Goal: Transaction & Acquisition: Purchase product/service

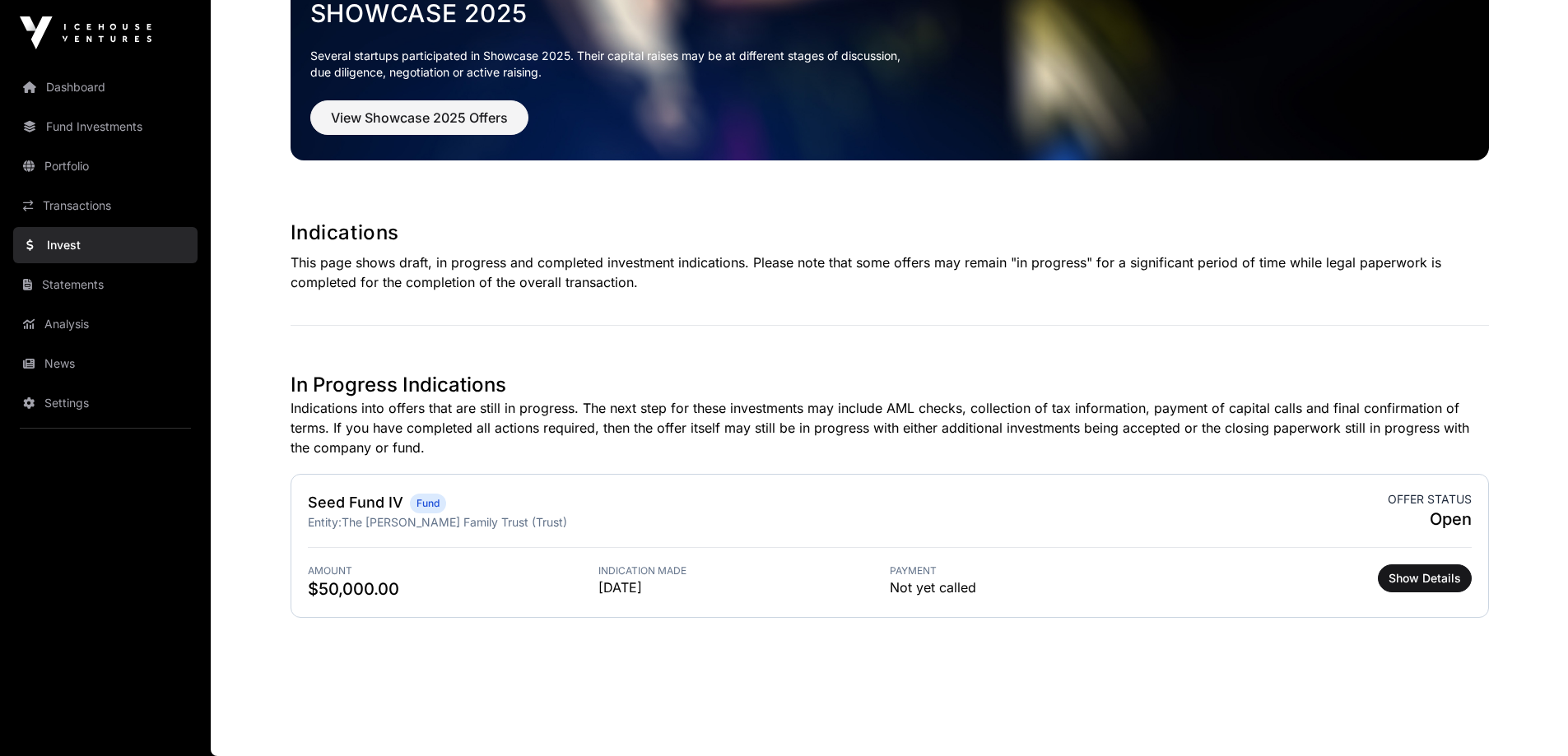
scroll to position [117, 0]
click at [472, 115] on span "View Showcase 2025 Offers" at bounding box center [419, 118] width 177 height 20
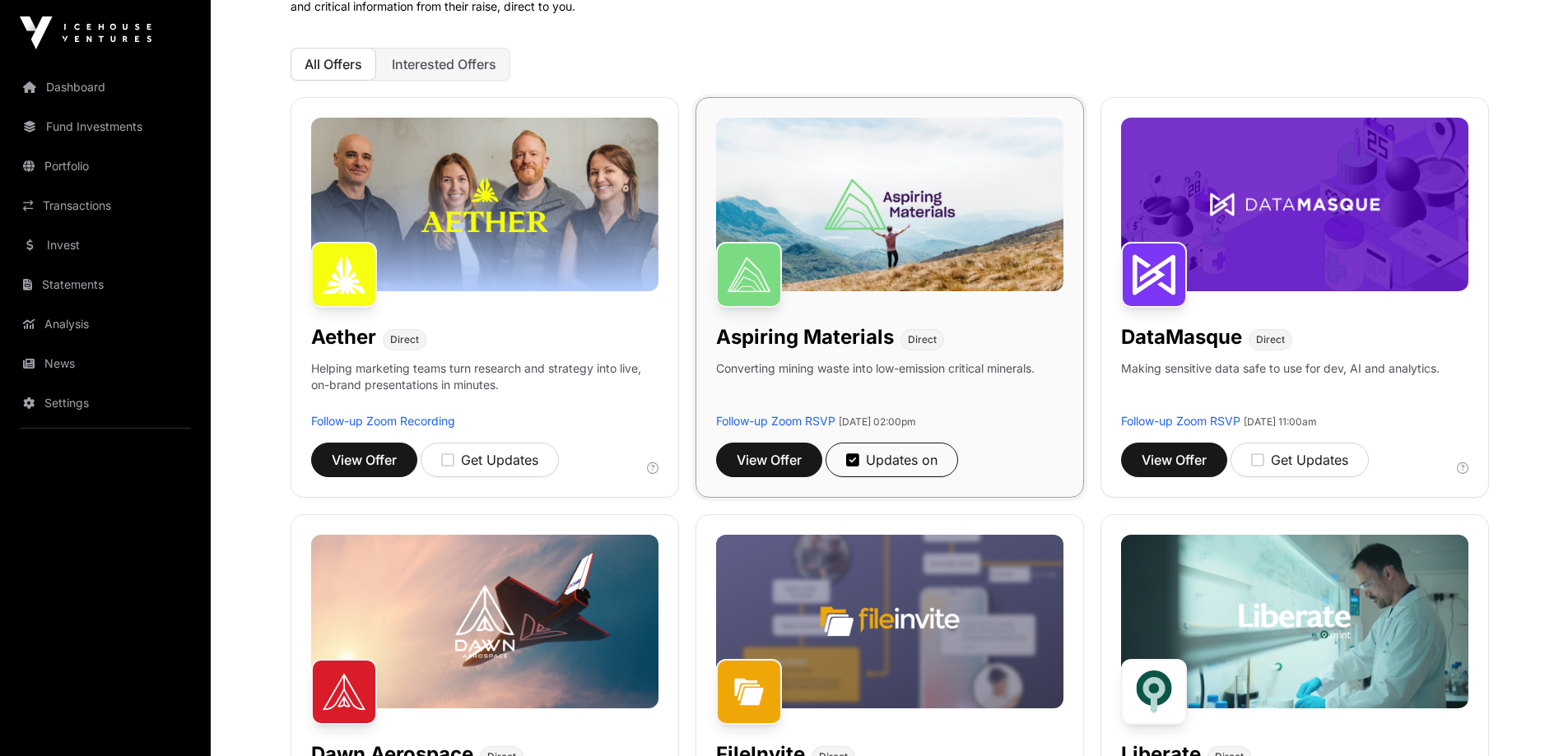
scroll to position [164, 0]
click at [773, 454] on span "View Offer" at bounding box center [769, 459] width 65 height 20
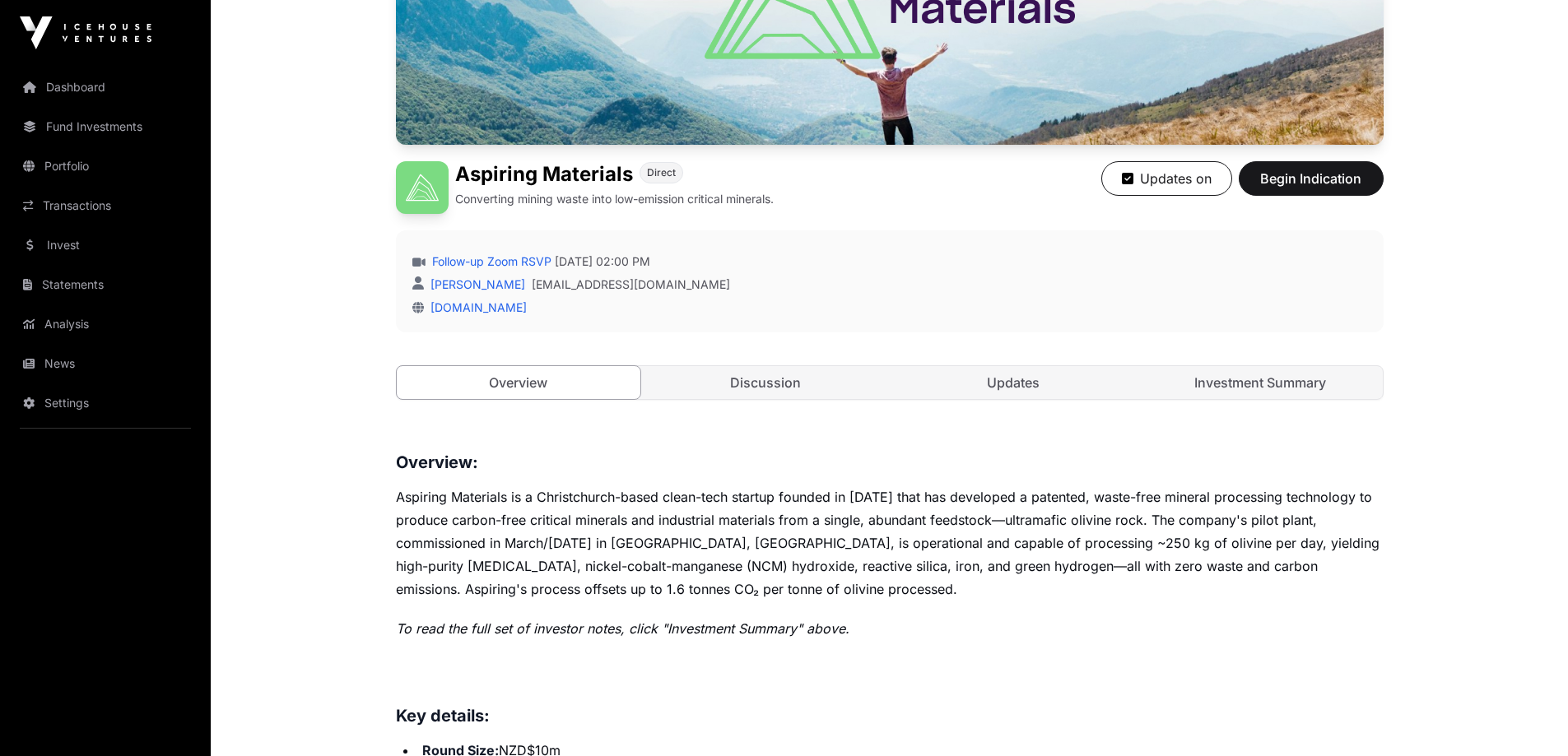
scroll to position [329, 0]
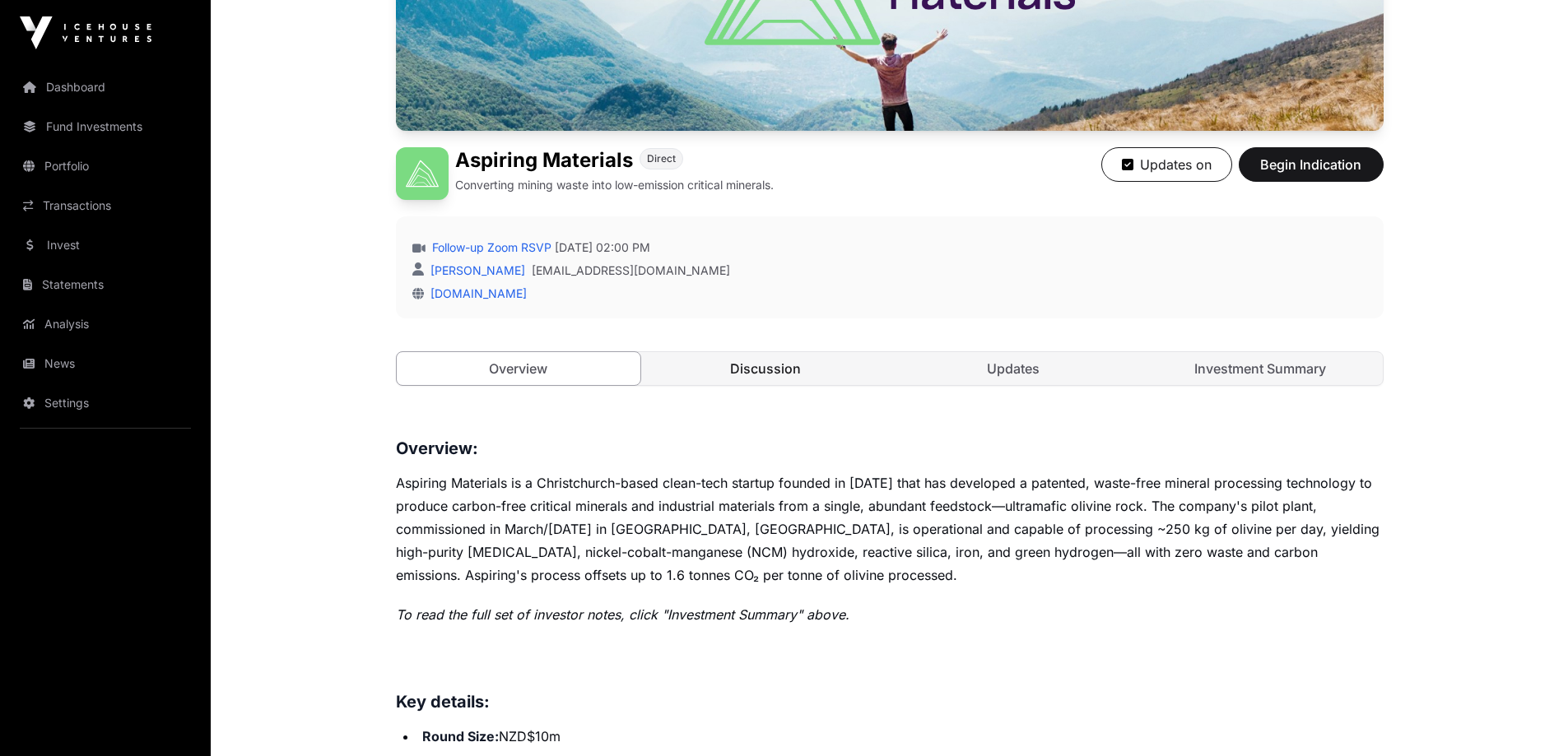
click at [770, 362] on link "Discussion" at bounding box center [766, 368] width 245 height 33
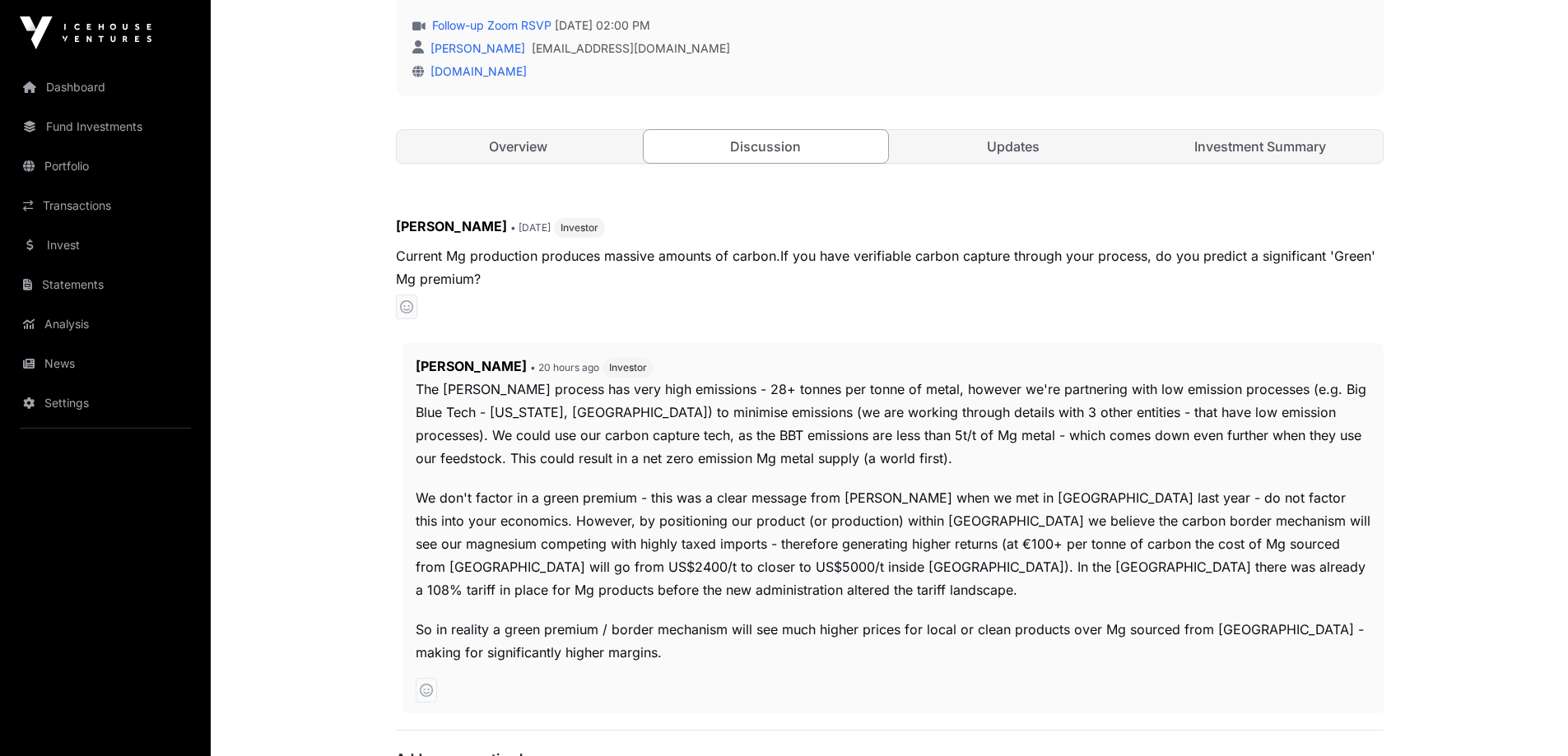
scroll to position [576, 0]
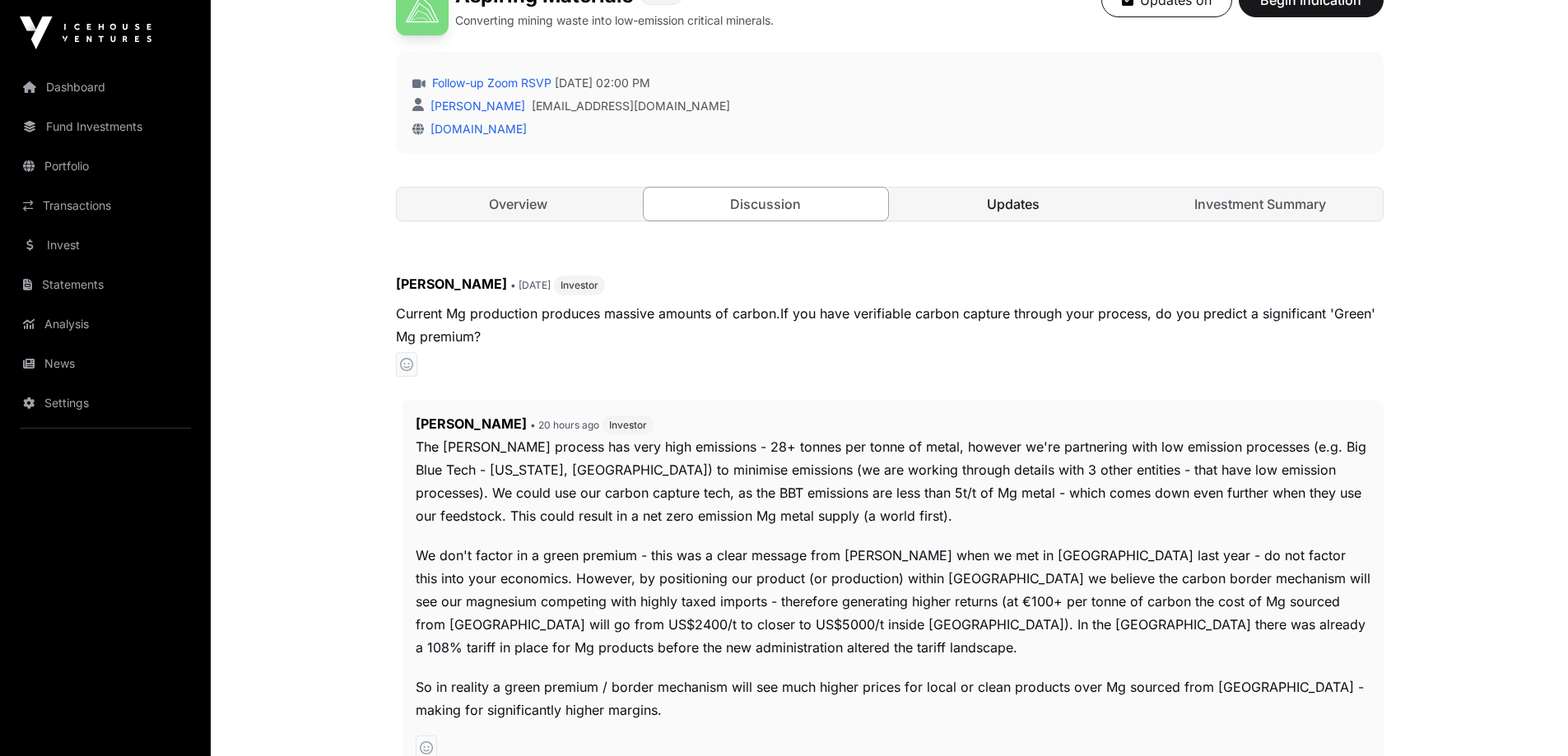
click at [1059, 200] on link "Updates" at bounding box center [1014, 203] width 245 height 33
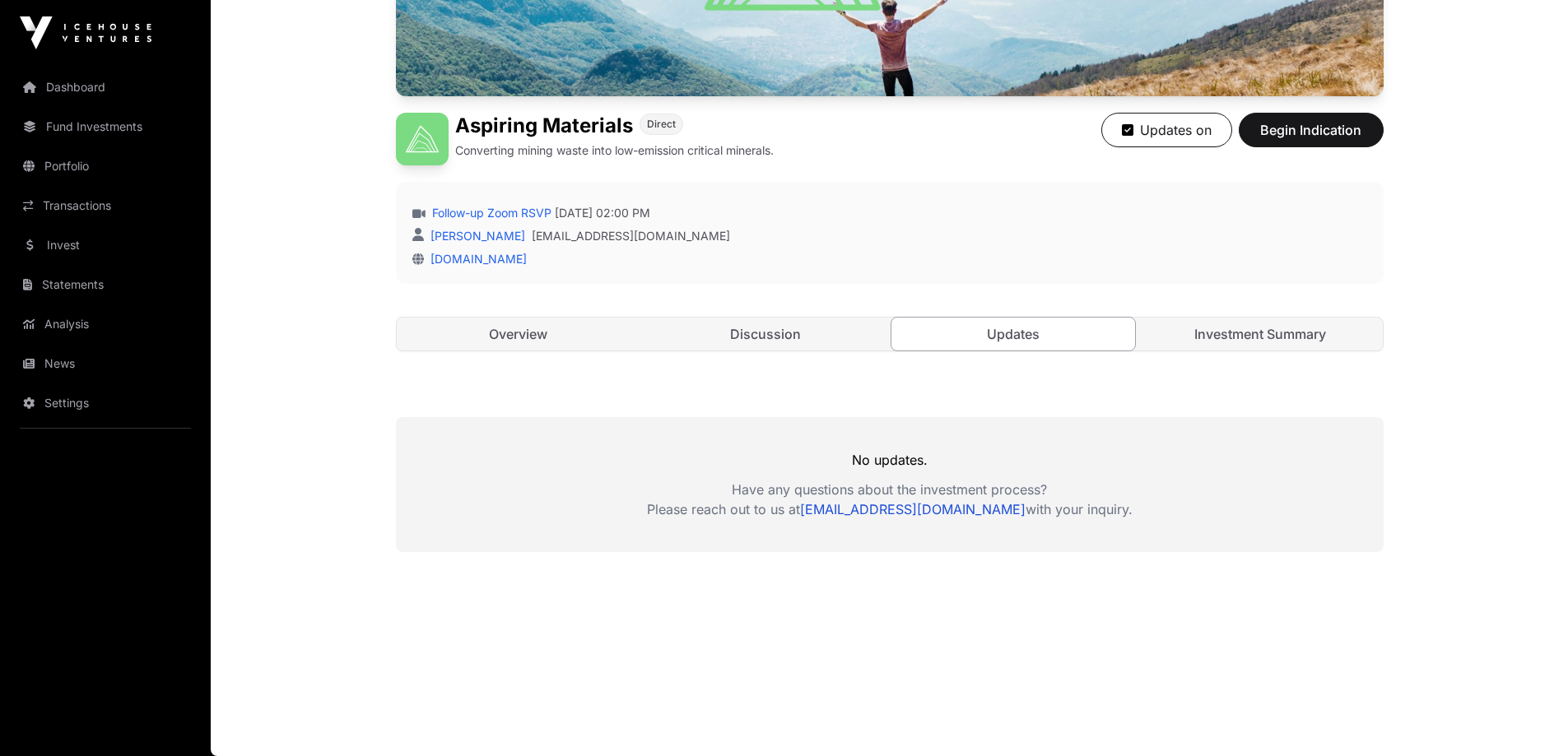
scroll to position [364, 0]
click at [1232, 335] on link "Investment Summary" at bounding box center [1261, 334] width 245 height 33
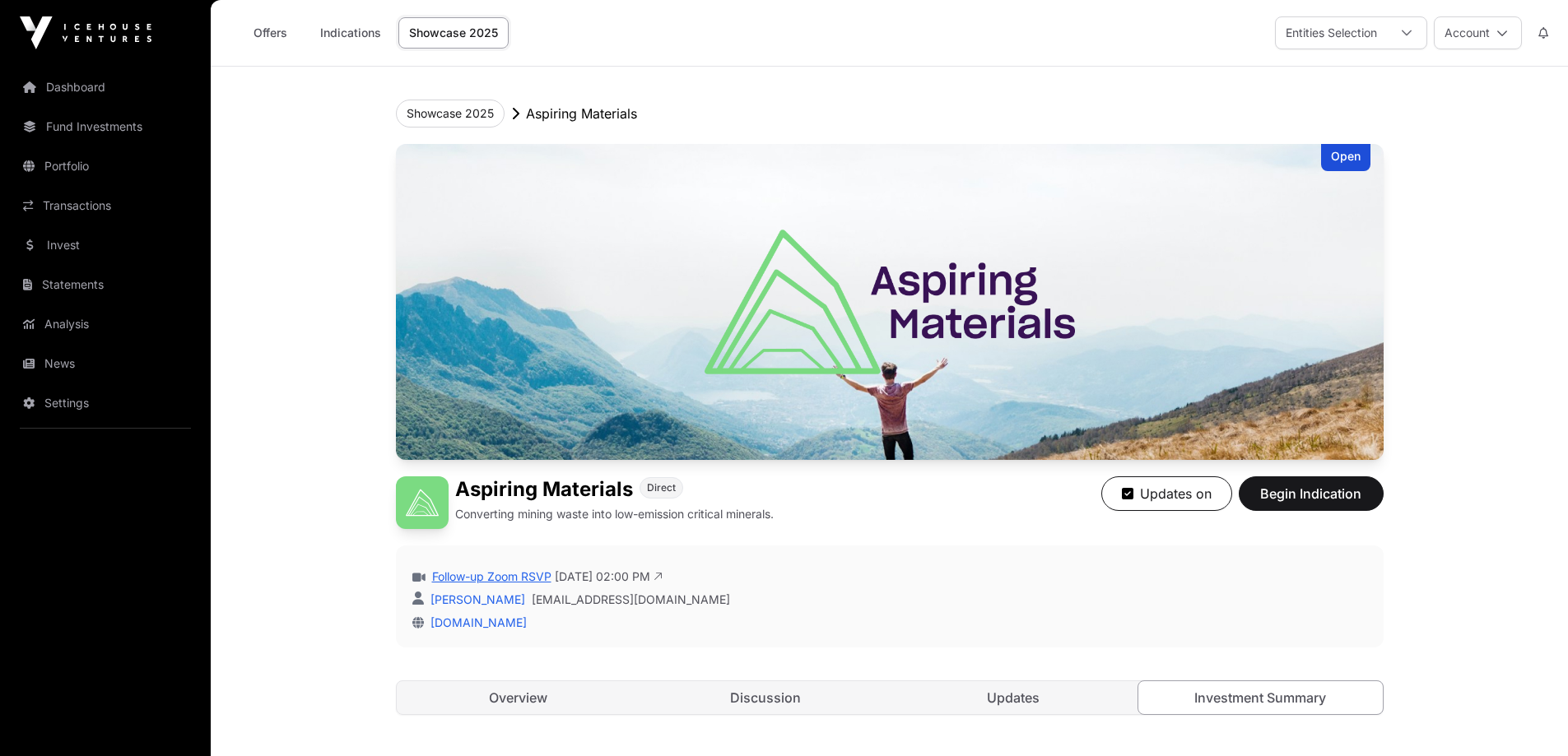
click at [532, 576] on link "Follow-up Zoom RSVP" at bounding box center [491, 577] width 123 height 17
click at [1295, 493] on span "Begin Indication" at bounding box center [1311, 493] width 104 height 20
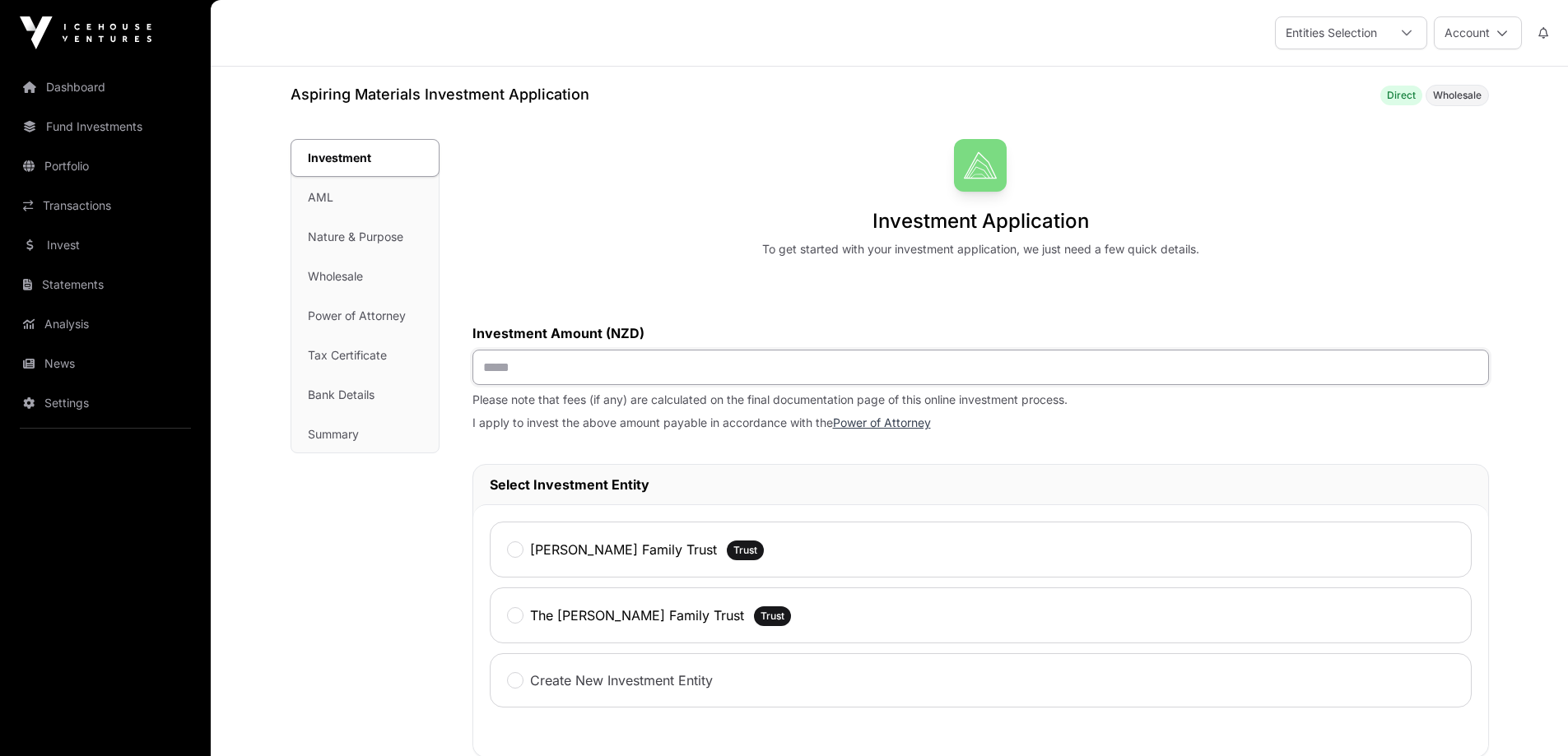
click at [576, 374] on input "text" at bounding box center [981, 368] width 1017 height 36
type input "******"
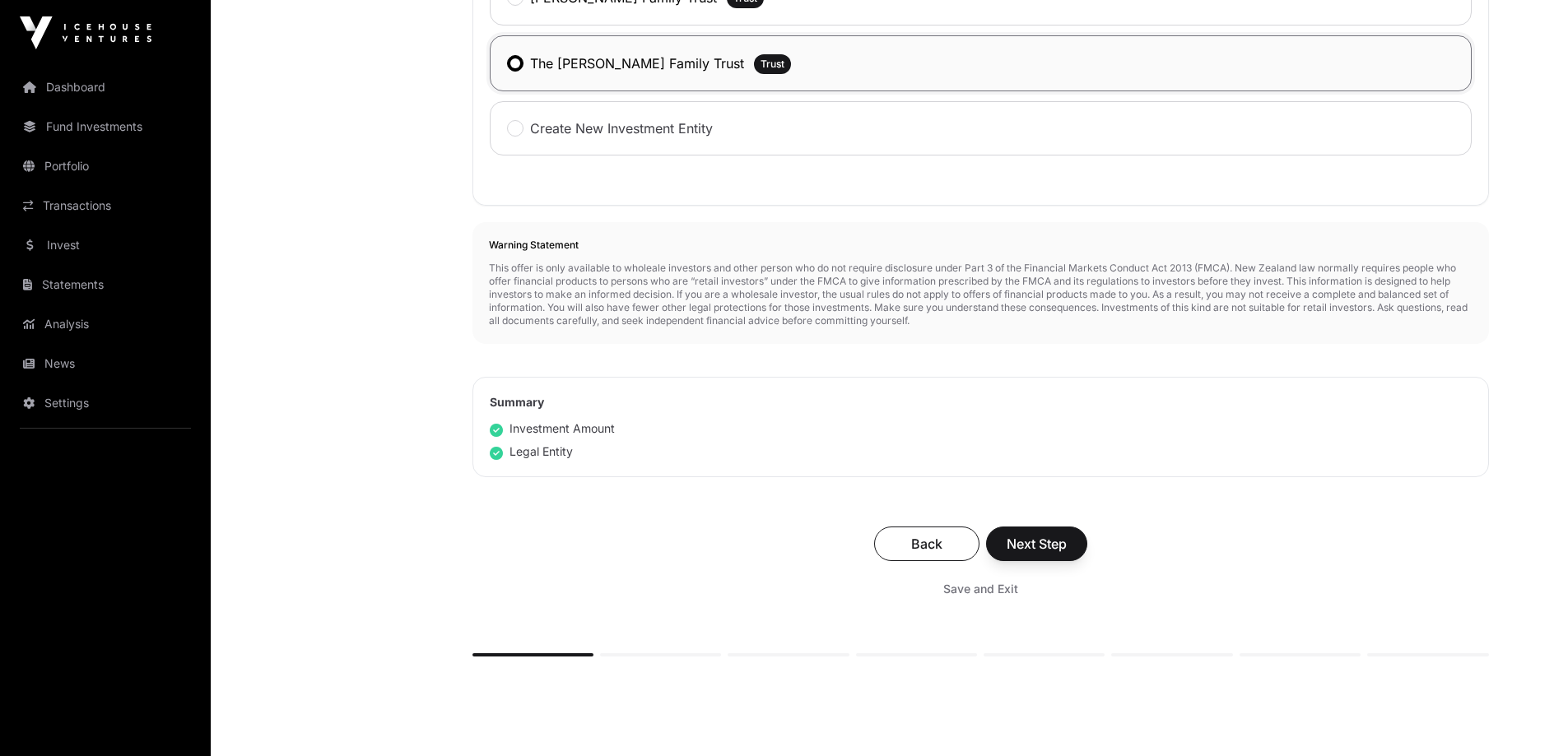
scroll to position [576, 0]
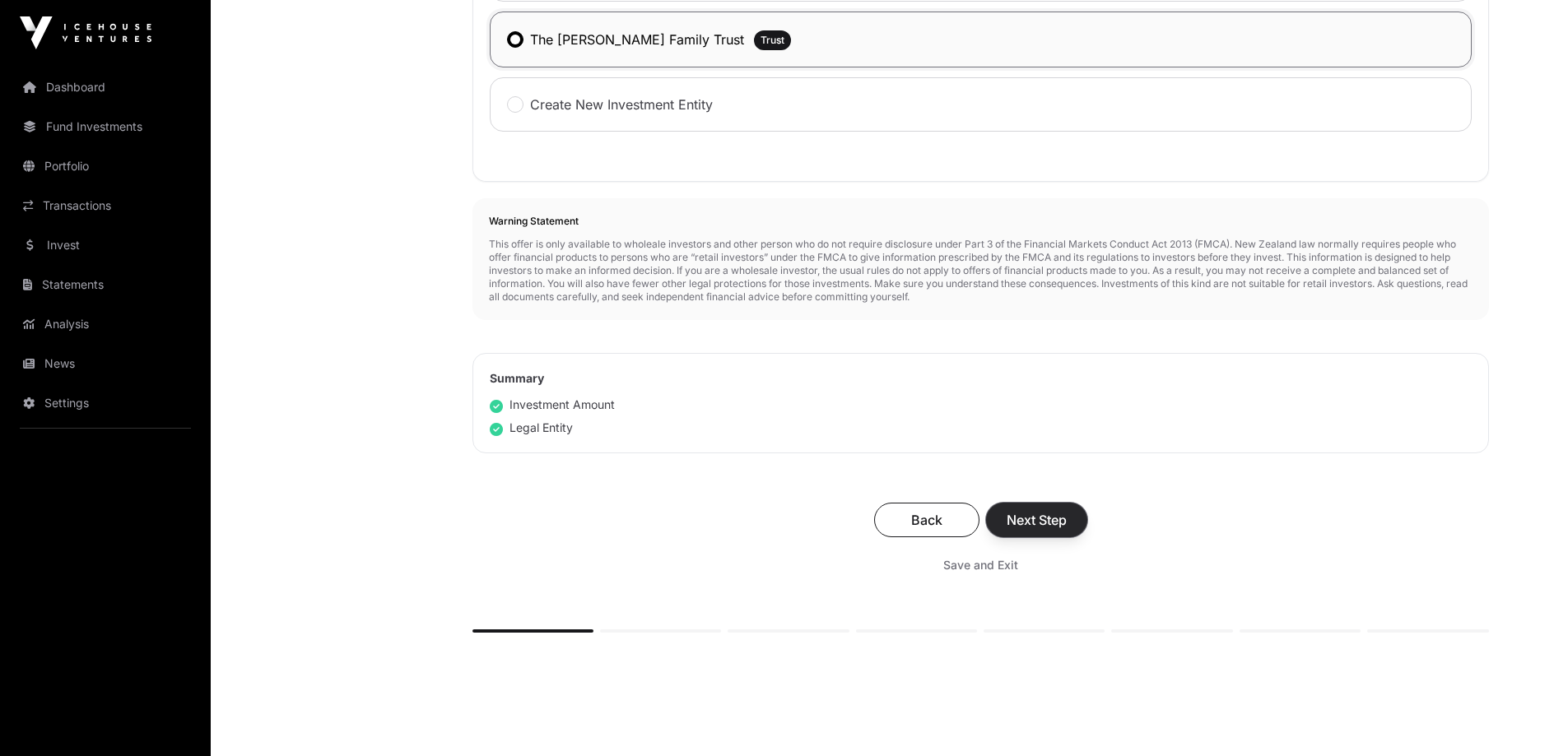
click at [1056, 517] on span "Next Step" at bounding box center [1037, 520] width 60 height 20
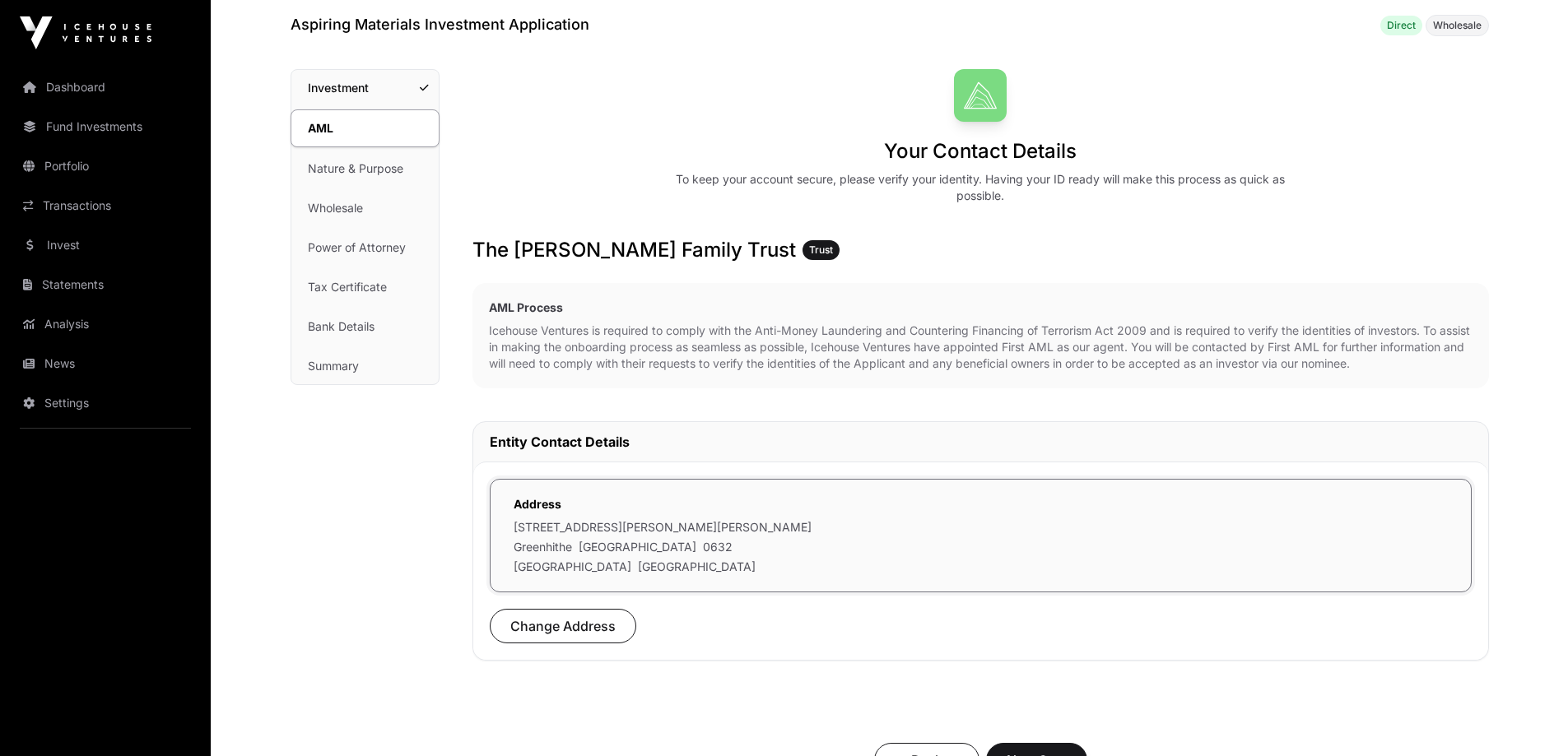
scroll to position [164, 0]
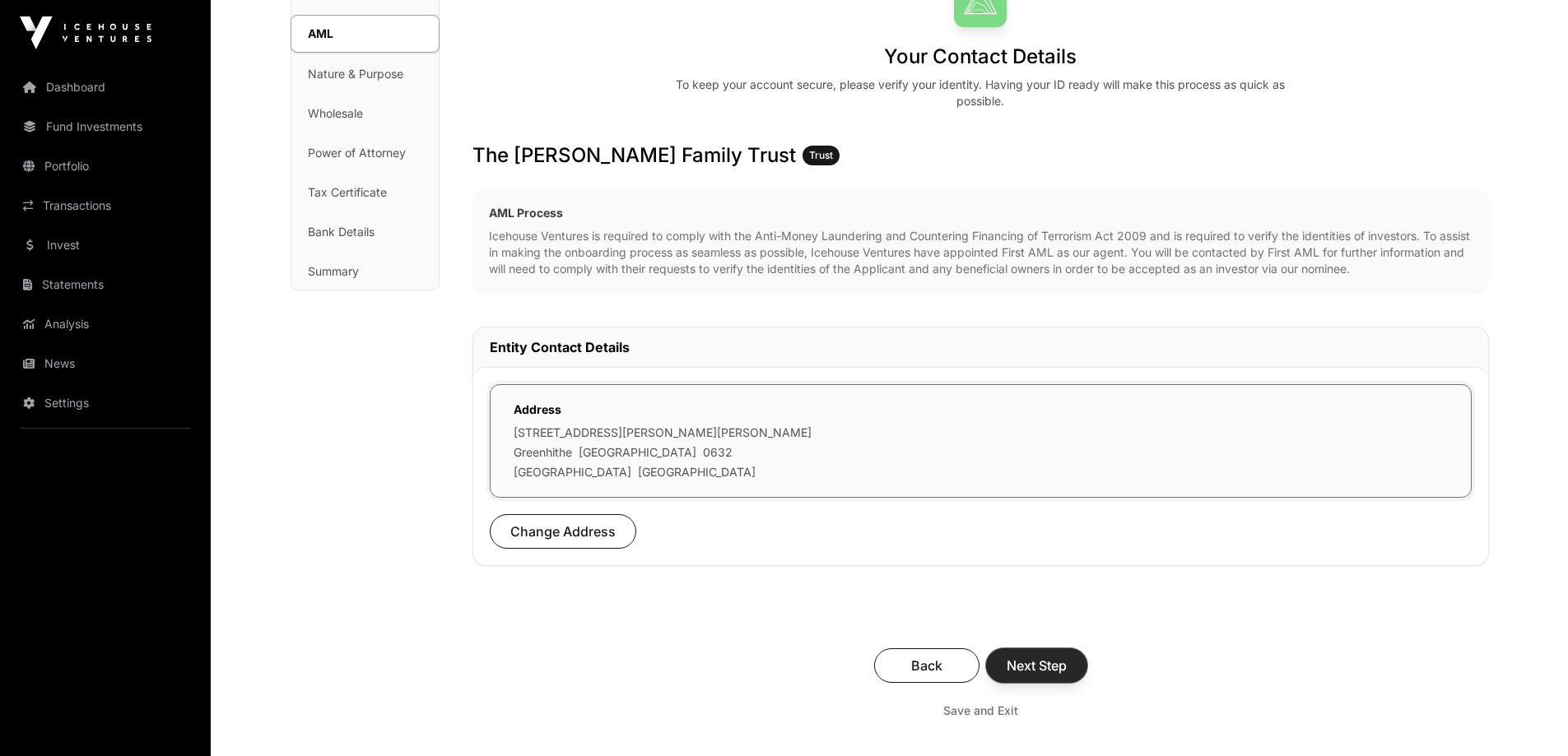
click at [1048, 665] on span "Next Step" at bounding box center [1037, 666] width 60 height 20
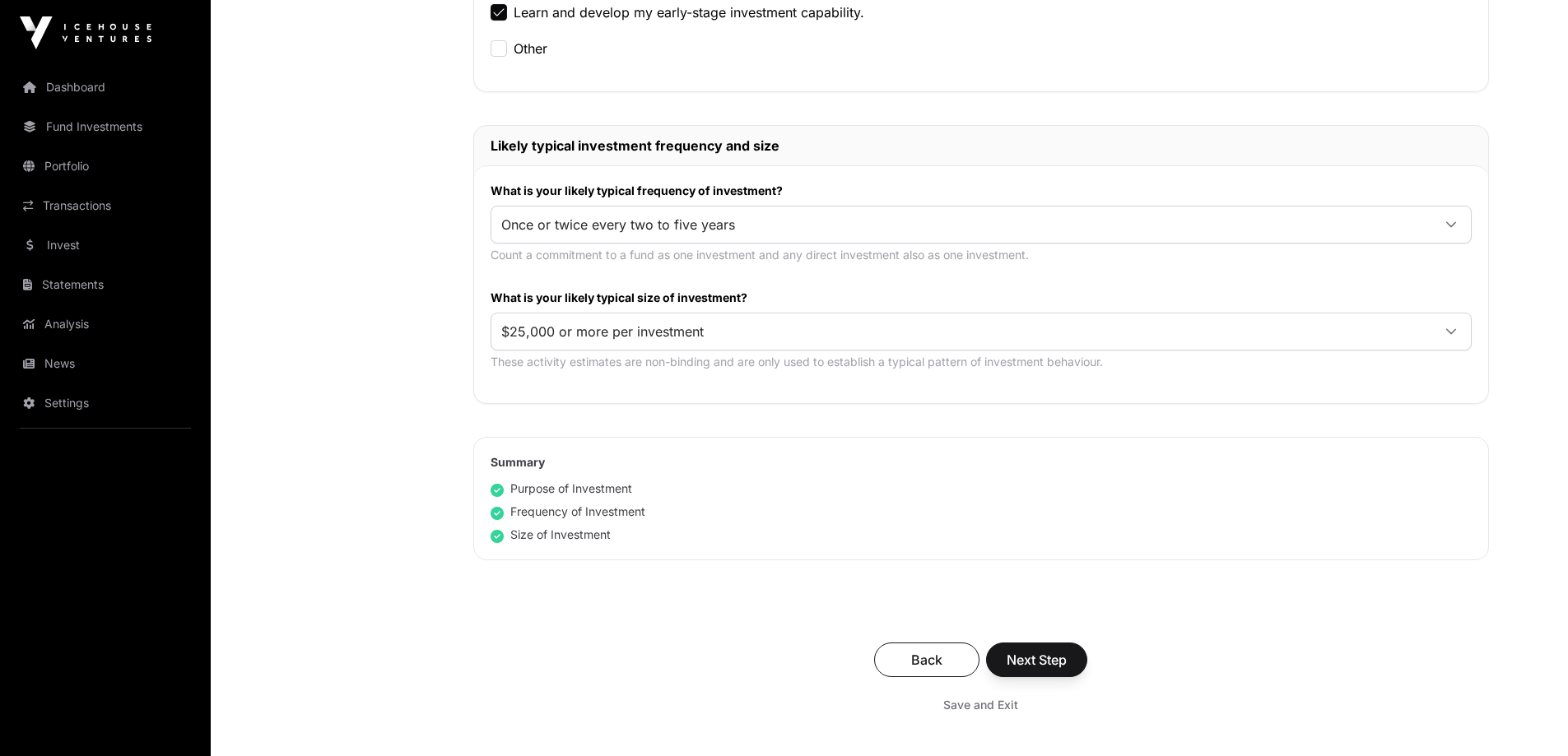
scroll to position [823, 0]
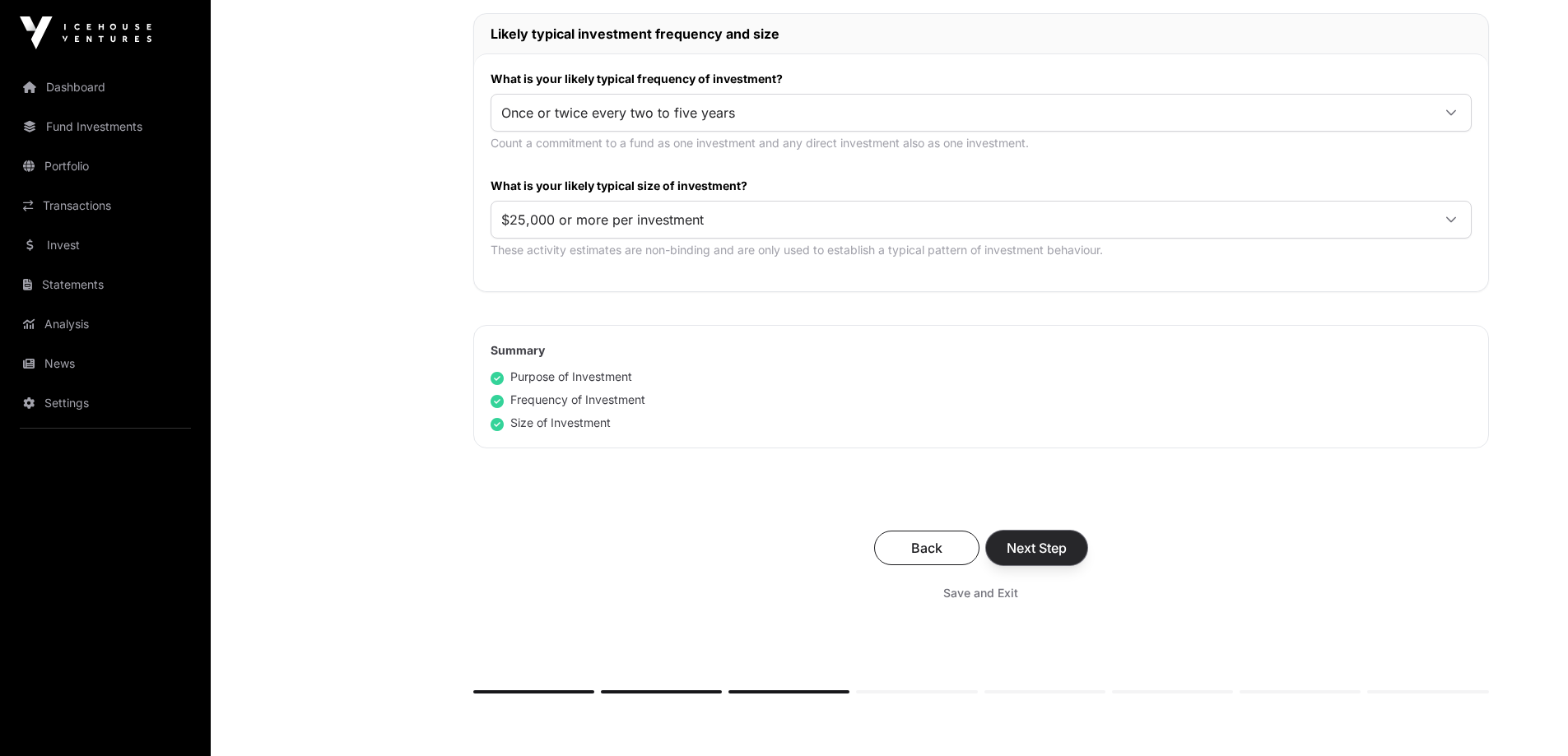
click at [1070, 542] on button "Next Step" at bounding box center [1037, 548] width 101 height 35
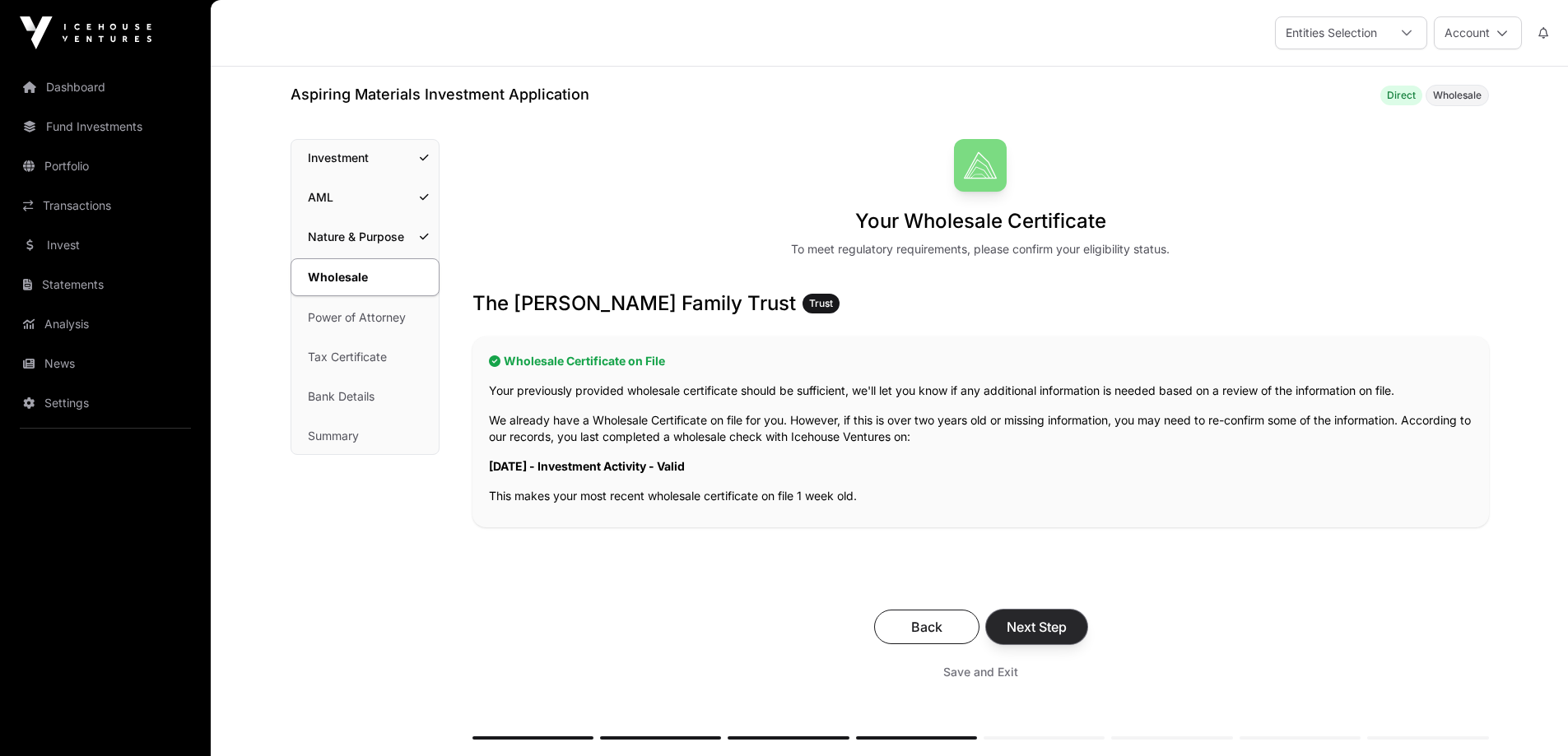
click at [1054, 621] on span "Next Step" at bounding box center [1037, 627] width 60 height 20
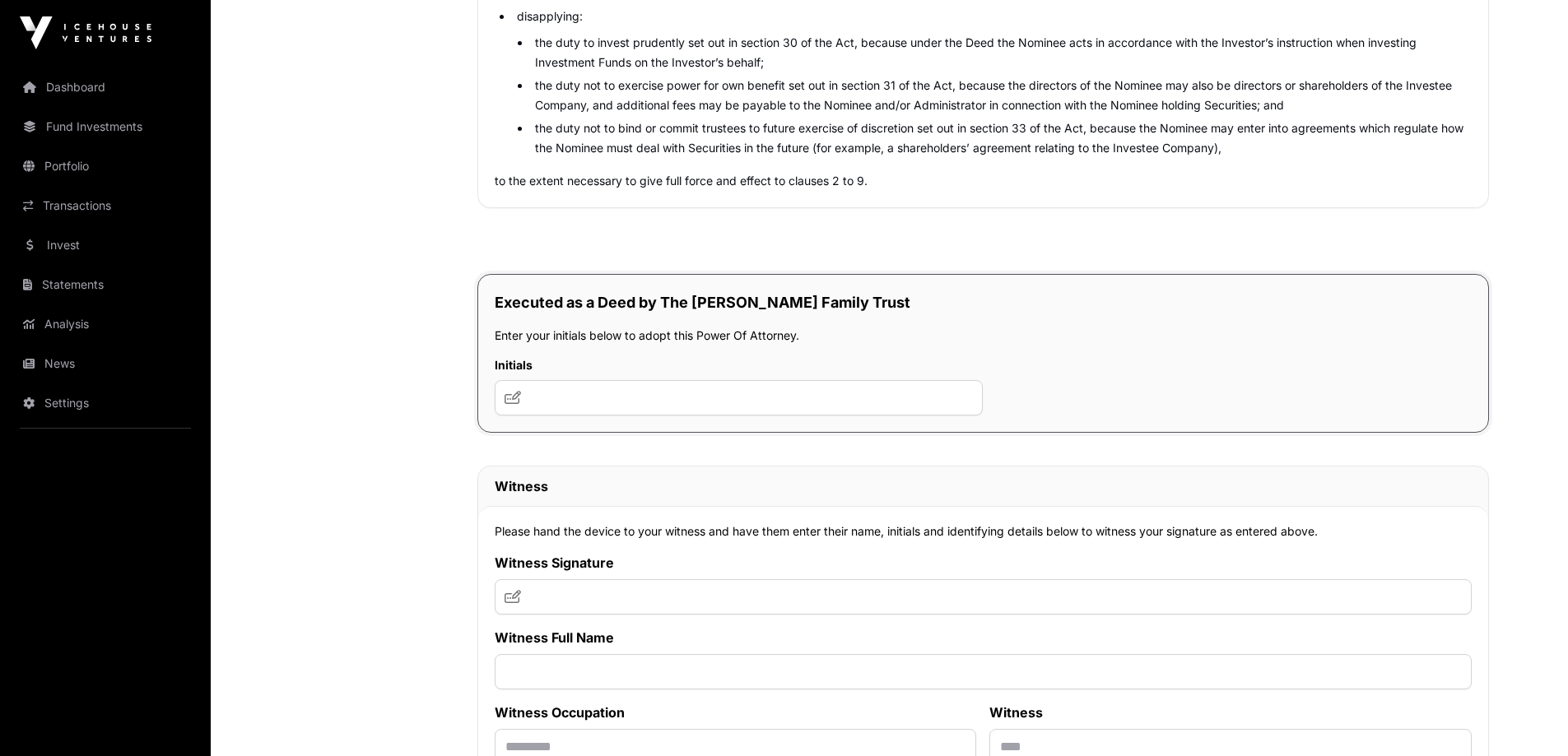
scroll to position [9300, 0]
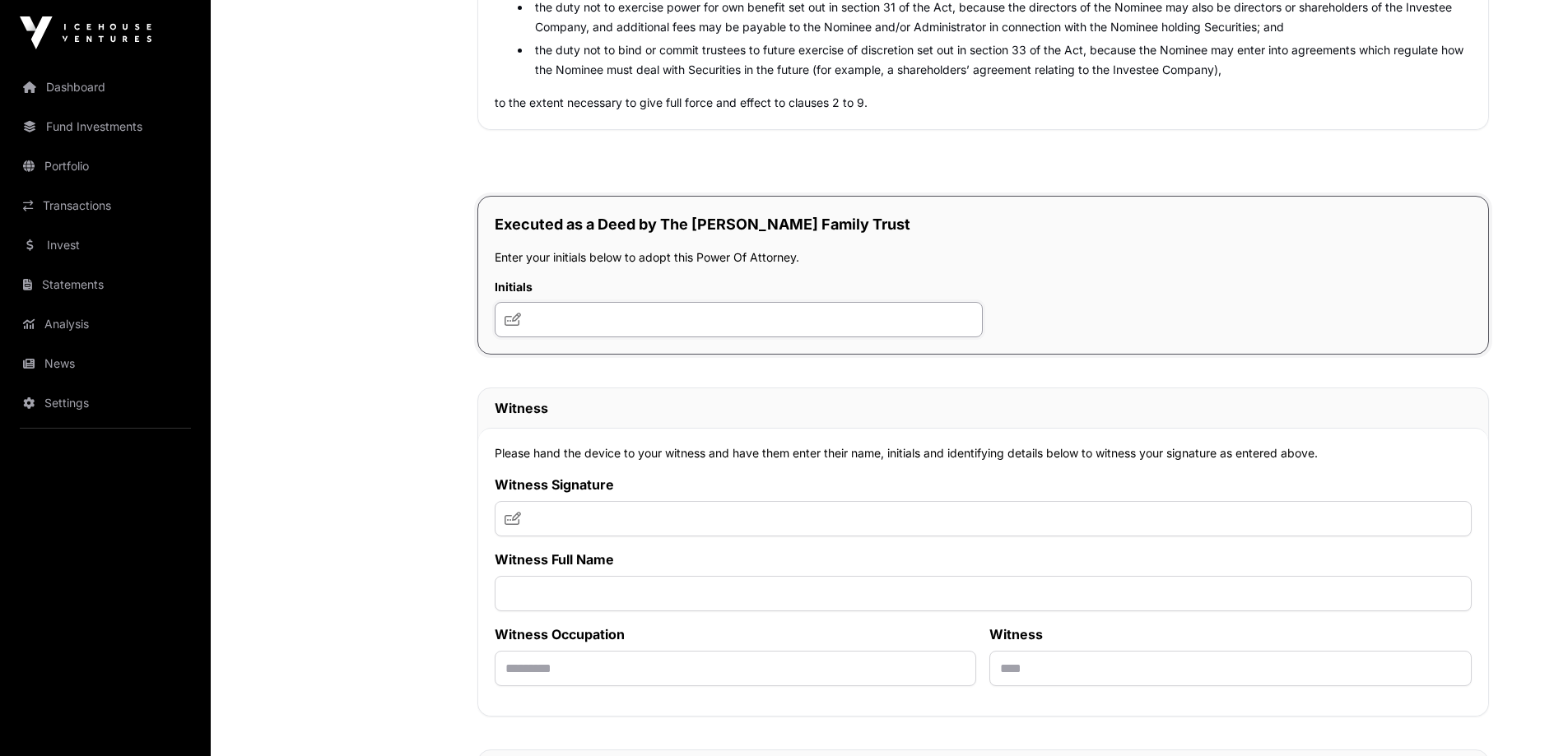
click at [670, 324] on input "text" at bounding box center [738, 320] width 489 height 36
type input "**"
click at [613, 536] on input "text" at bounding box center [983, 519] width 977 height 36
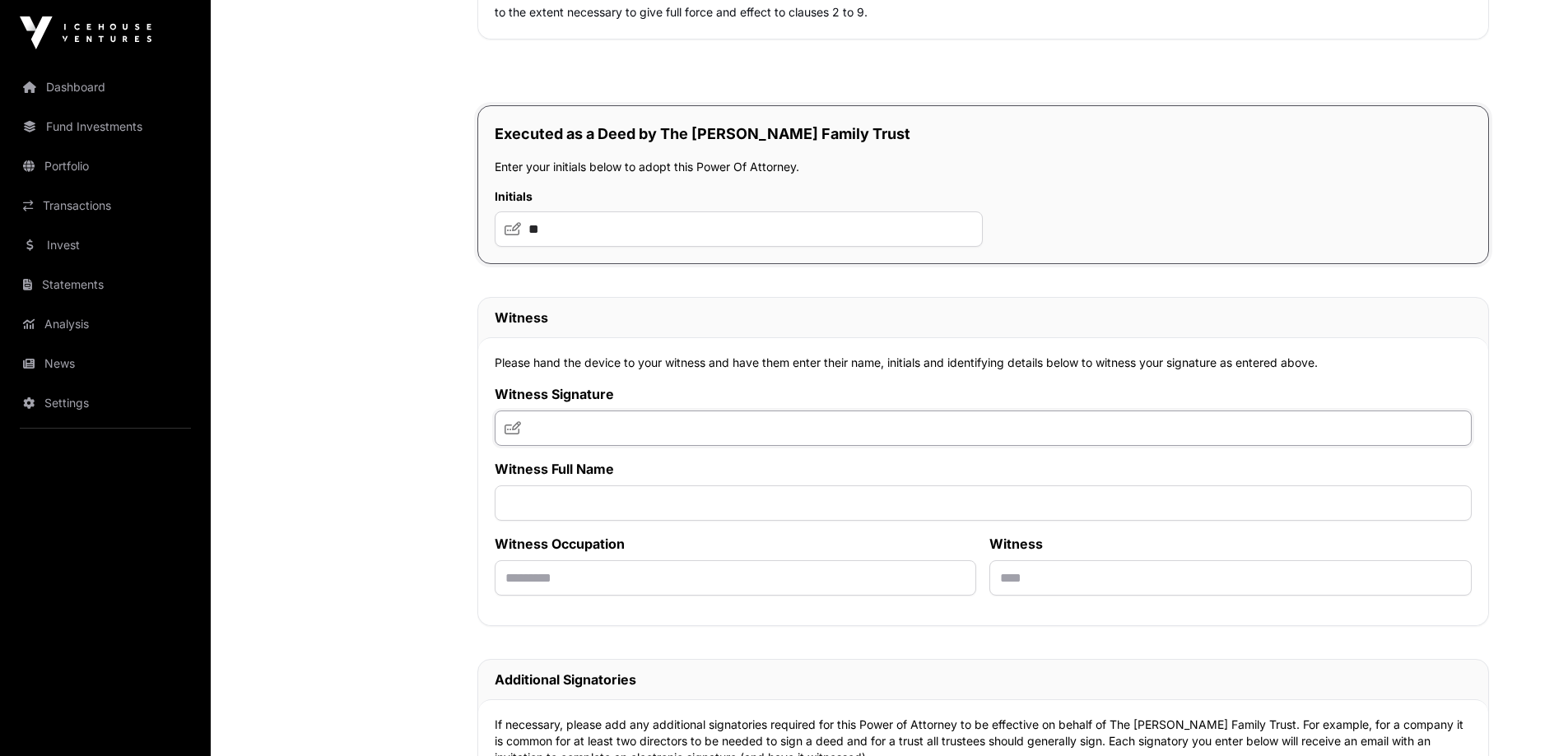
scroll to position [9547, 0]
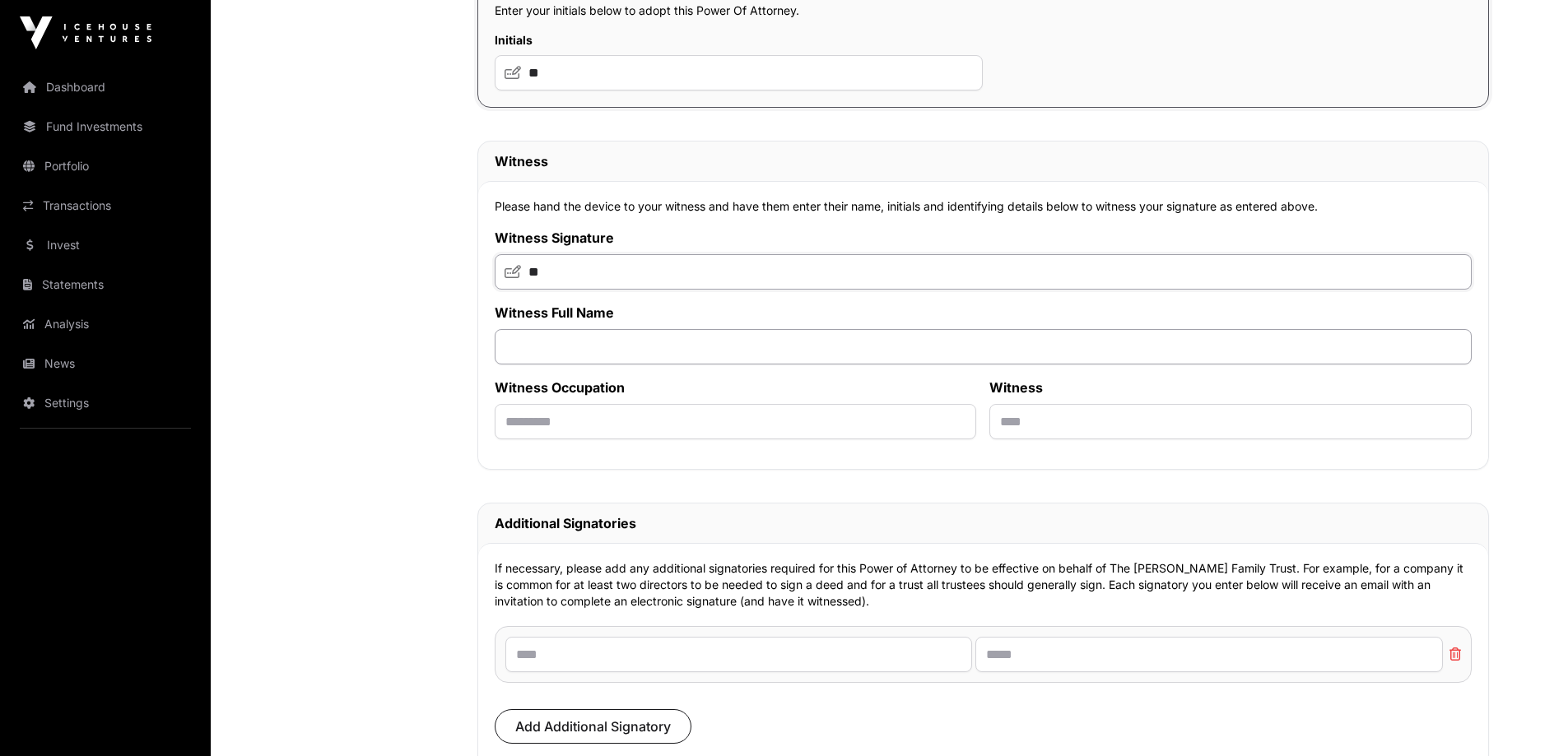
type input "**"
click at [659, 354] on input "text" at bounding box center [983, 347] width 977 height 36
type input "**********"
click at [633, 436] on input "text" at bounding box center [735, 422] width 483 height 36
drag, startPoint x: 633, startPoint y: 436, endPoint x: 460, endPoint y: 436, distance: 173.0
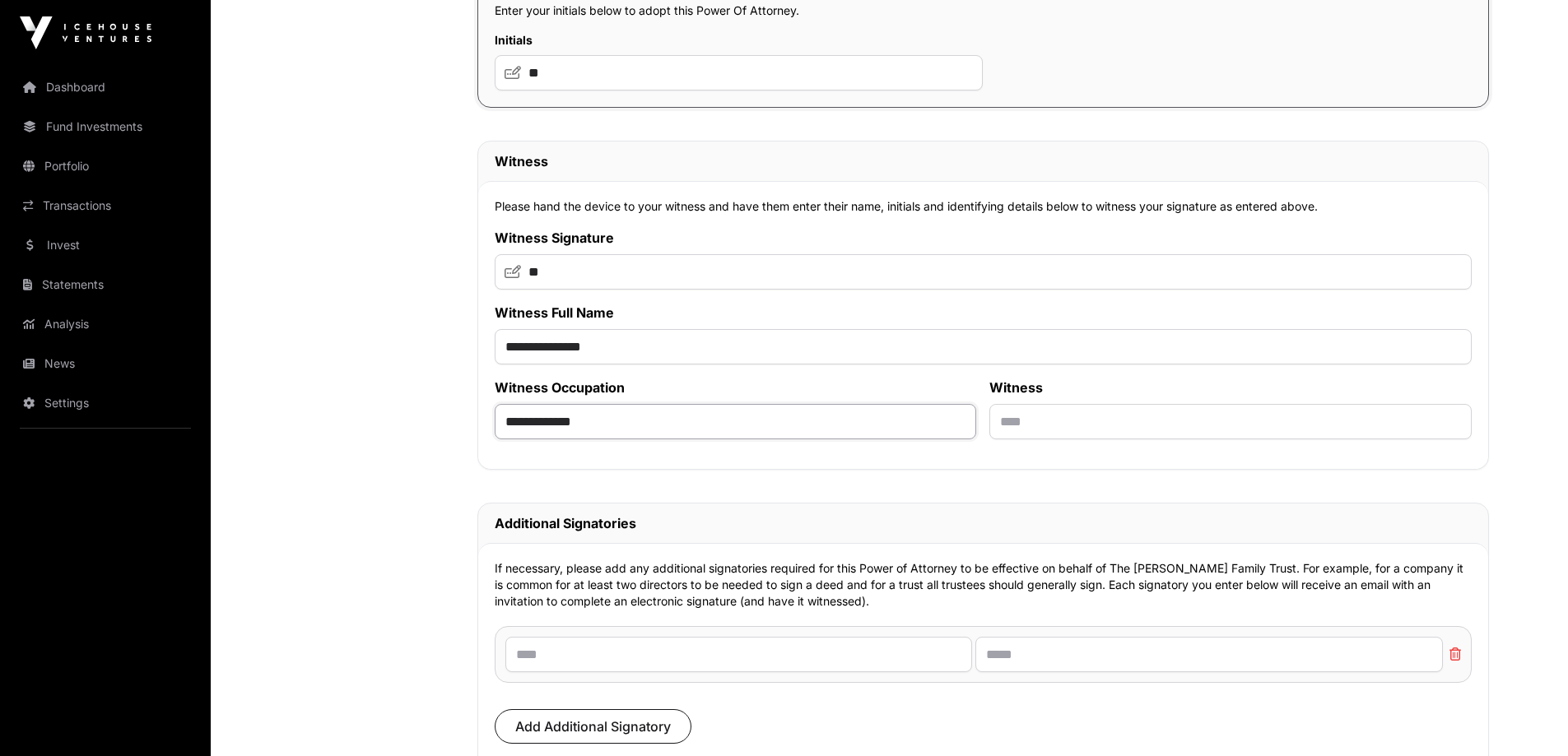
type input "*"
type input "********"
click at [1063, 432] on input "text" at bounding box center [1230, 422] width 483 height 36
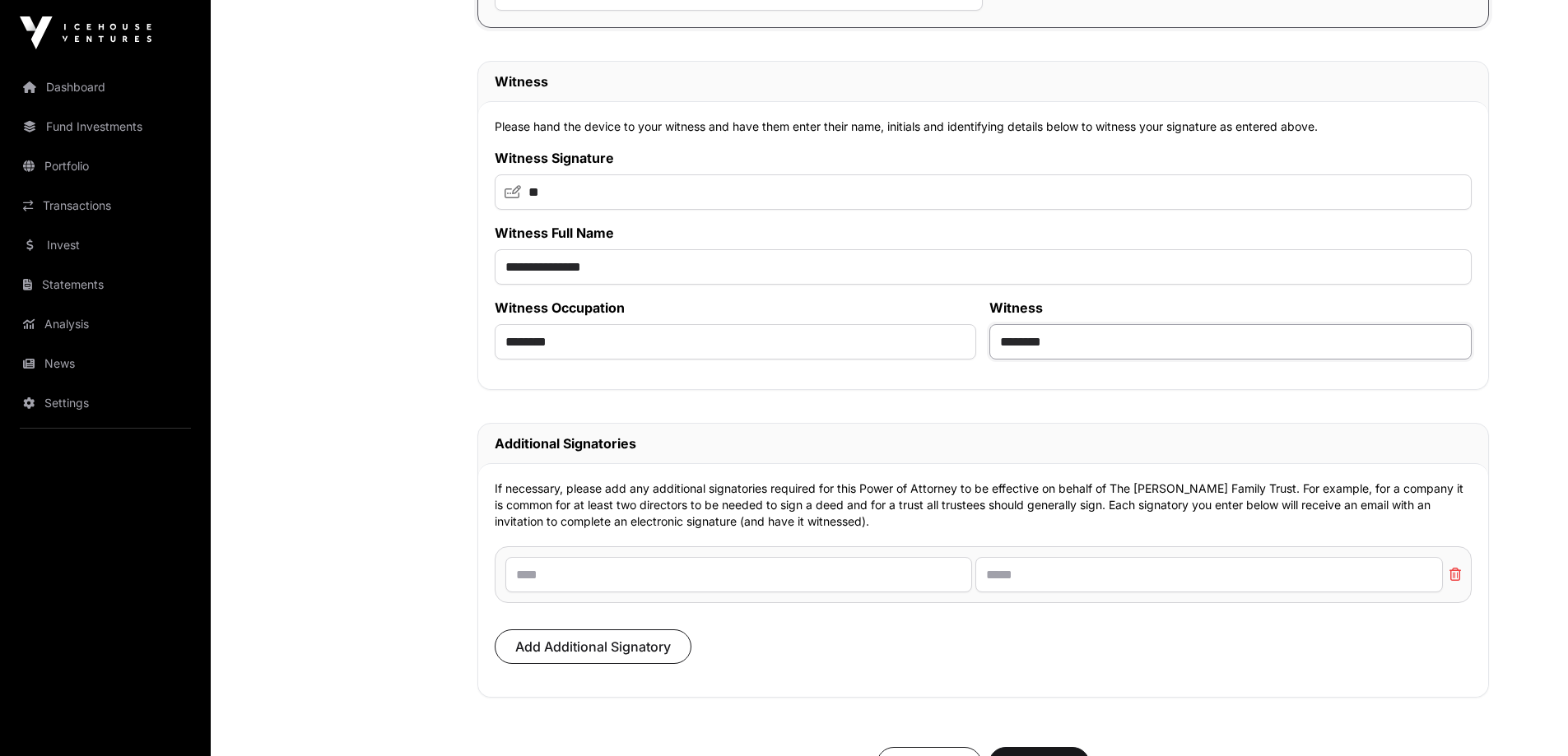
scroll to position [9629, 0]
type input "********"
click at [816, 582] on input "text" at bounding box center [739, 573] width 468 height 36
type input "**********"
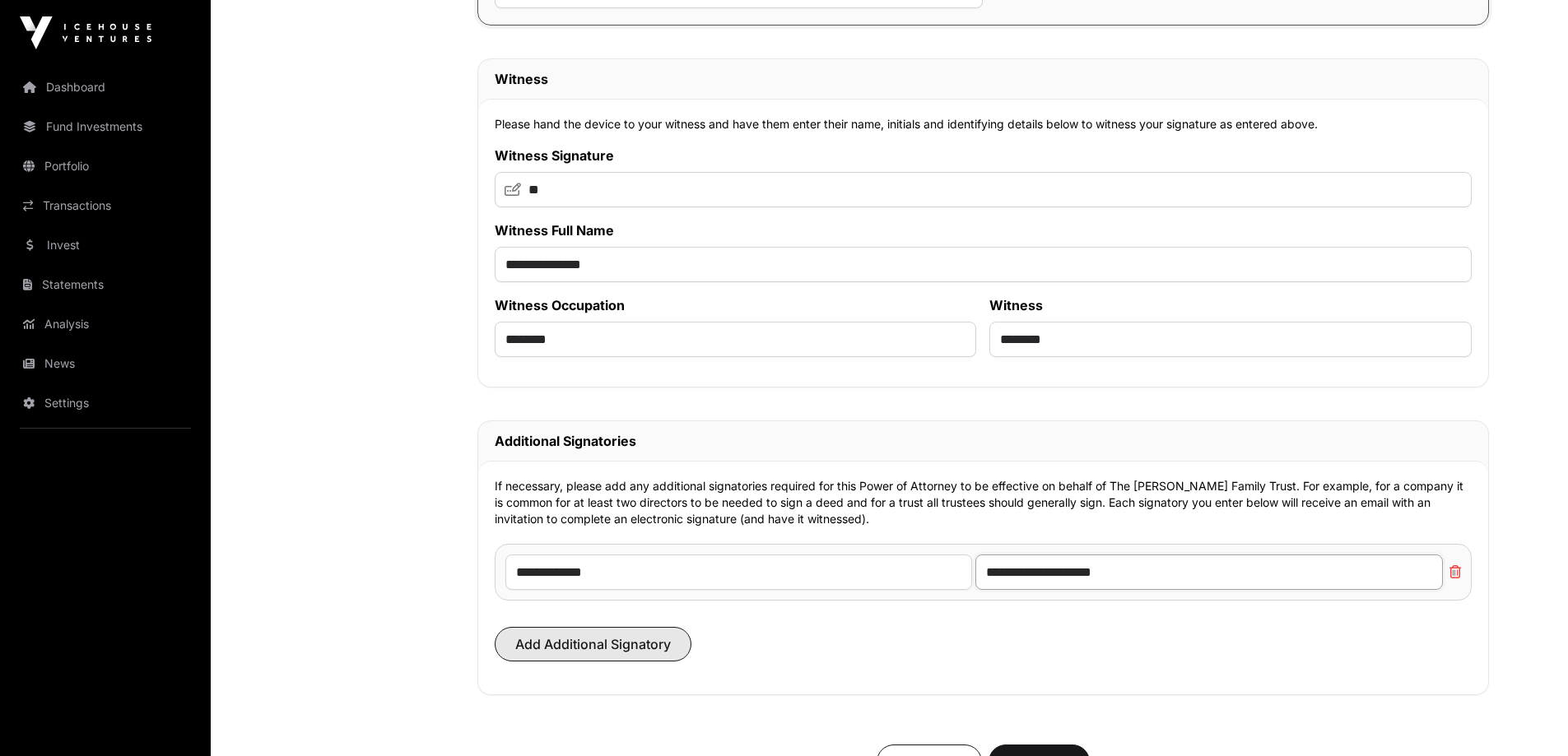
type input "**********"
click at [640, 654] on span "Add Additional Signatory" at bounding box center [593, 644] width 156 height 20
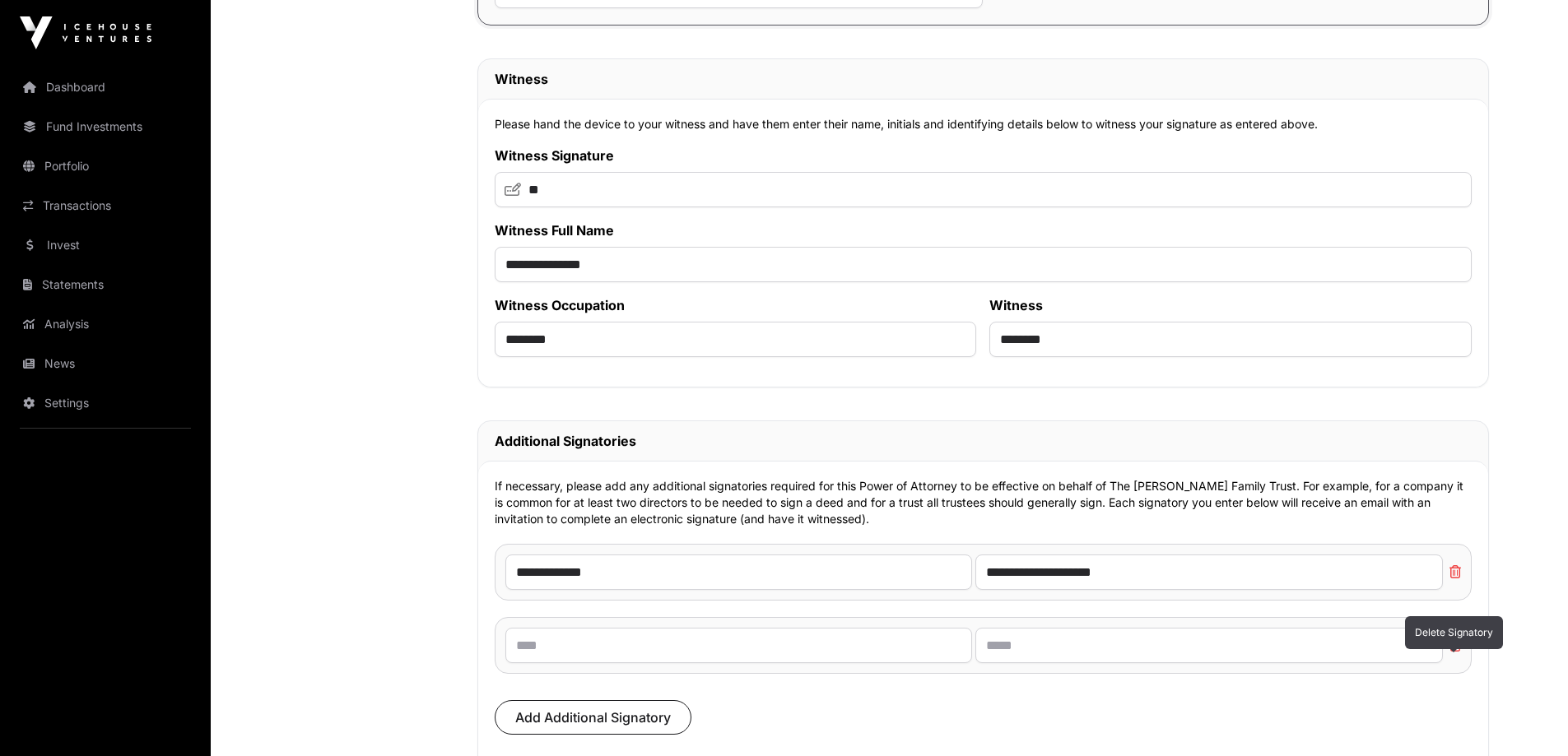
click at [1456, 652] on icon at bounding box center [1453, 645] width 15 height 13
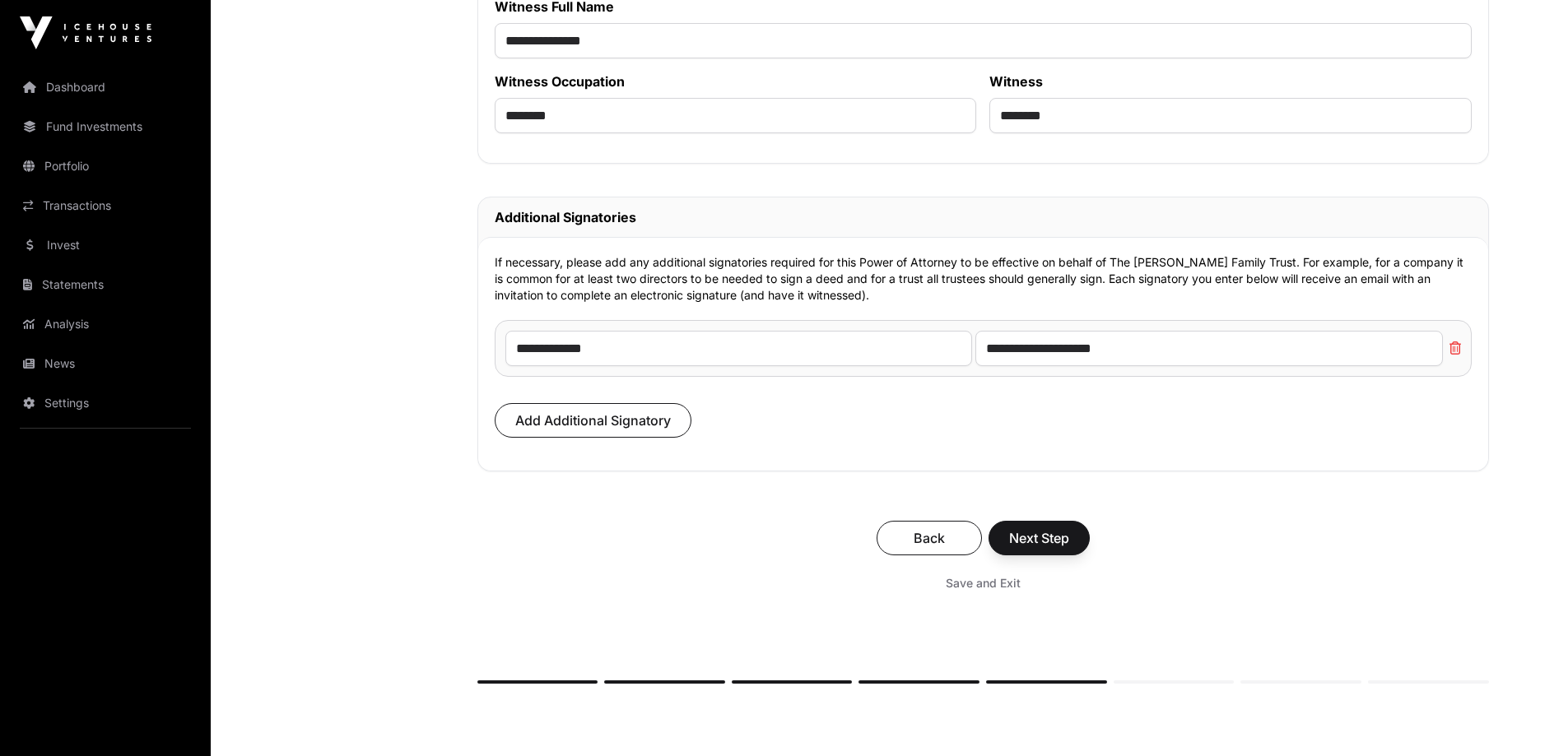
scroll to position [9876, 0]
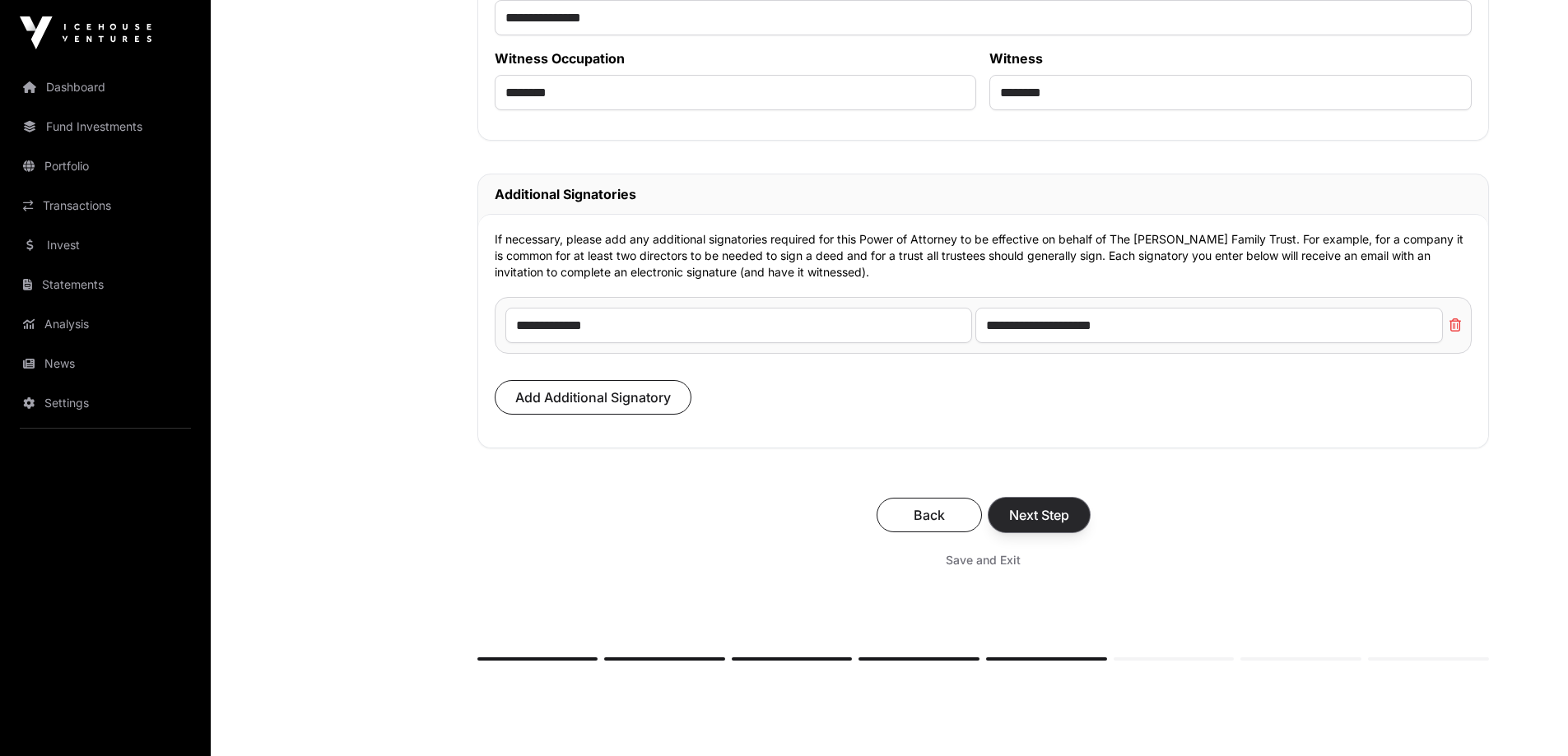
click at [1044, 525] on span "Next Step" at bounding box center [1039, 515] width 60 height 20
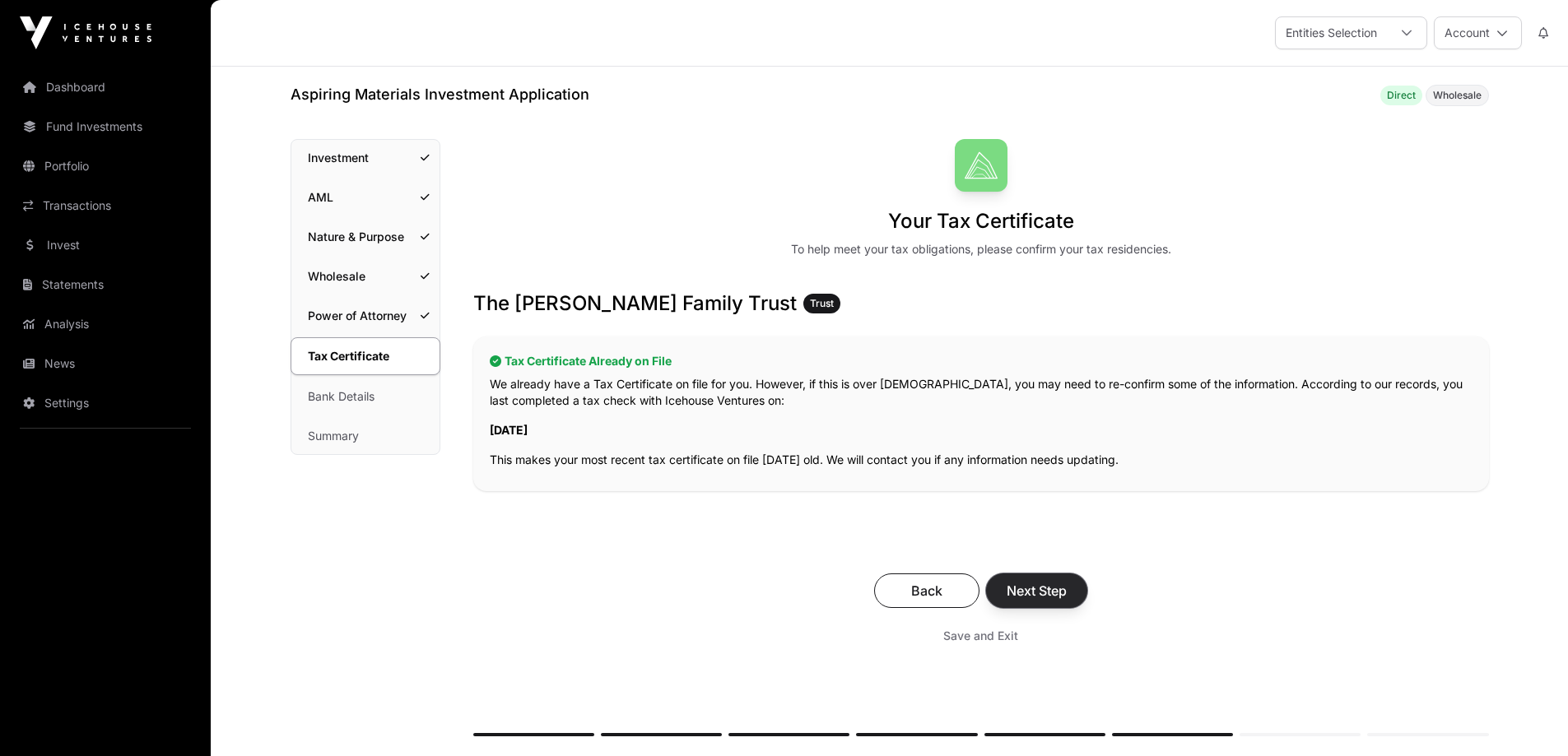
click at [1055, 589] on span "Next Step" at bounding box center [1037, 591] width 60 height 20
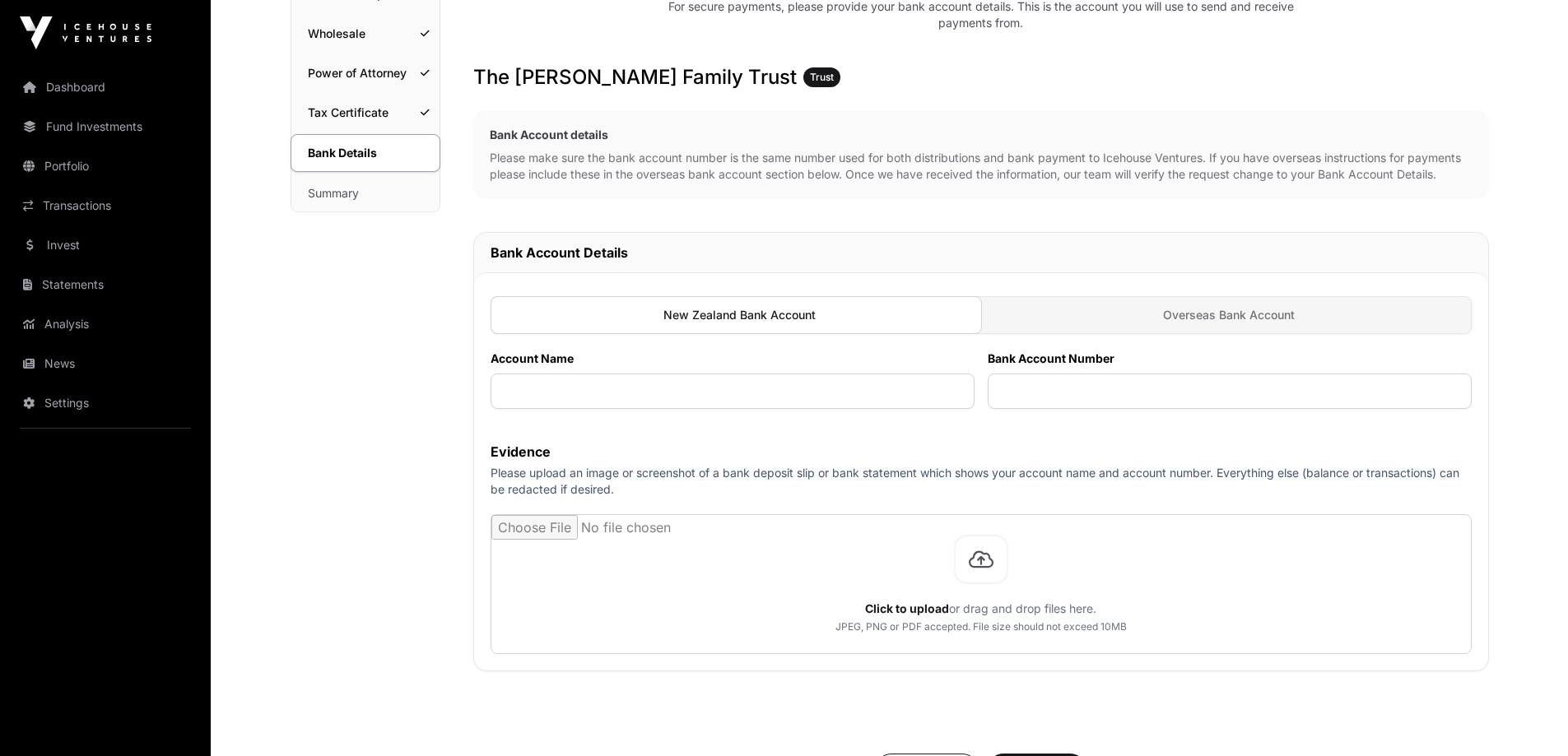
scroll to position [247, 0]
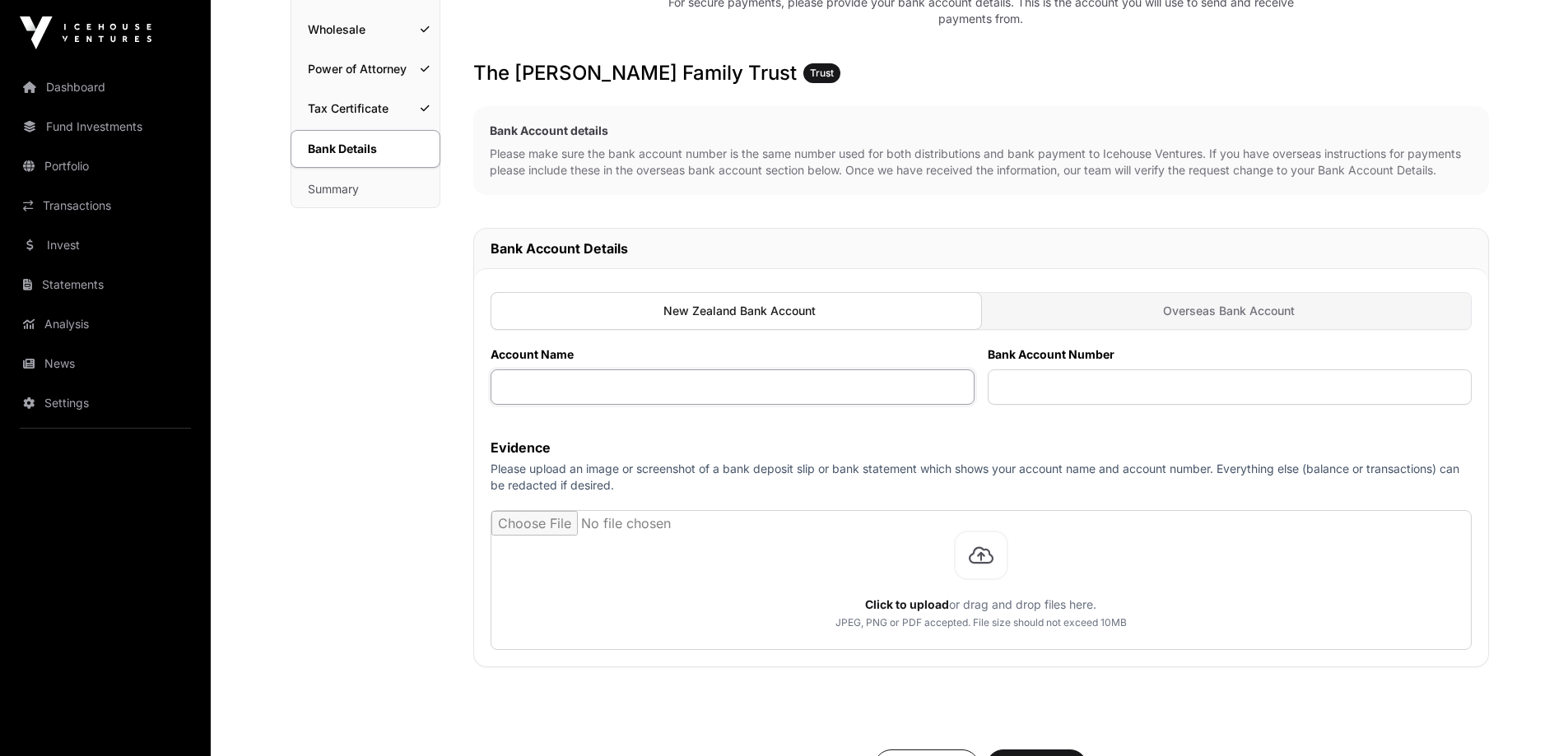
click at [640, 391] on input "text" at bounding box center [732, 387] width 484 height 36
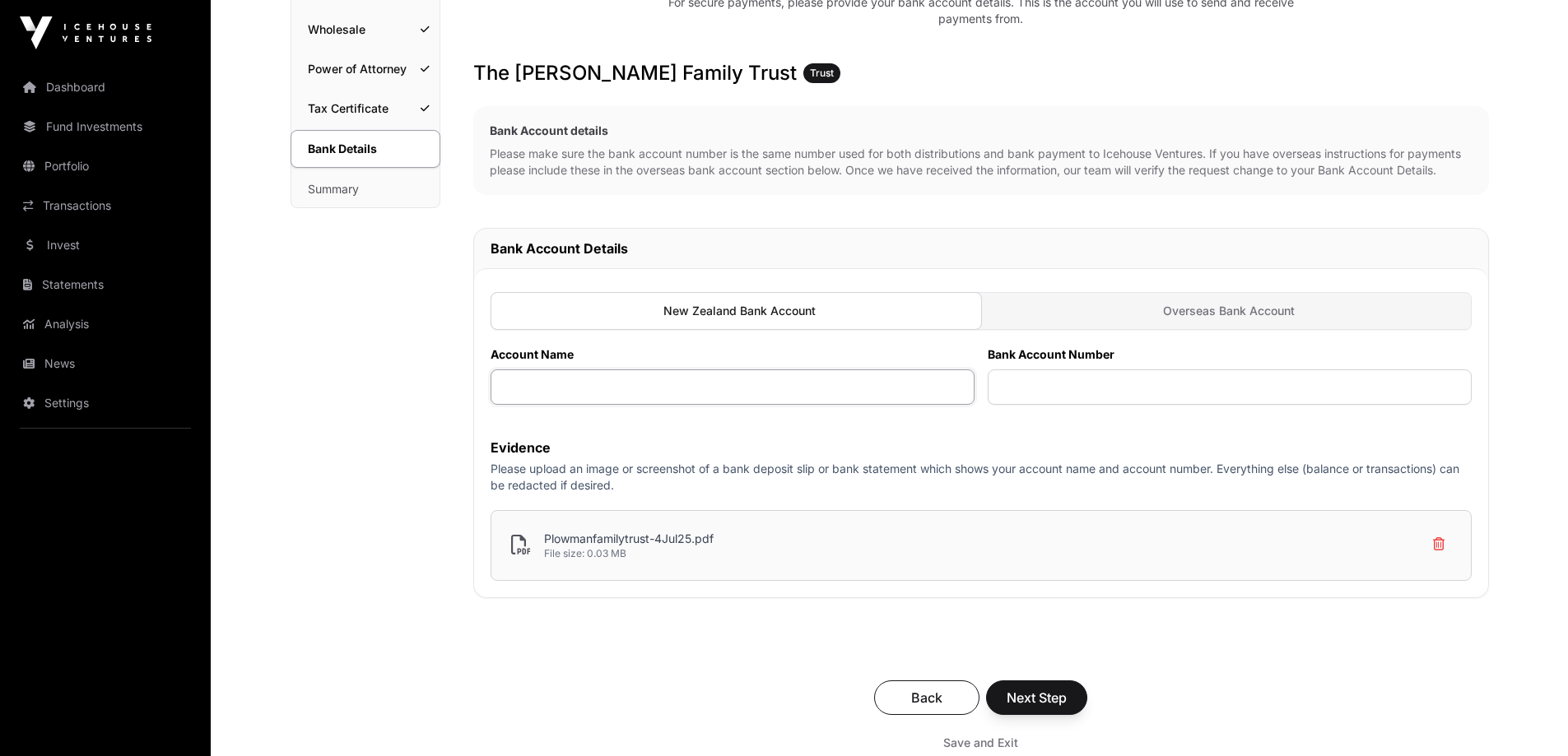
click at [581, 375] on input "text" at bounding box center [732, 387] width 484 height 36
type input "**********"
click at [1070, 397] on input "text" at bounding box center [1230, 387] width 484 height 36
type input "**********"
click at [1066, 702] on span "Next Step" at bounding box center [1037, 698] width 60 height 20
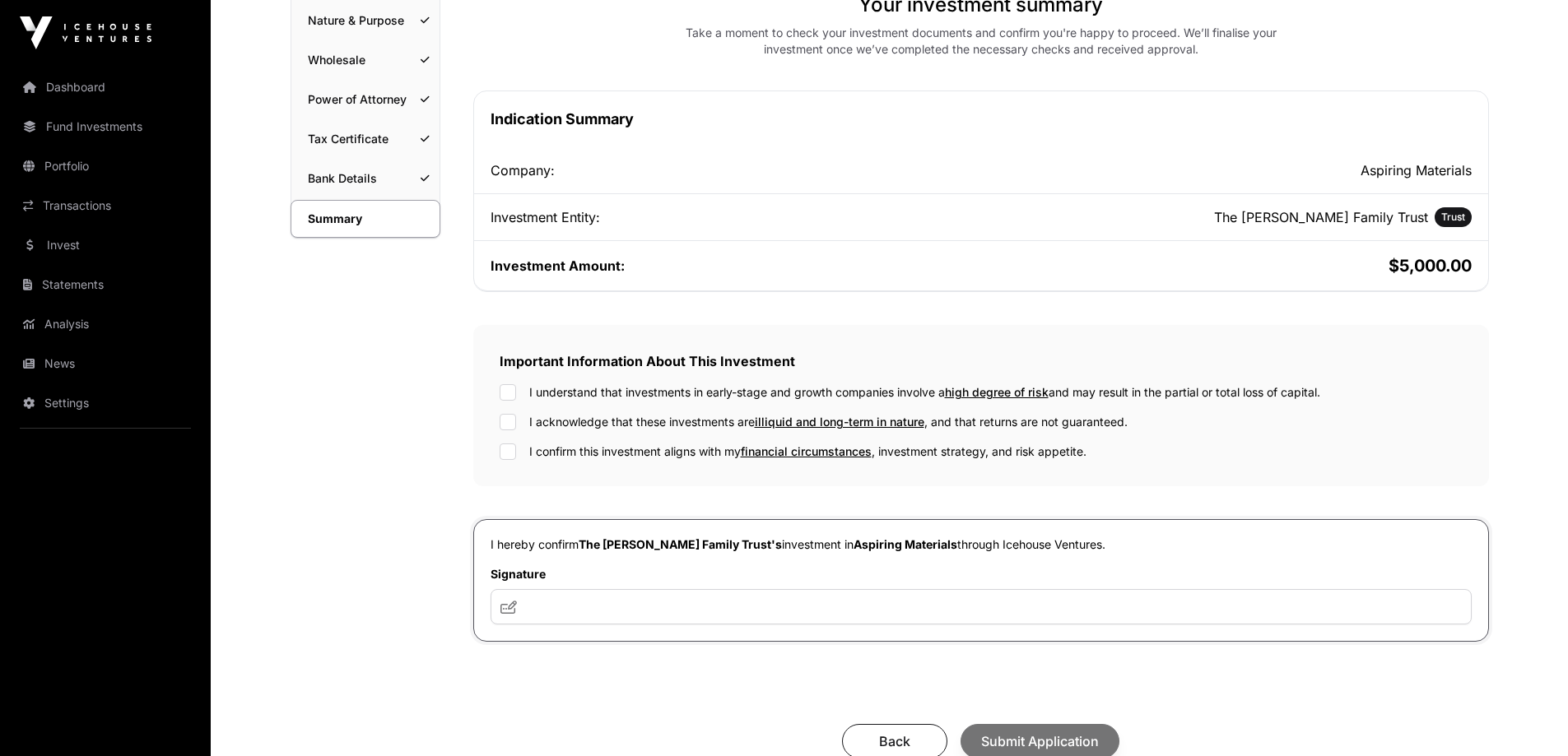
scroll to position [329, 0]
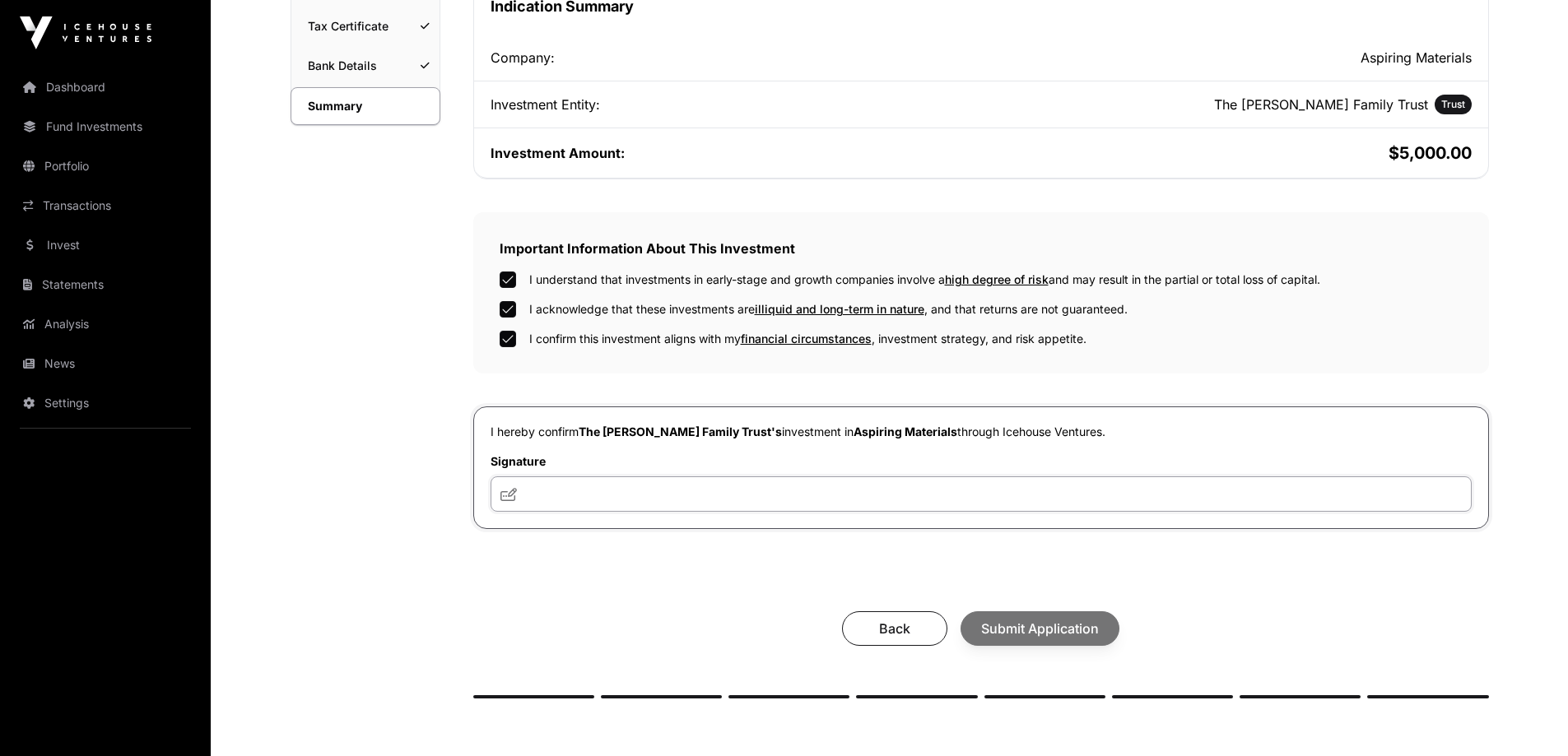
click at [579, 498] on input "text" at bounding box center [981, 494] width 981 height 36
type input "**"
click at [1076, 639] on span "Submit Application" at bounding box center [1040, 629] width 118 height 20
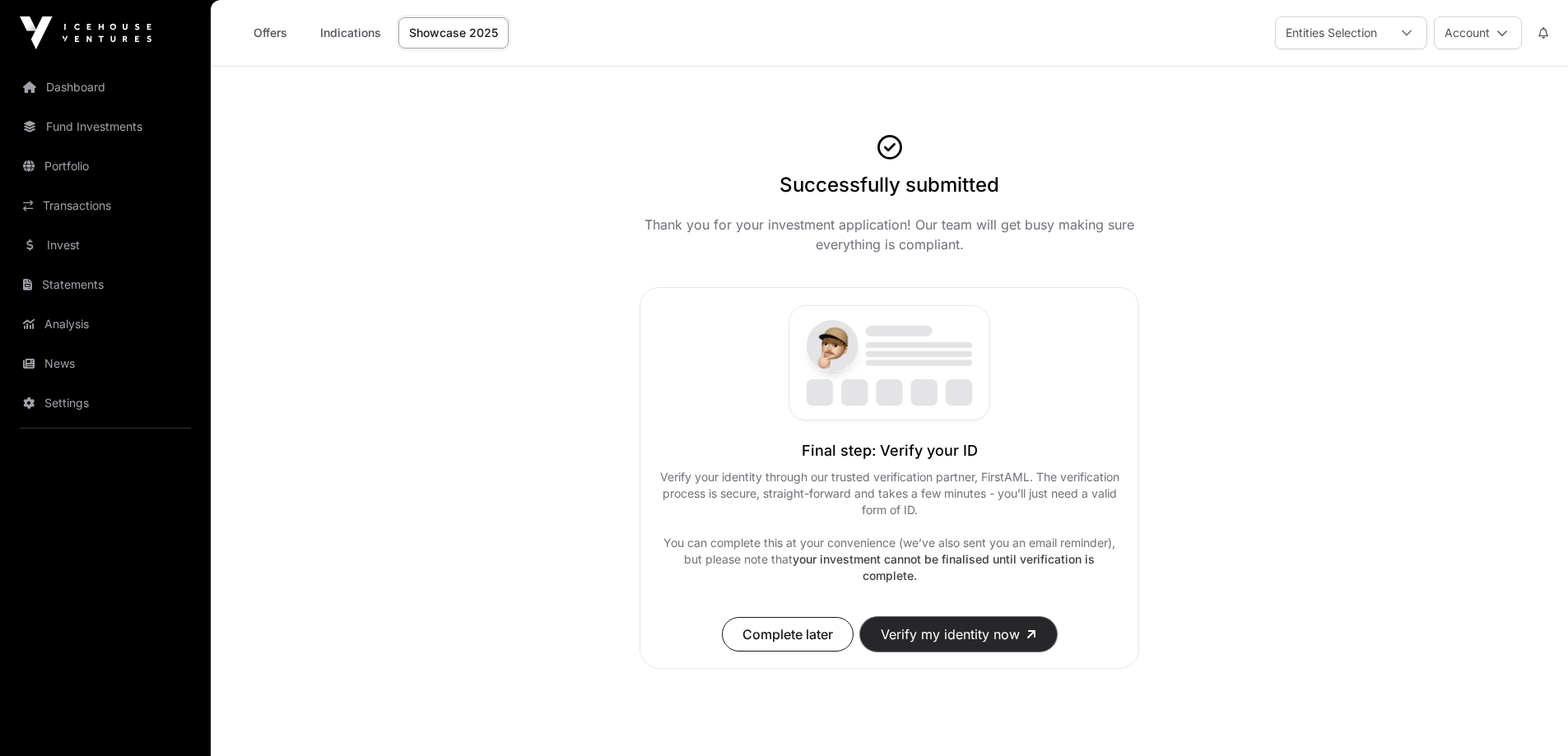
click at [1009, 634] on button "Verify my identity now" at bounding box center [958, 634] width 197 height 35
click at [443, 35] on link "Showcase 2025" at bounding box center [453, 33] width 110 height 32
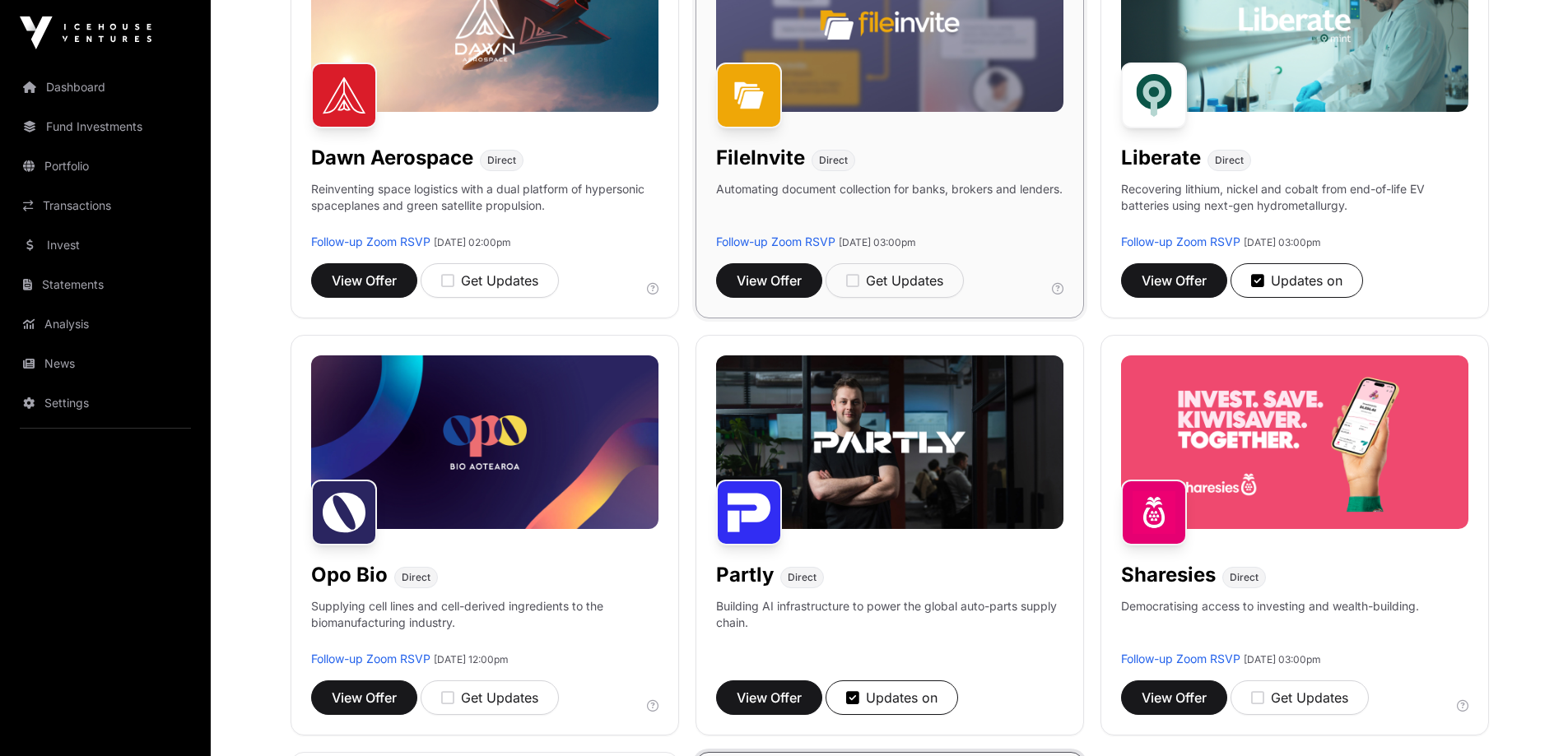
scroll to position [988, 0]
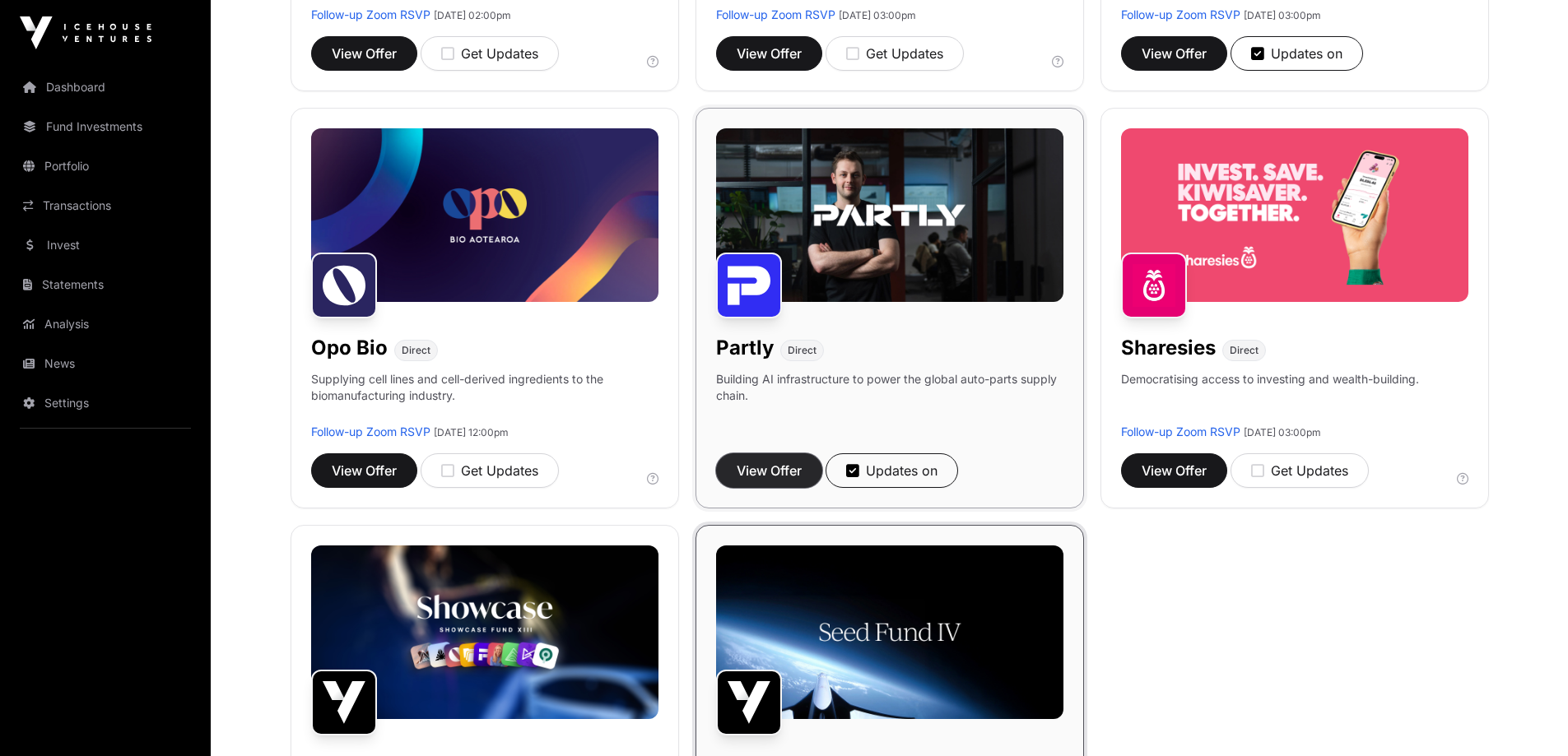
click at [777, 469] on span "View Offer" at bounding box center [769, 471] width 65 height 20
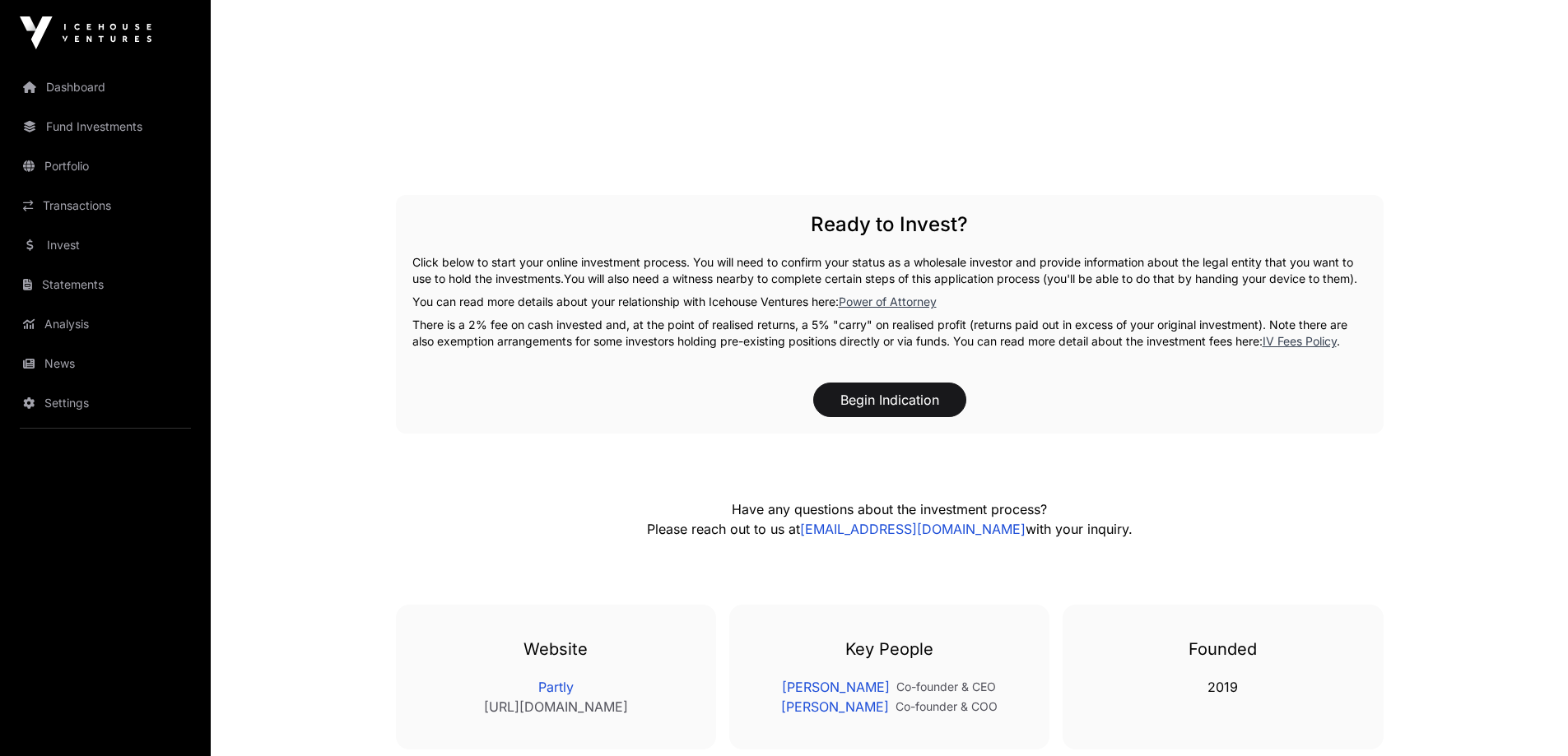
scroll to position [2551, 0]
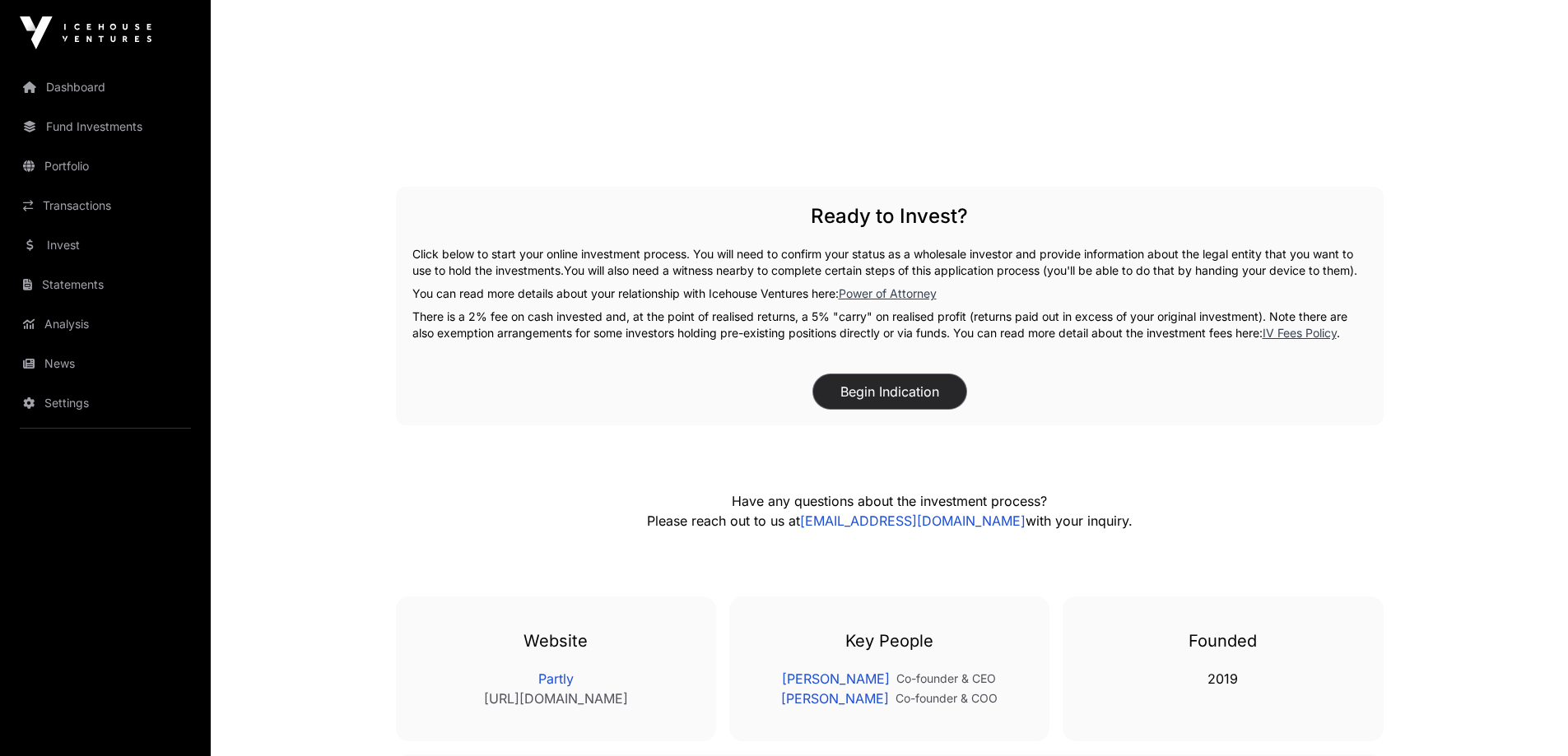
click at [931, 401] on button "Begin Indication" at bounding box center [890, 391] width 153 height 35
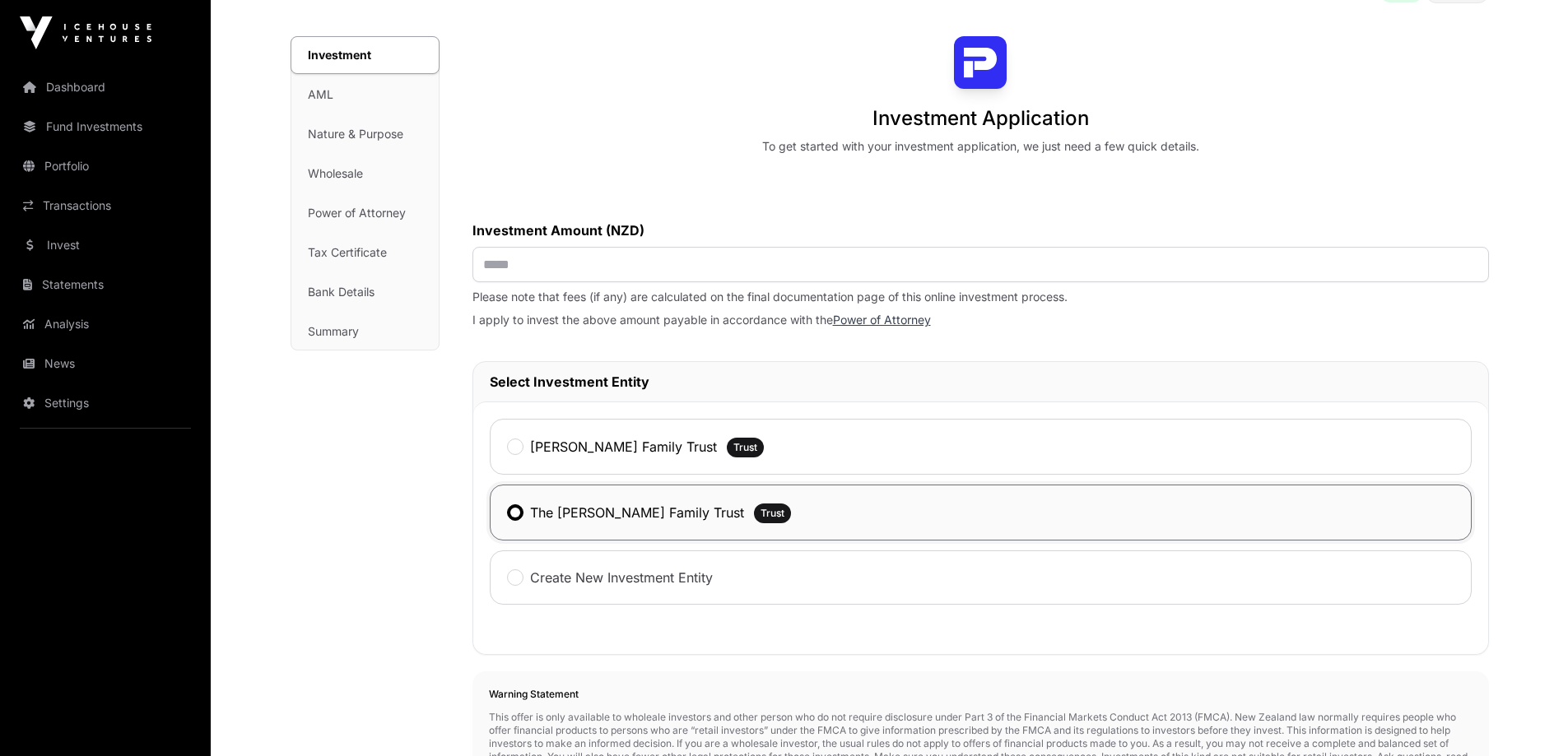
scroll to position [247, 0]
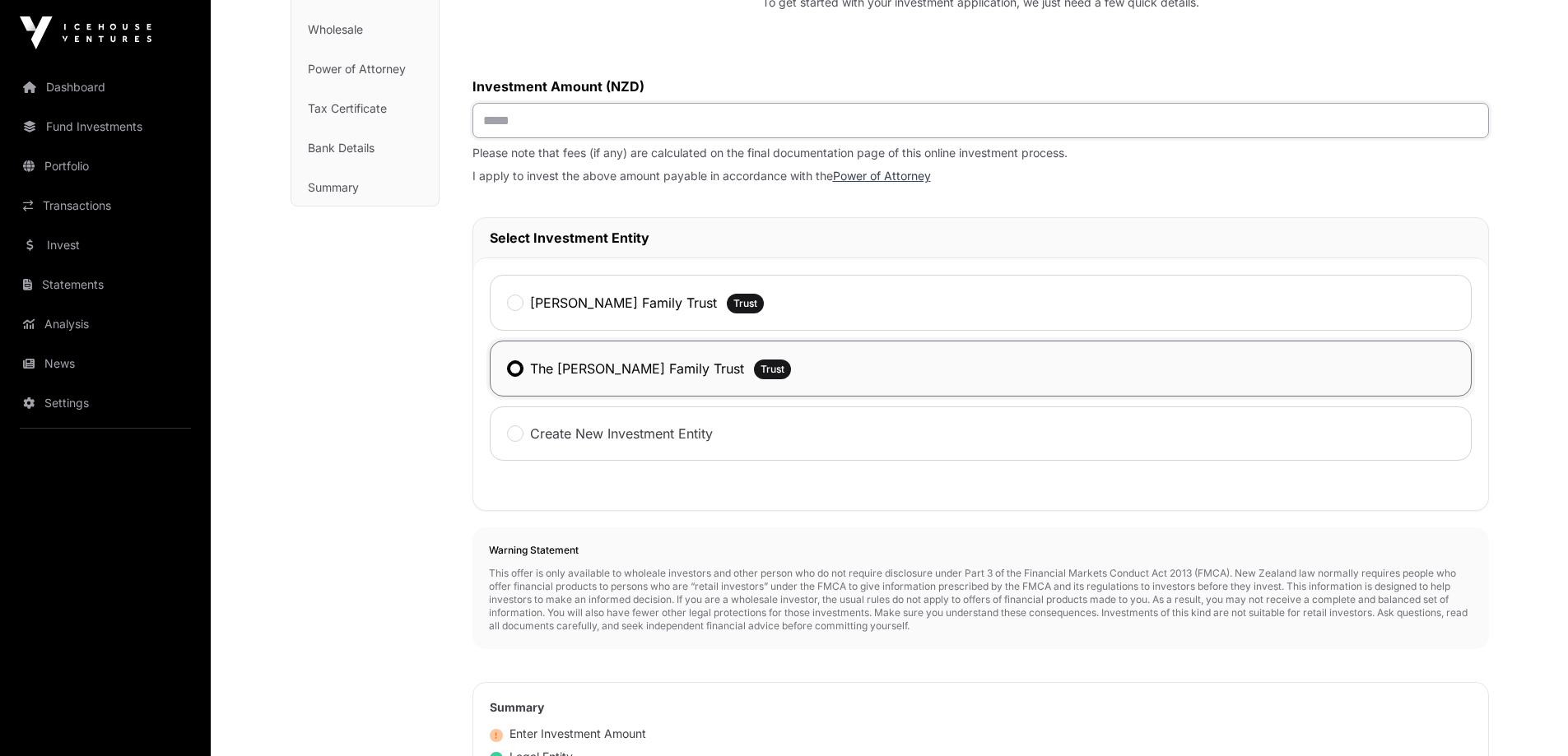
drag, startPoint x: 556, startPoint y: 126, endPoint x: 436, endPoint y: 124, distance: 120.0
click at [436, 124] on div "Investment Investment AML Nature & Purpose Wholesale Power of Attorney Tax Cert…" at bounding box center [889, 460] width 1198 height 1135
type input "******"
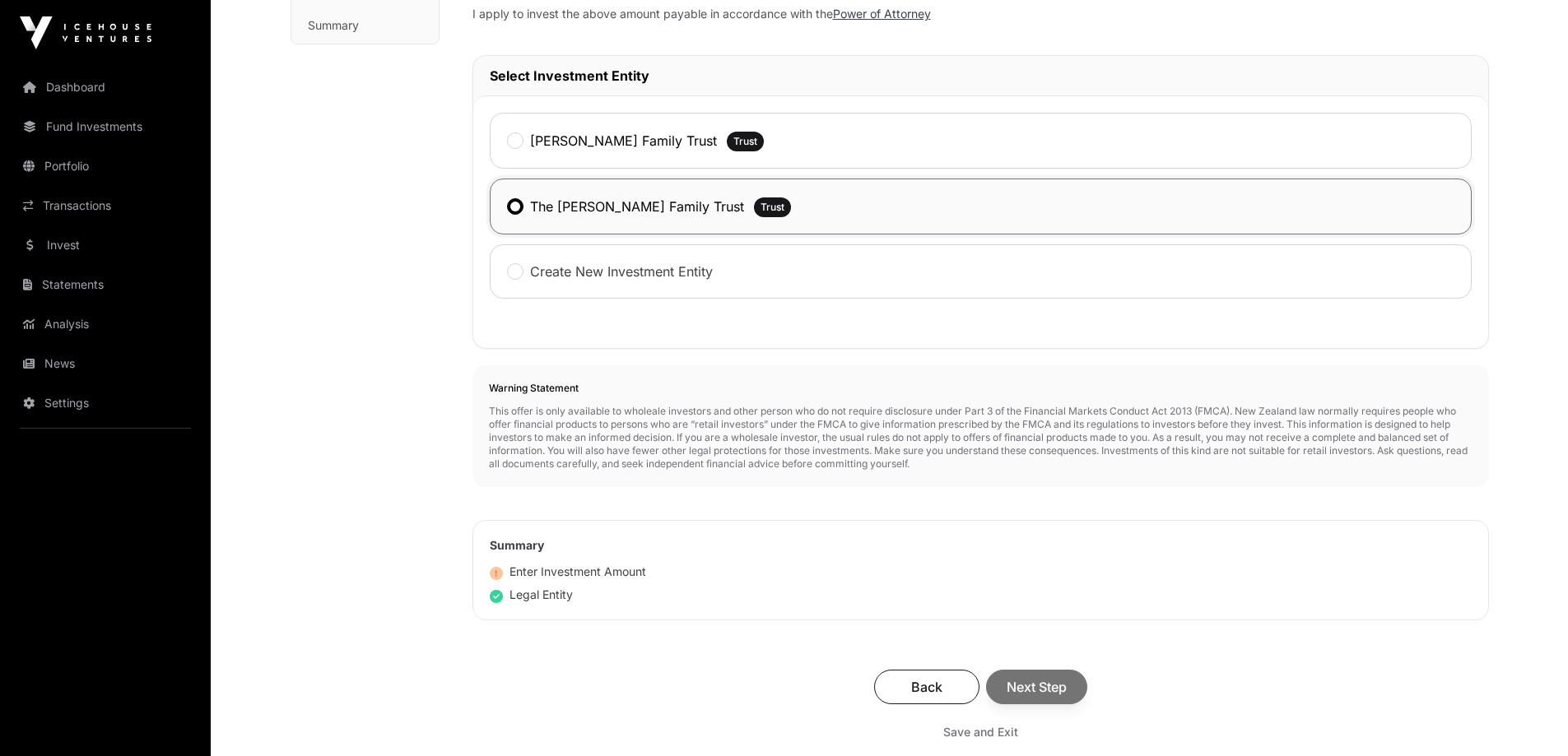
scroll to position [576, 0]
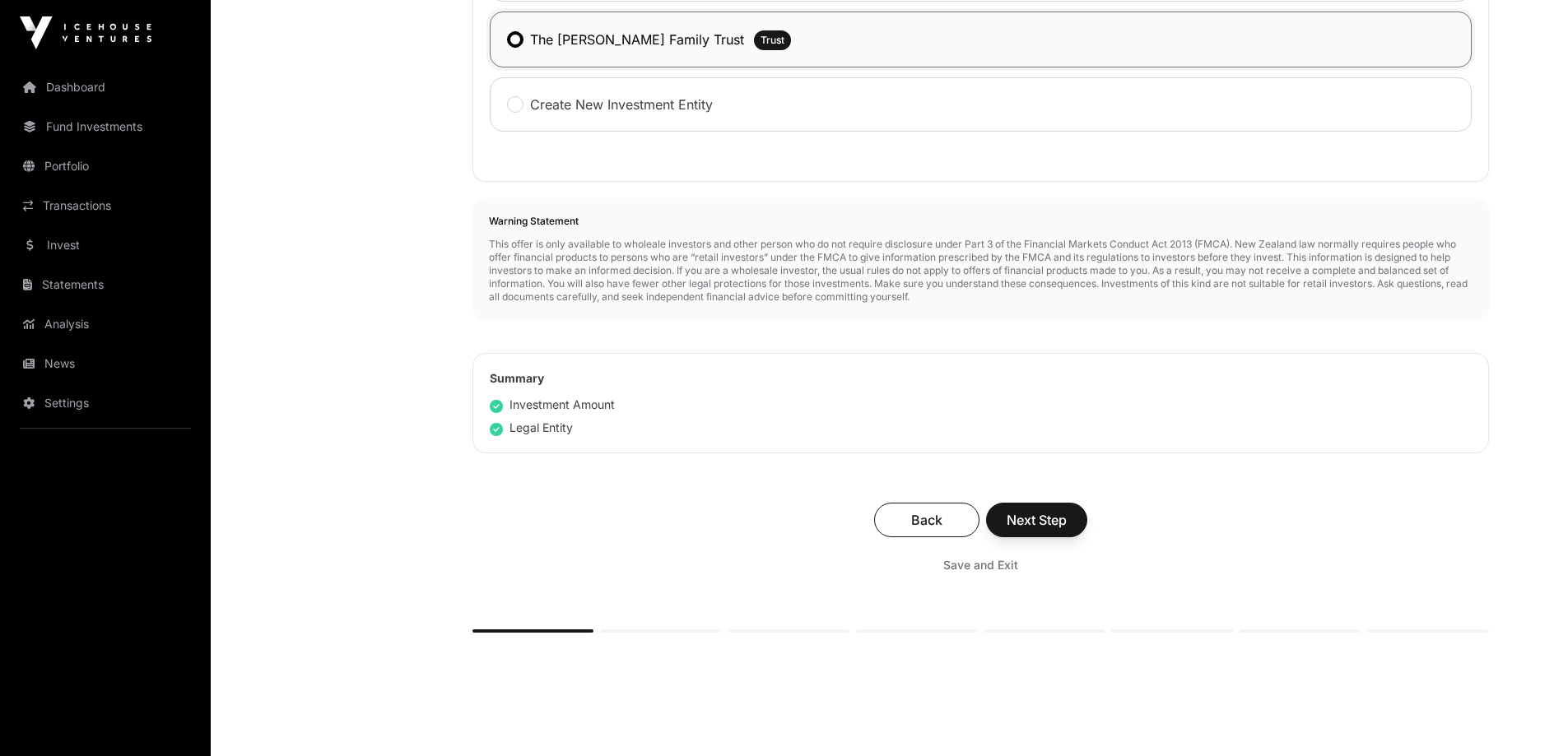
click at [1031, 522] on div "Back Next Step" at bounding box center [980, 519] width 984 height 35
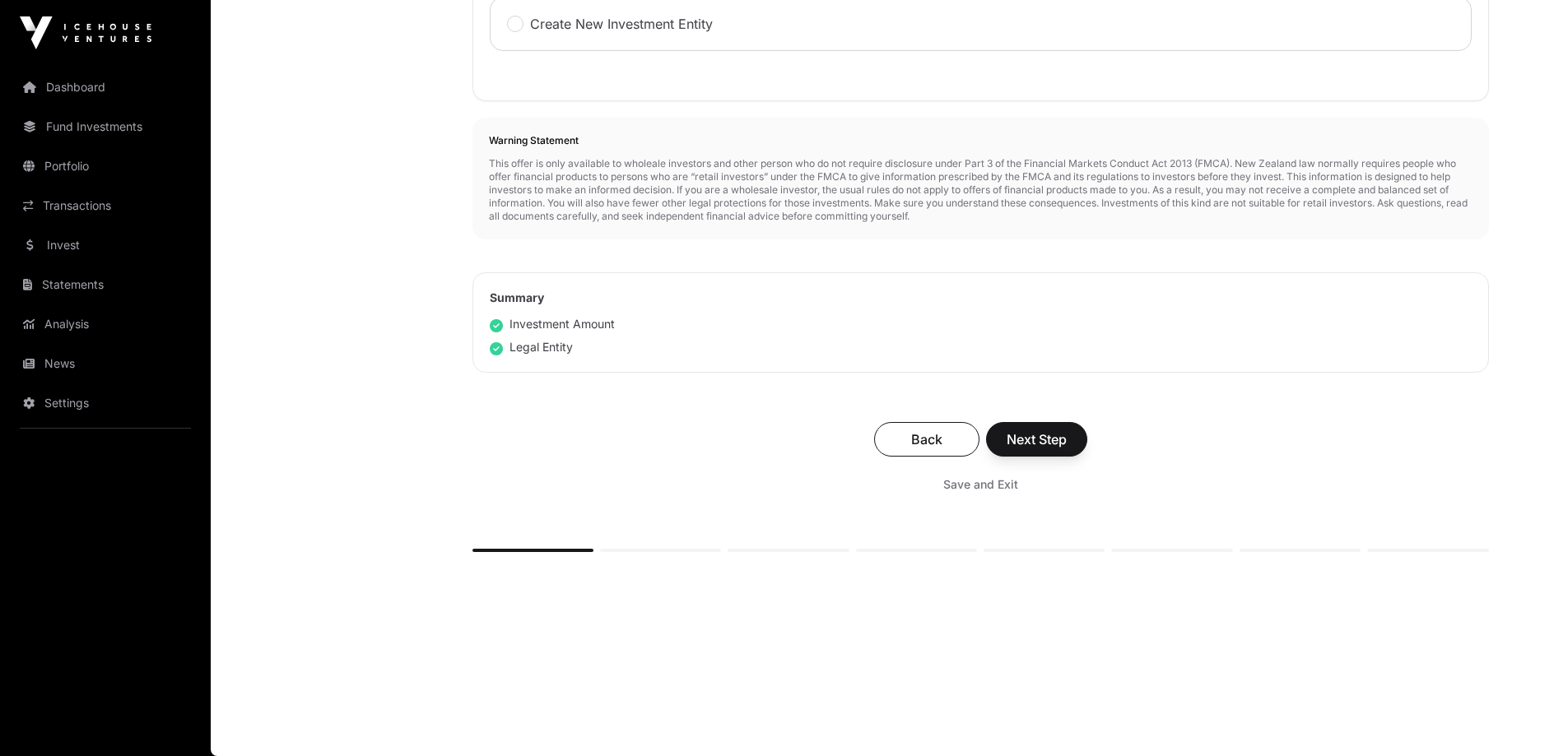
scroll to position [659, 0]
click at [1043, 446] on span "Next Step" at bounding box center [1037, 440] width 60 height 20
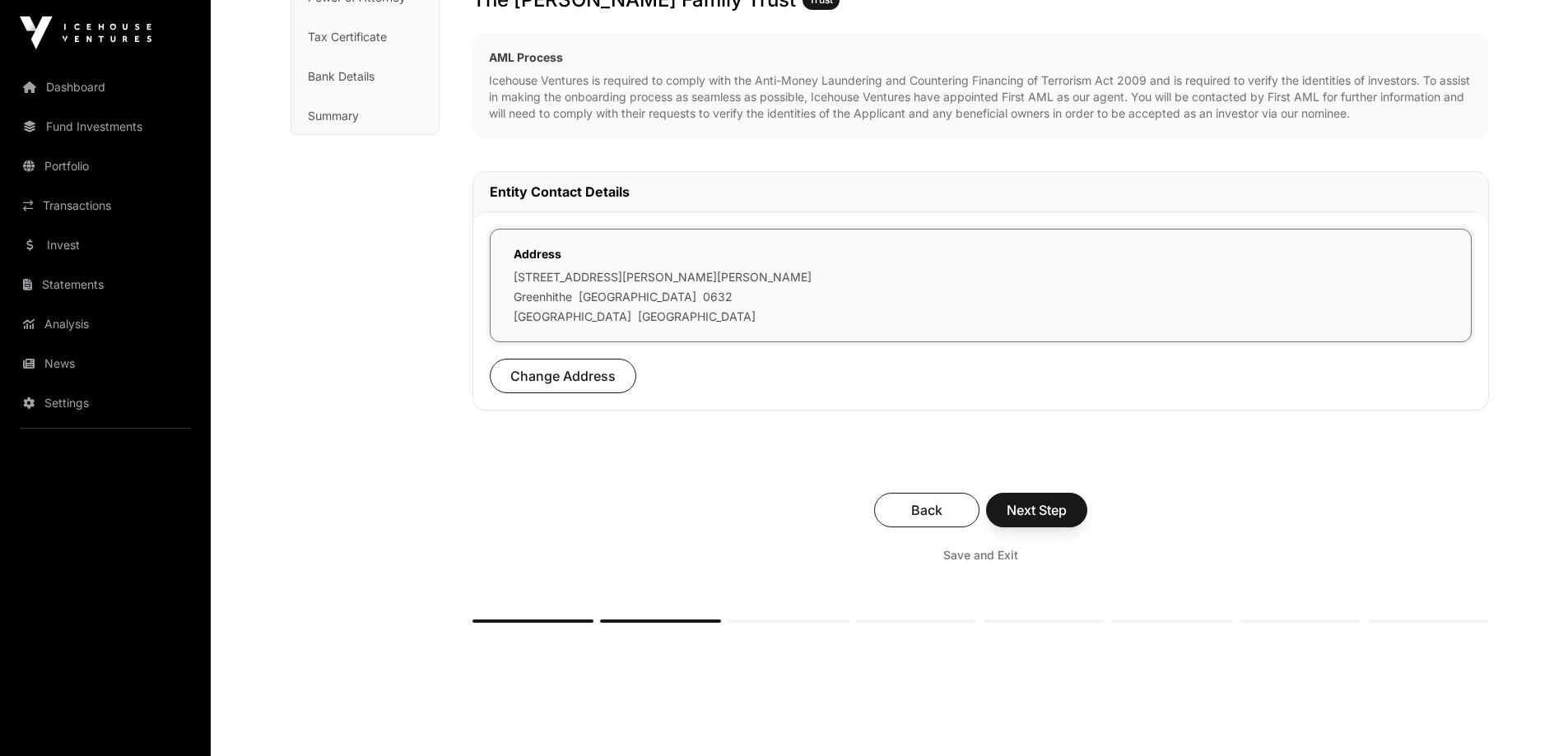
scroll to position [329, 0]
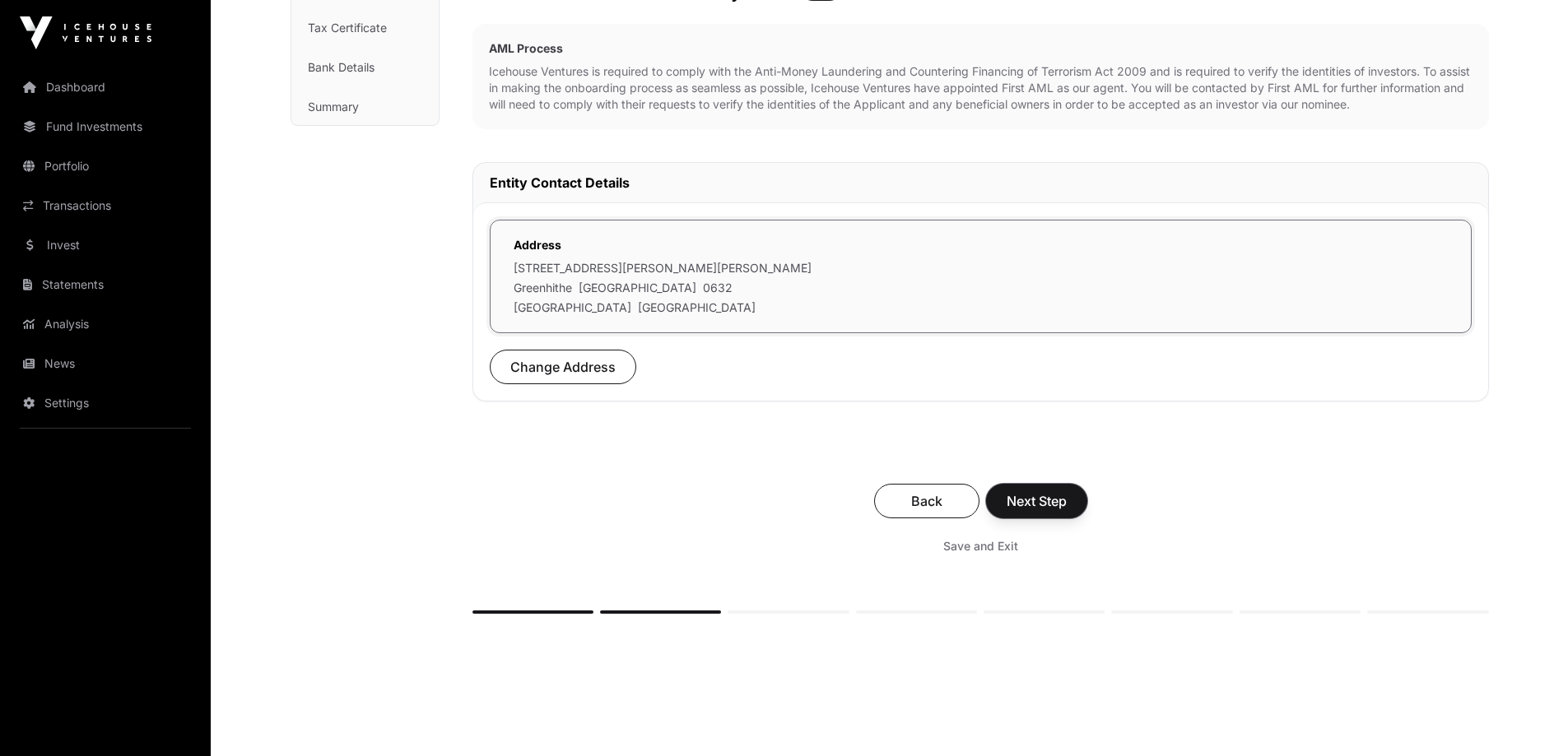
click at [1059, 497] on span "Next Step" at bounding box center [1037, 501] width 60 height 20
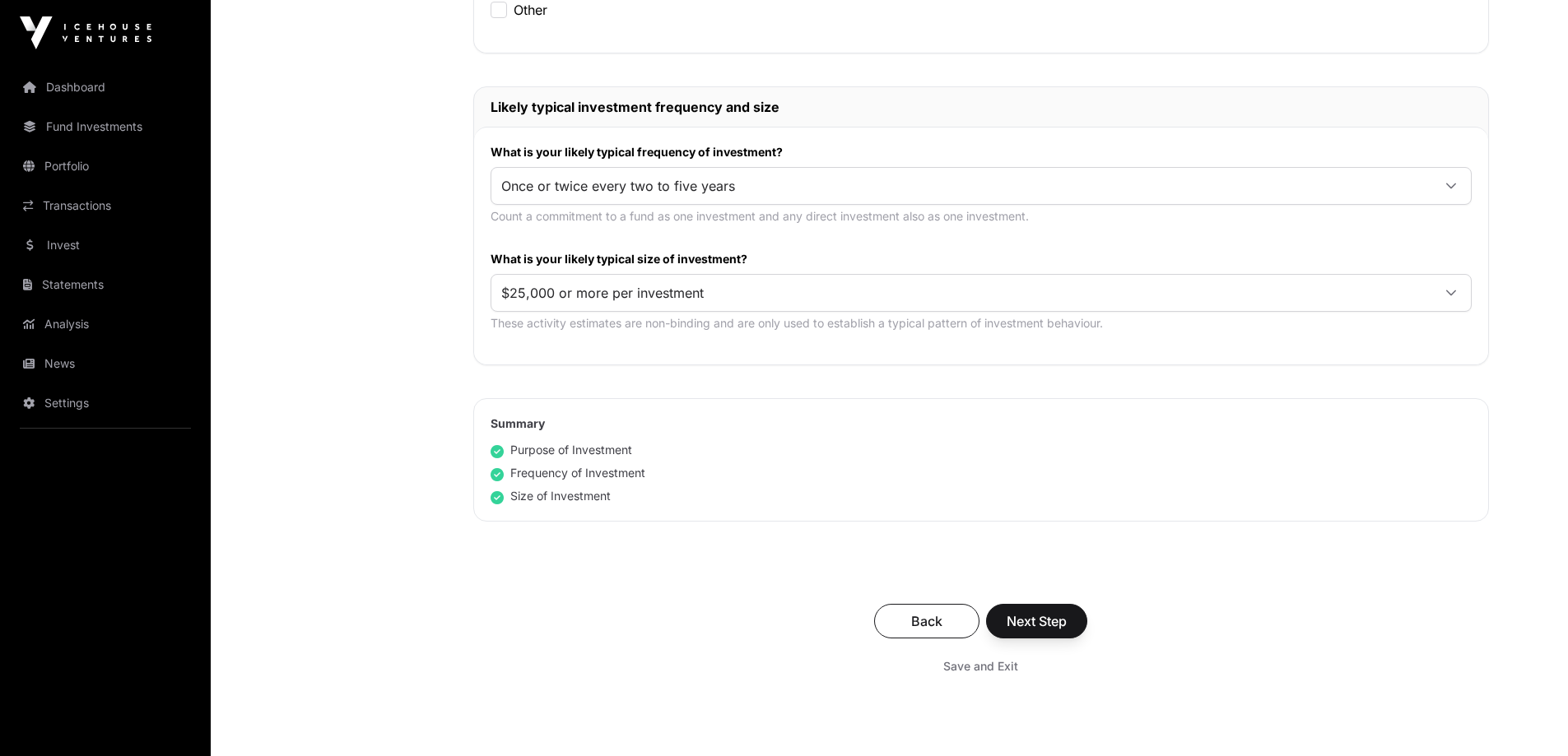
scroll to position [964, 0]
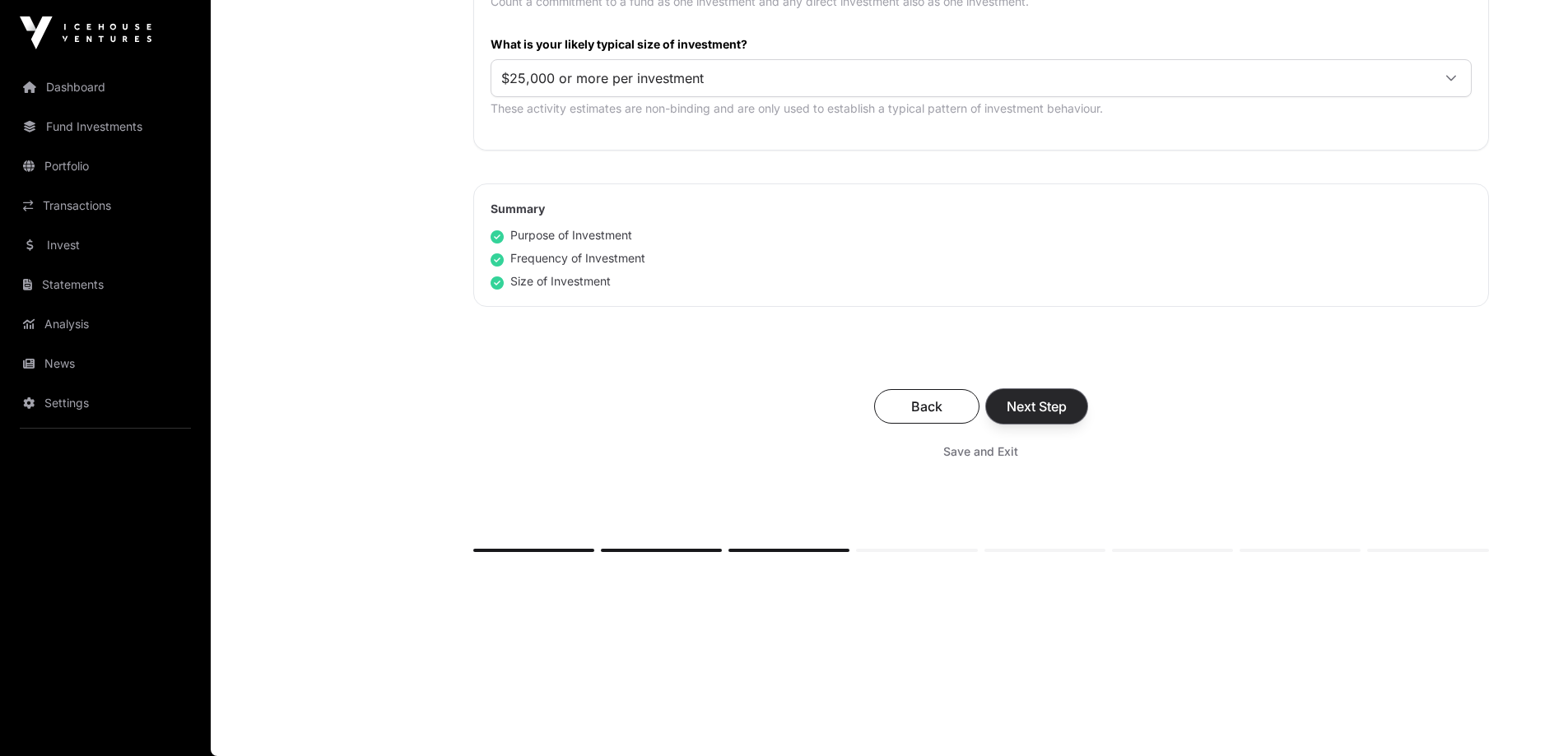
click at [1053, 404] on span "Next Step" at bounding box center [1037, 406] width 60 height 20
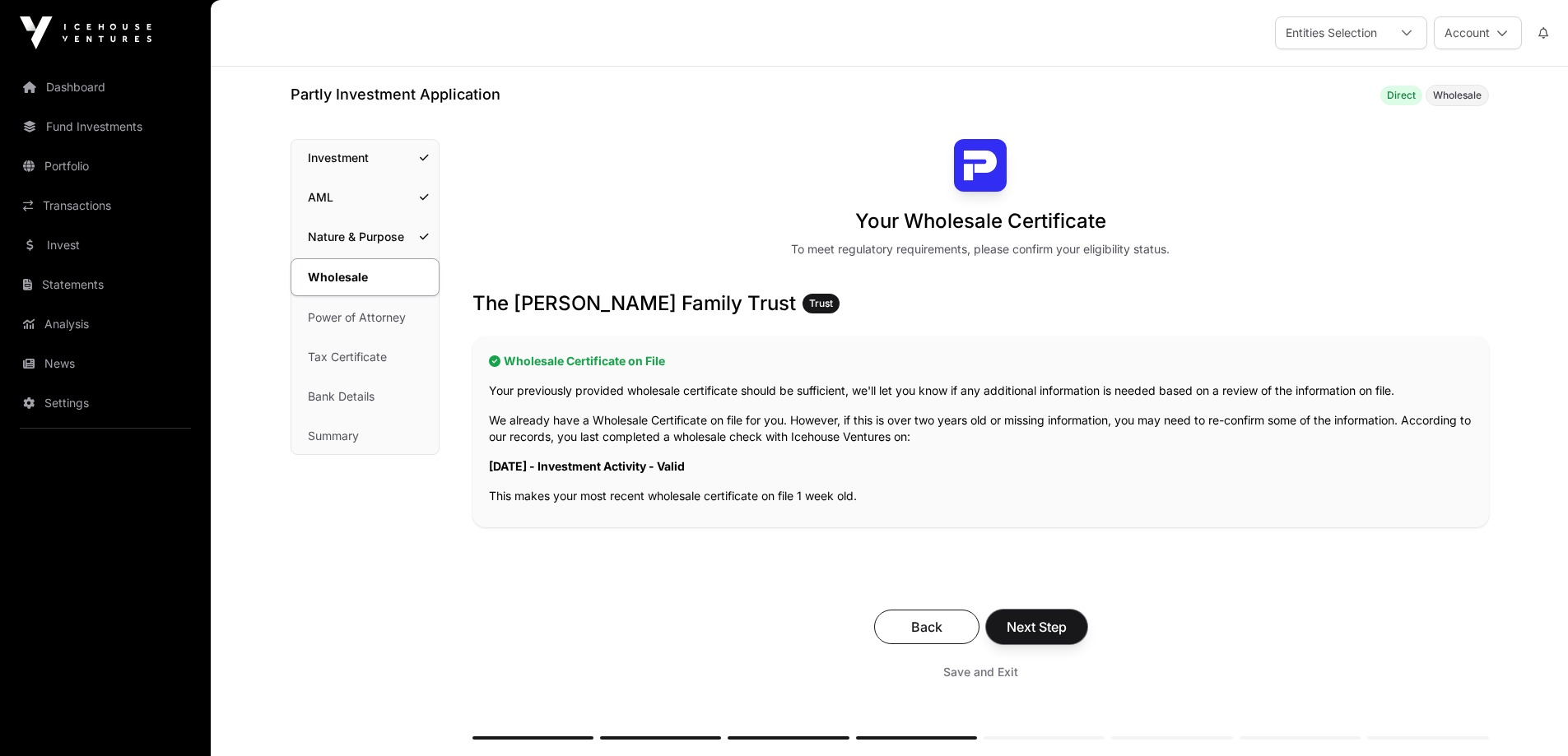
click at [1019, 624] on span "Next Step" at bounding box center [1037, 627] width 60 height 20
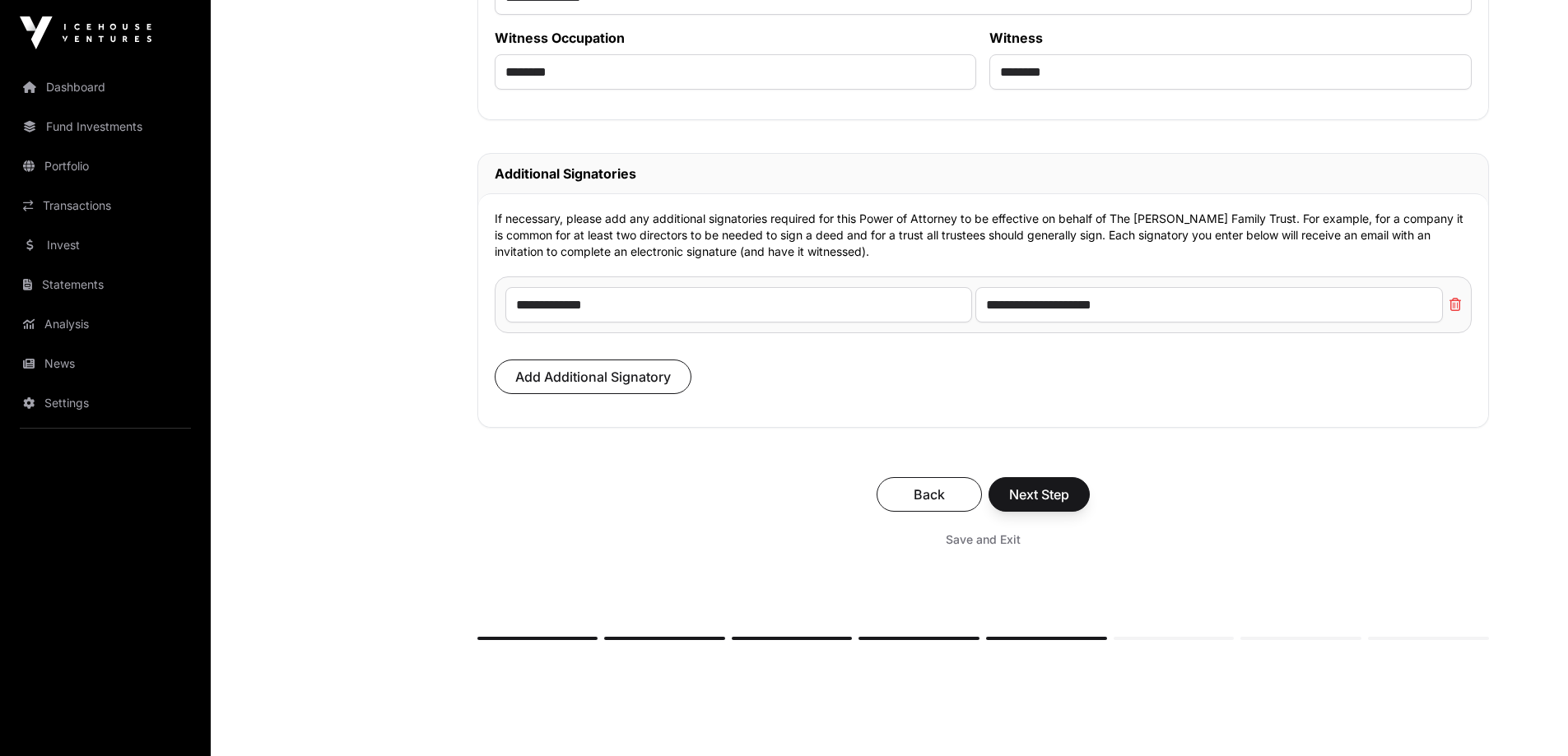
scroll to position [10040, 0]
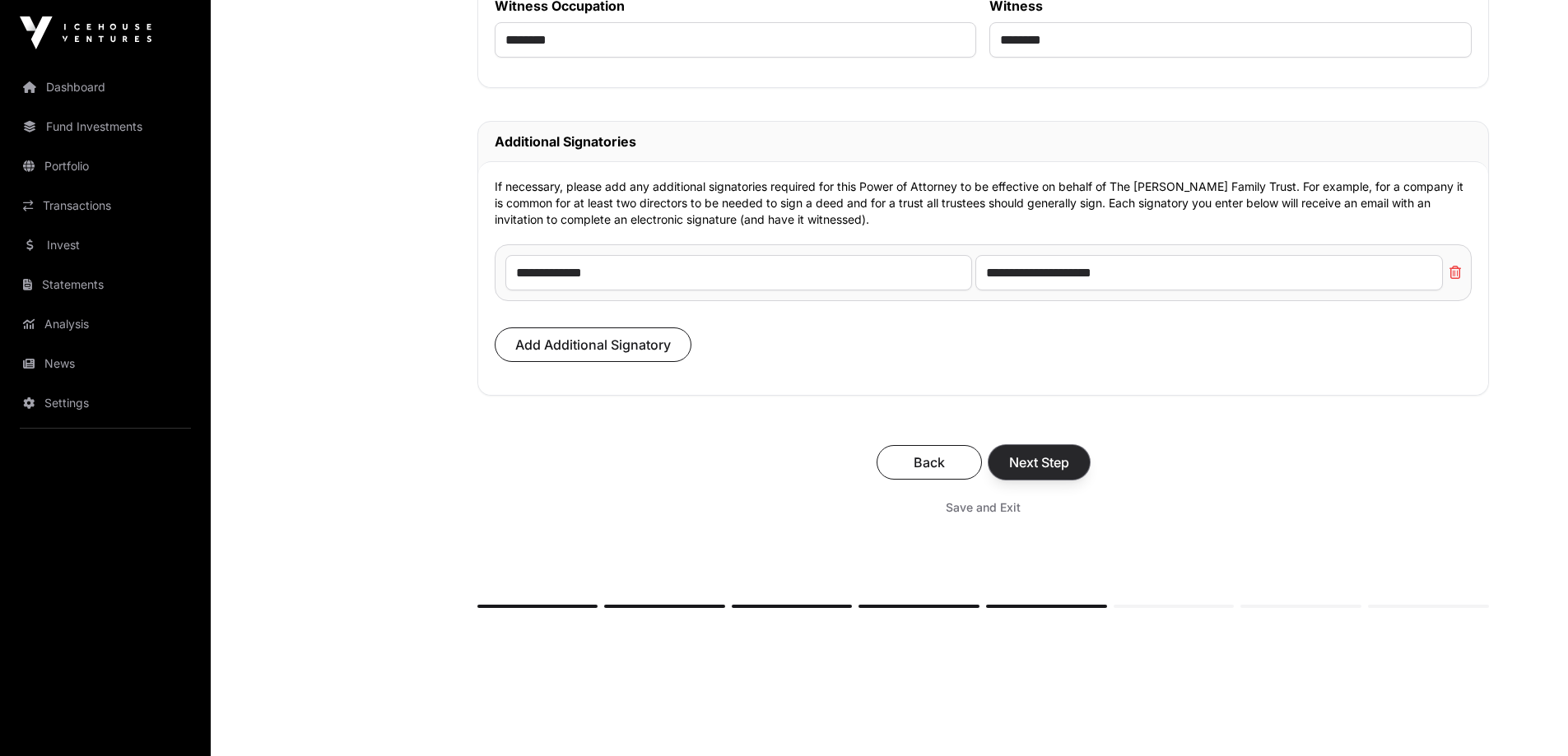
click at [1025, 471] on span "Next Step" at bounding box center [1039, 463] width 60 height 20
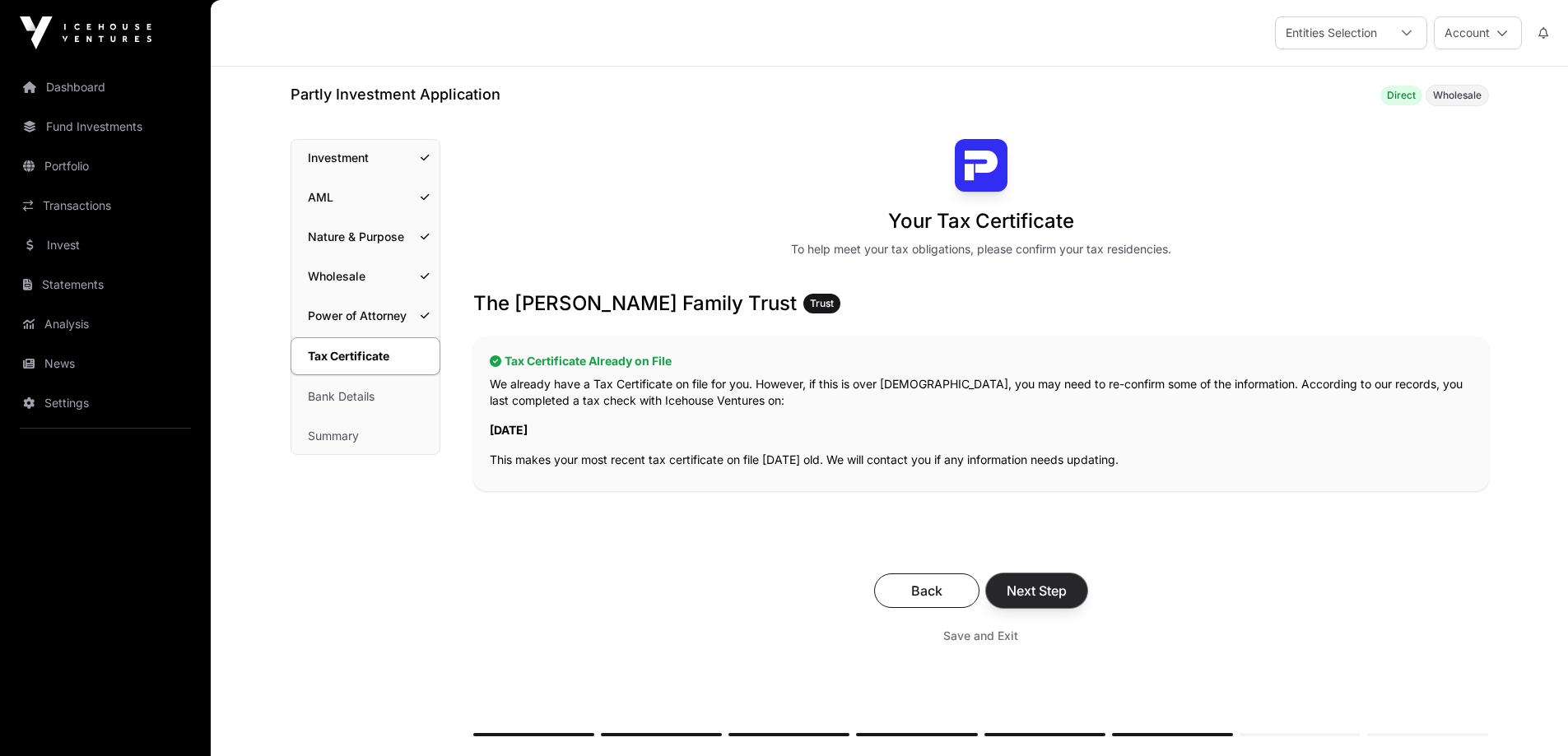
click at [1032, 591] on span "Next Step" at bounding box center [1037, 591] width 60 height 20
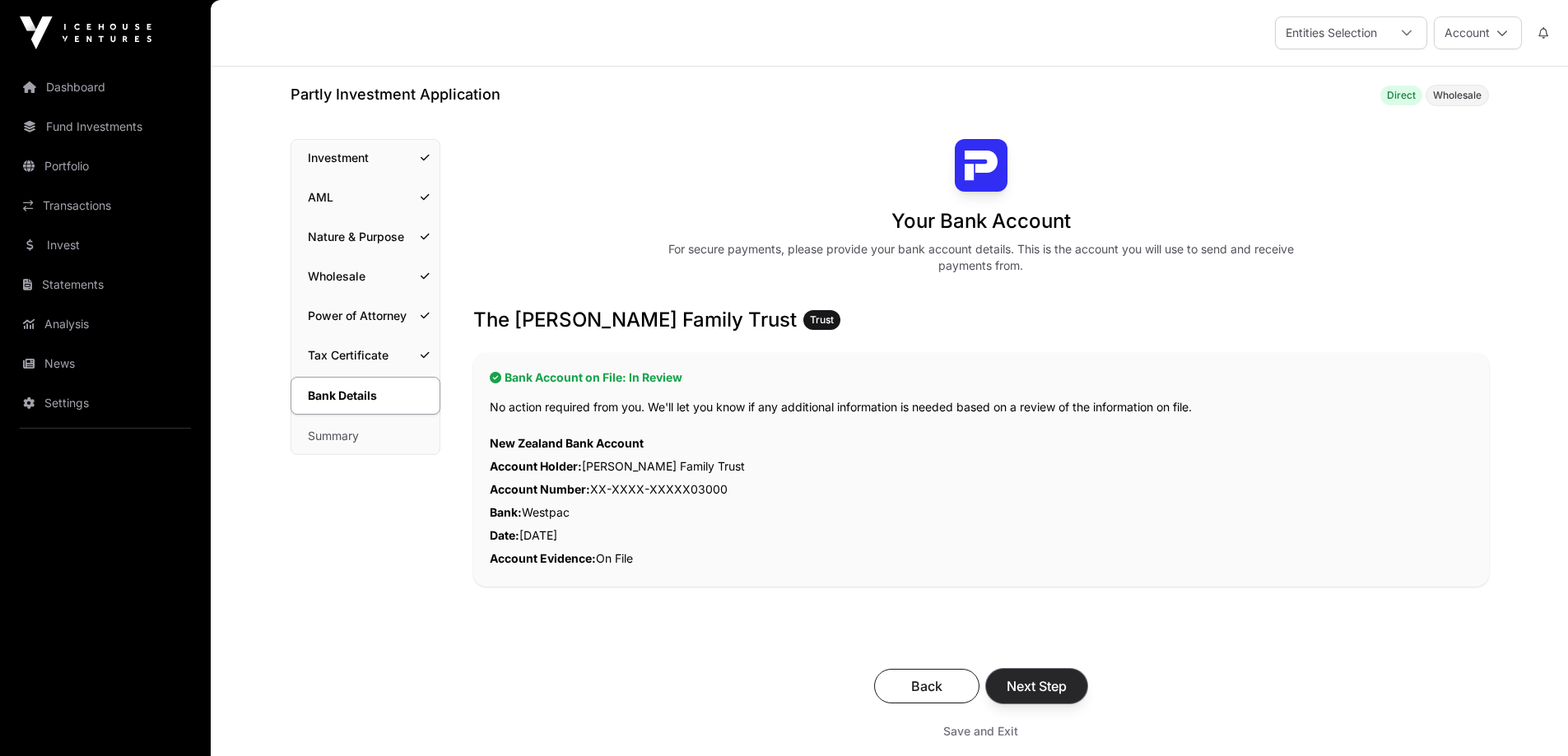
click at [1055, 691] on span "Next Step" at bounding box center [1037, 687] width 60 height 20
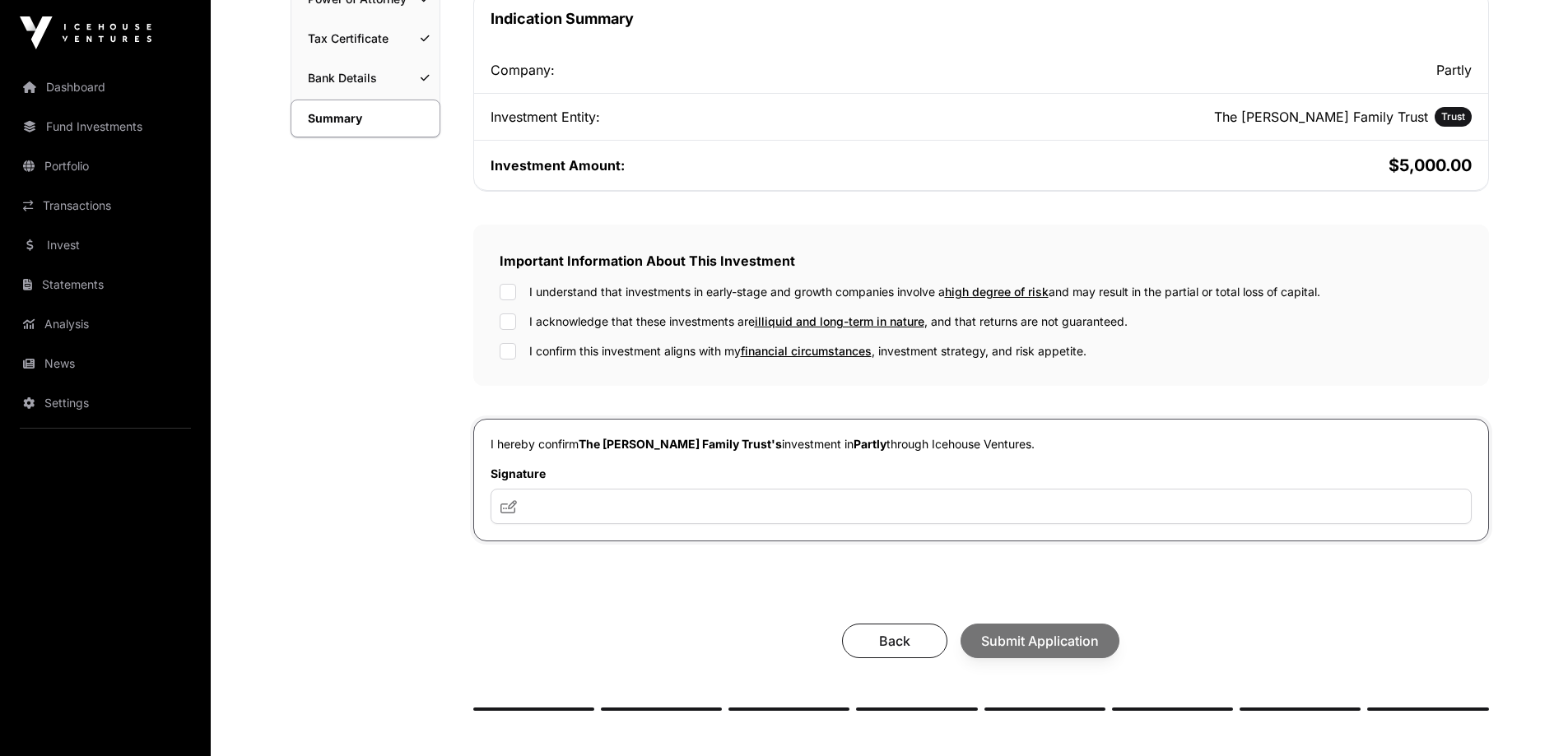
scroll to position [329, 0]
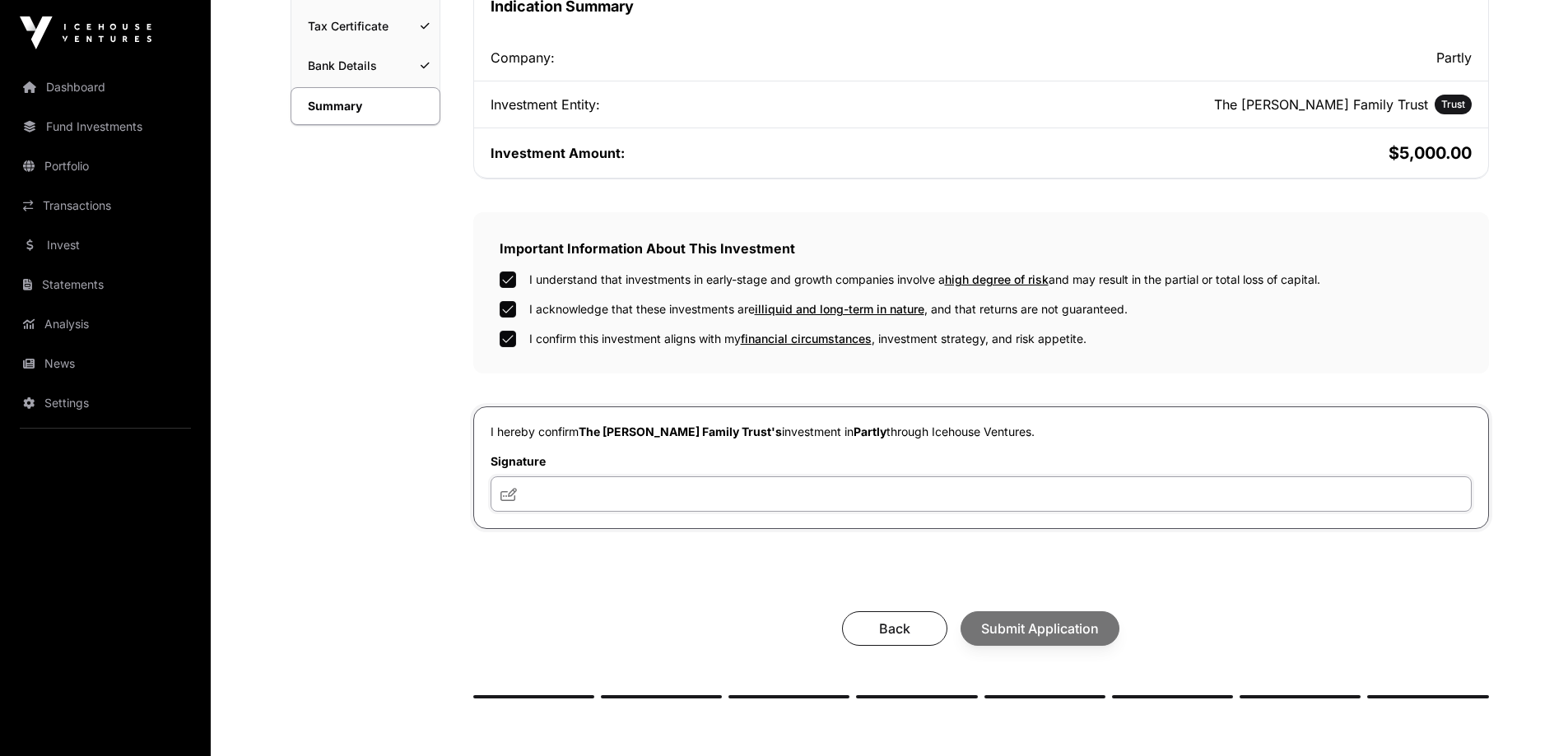
click at [551, 493] on input "text" at bounding box center [981, 494] width 981 height 36
type input "**"
click at [1060, 639] on span "Submit Application" at bounding box center [1040, 629] width 118 height 20
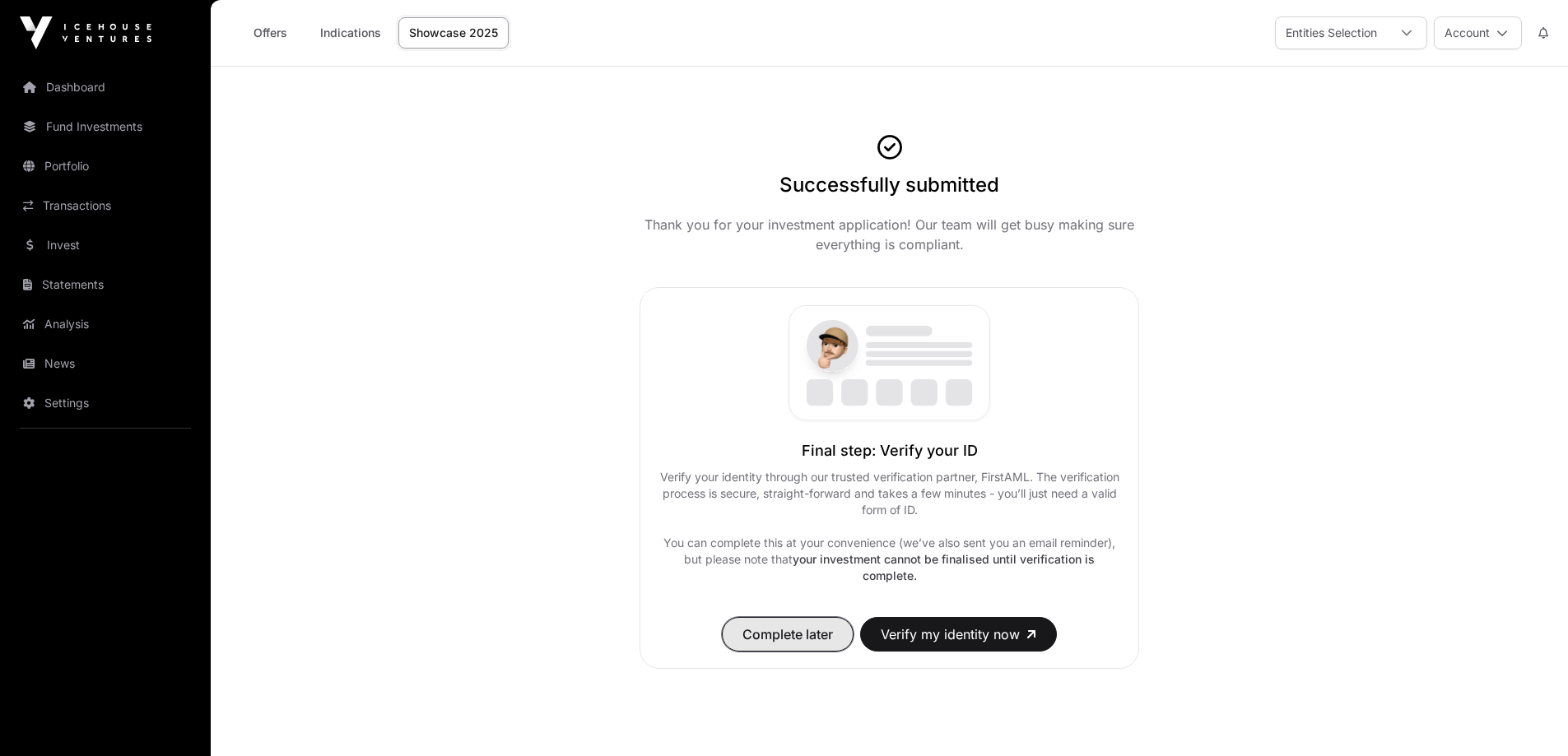
click at [770, 625] on span "Complete later" at bounding box center [787, 634] width 90 height 20
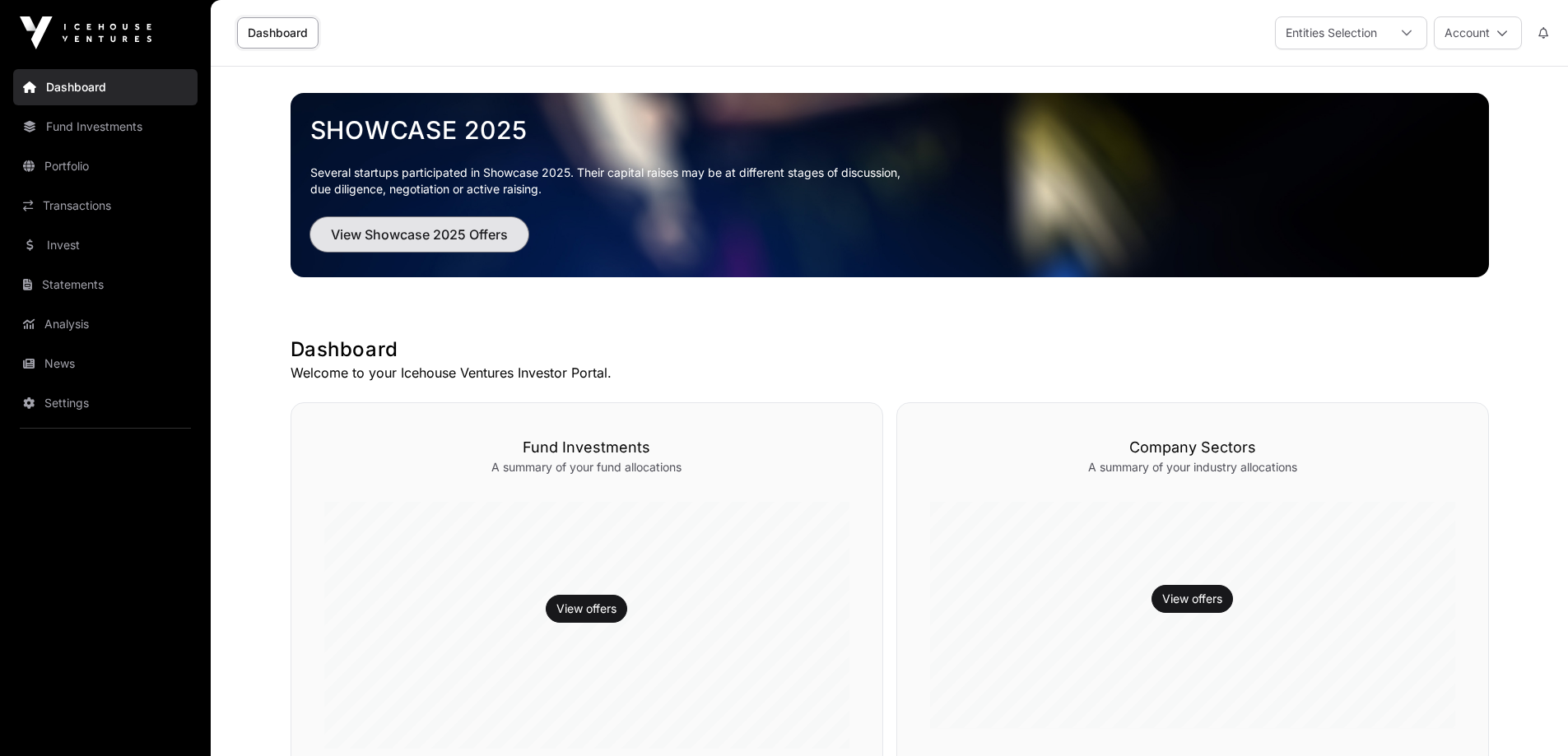
click at [379, 236] on span "View Showcase 2025 Offers" at bounding box center [419, 235] width 177 height 20
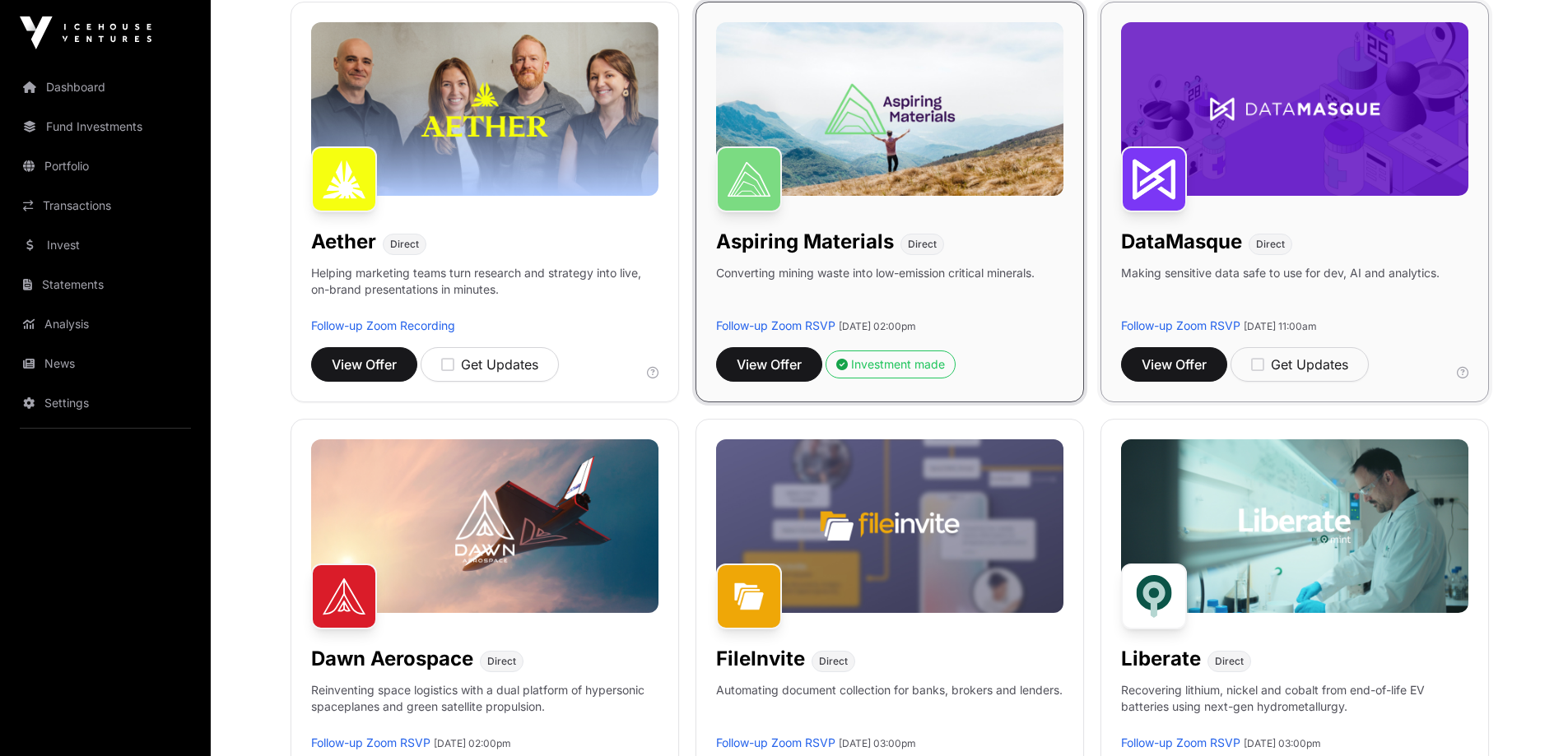
scroll to position [493, 0]
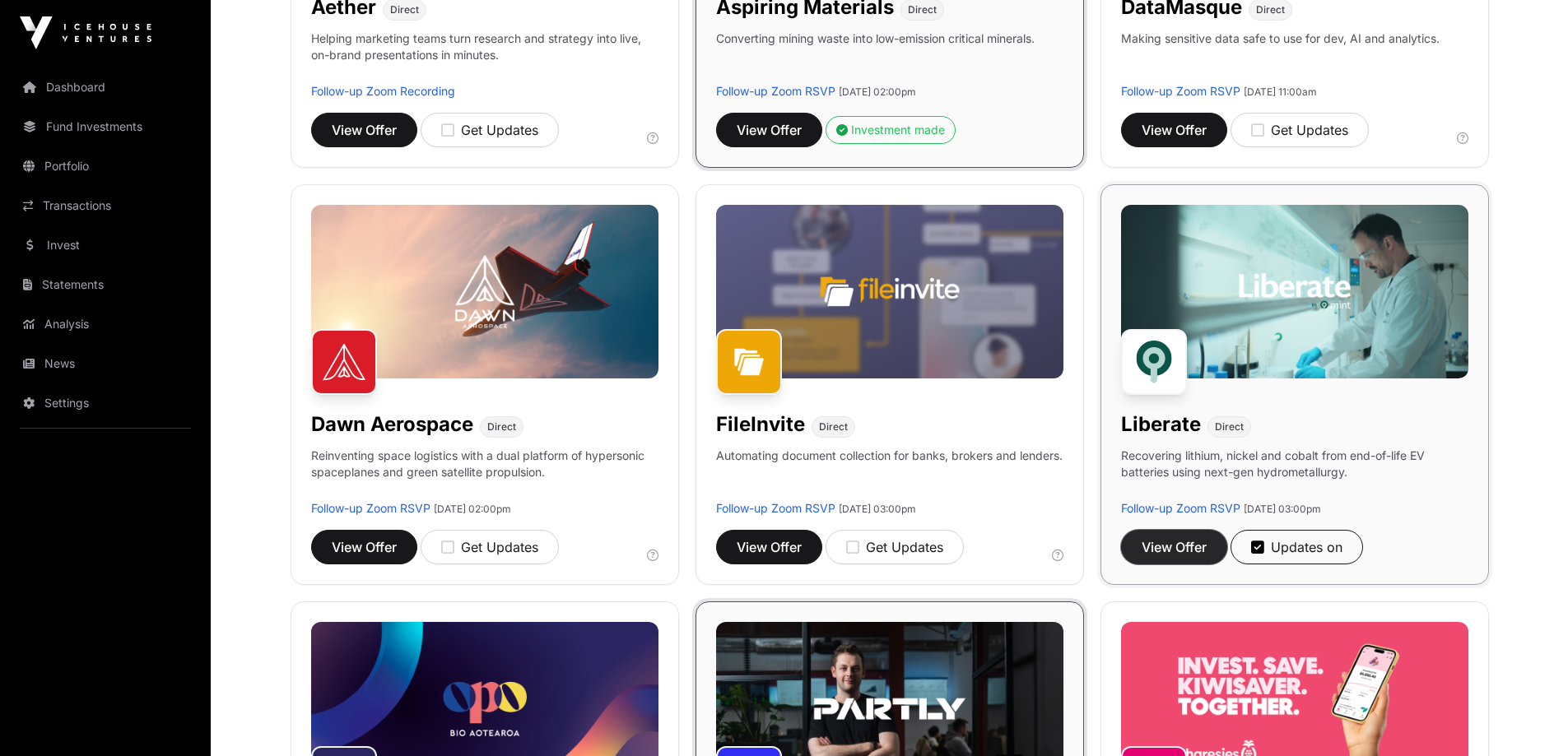
click at [1201, 539] on span "View Offer" at bounding box center [1175, 547] width 65 height 20
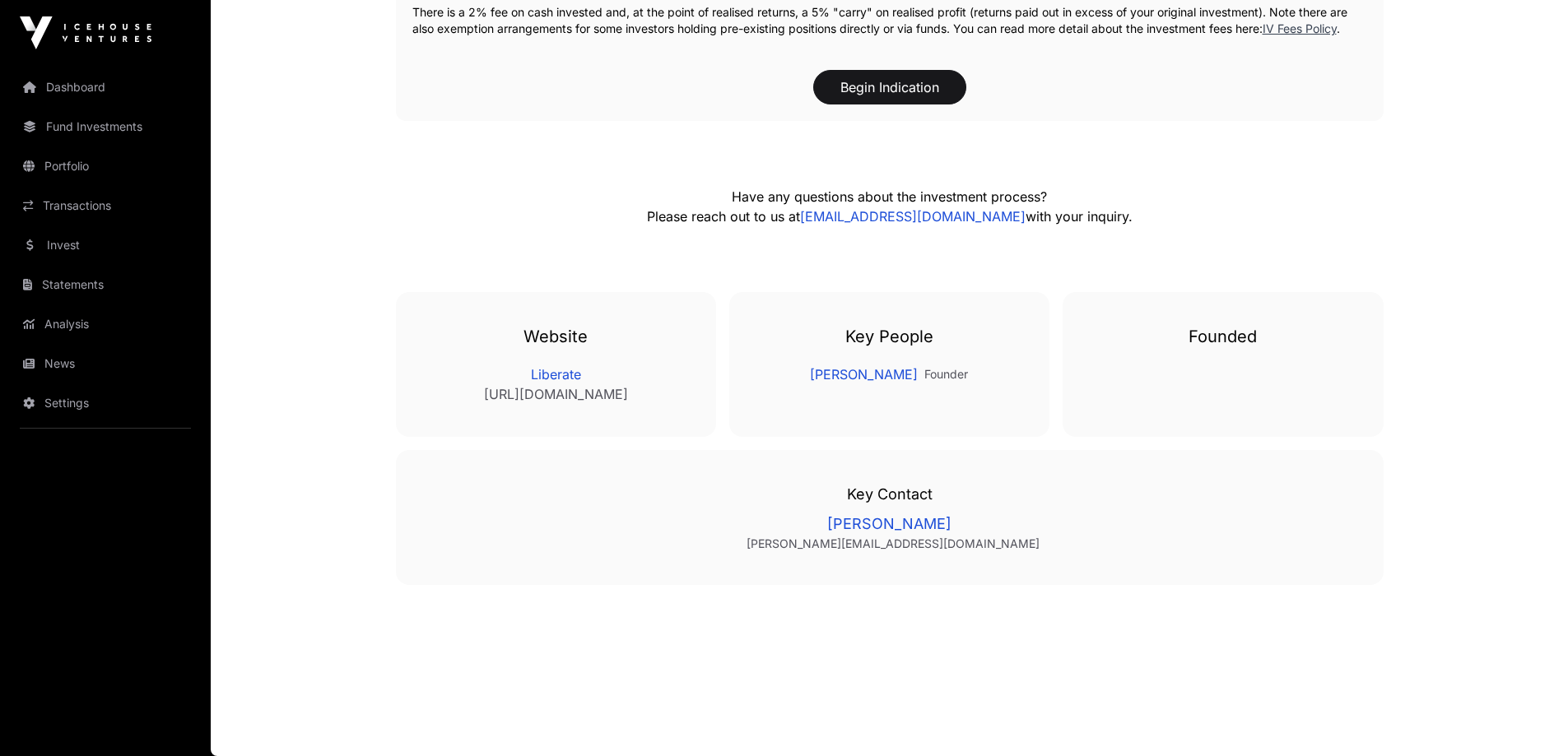
scroll to position [2372, 0]
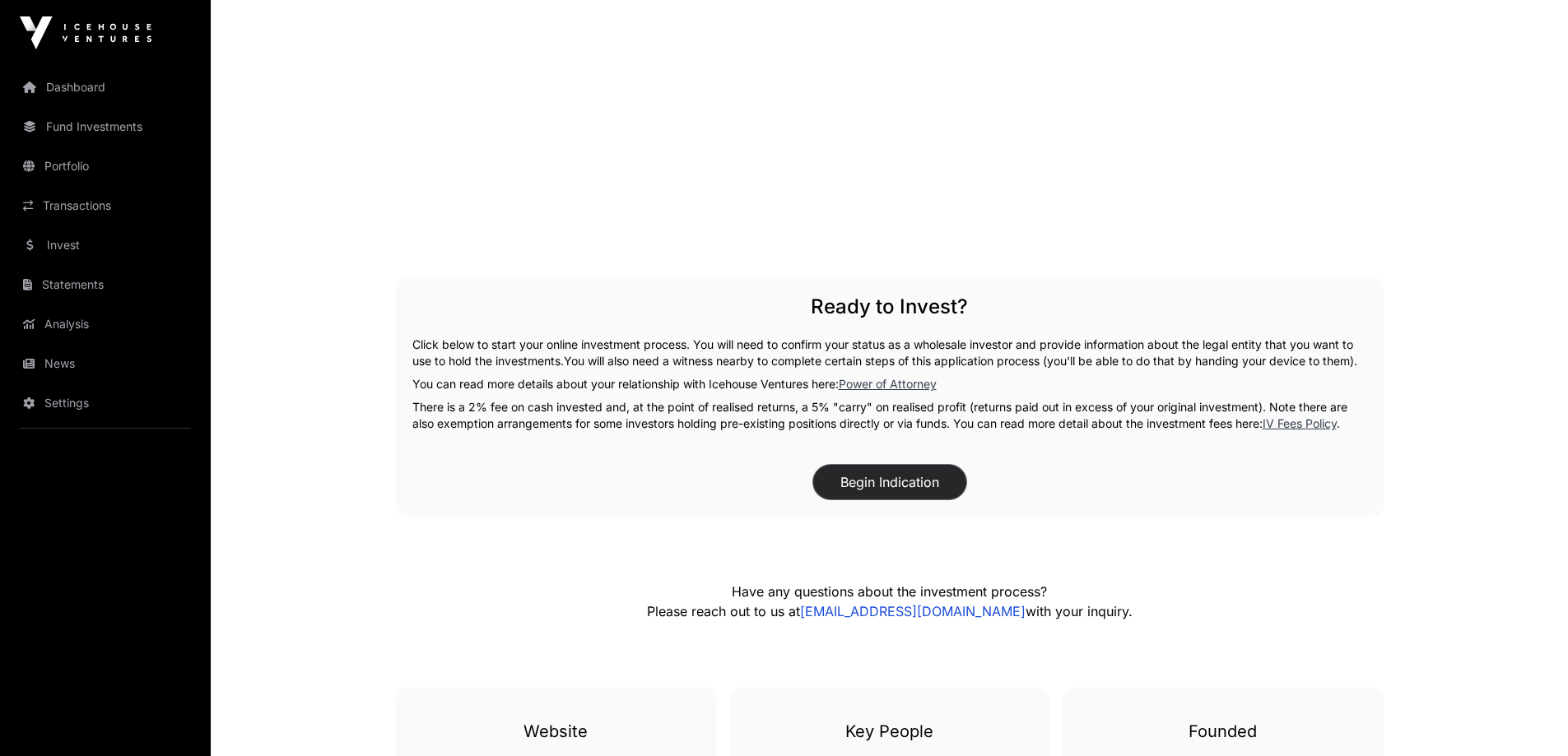
click at [888, 499] on button "Begin Indication" at bounding box center [890, 482] width 153 height 35
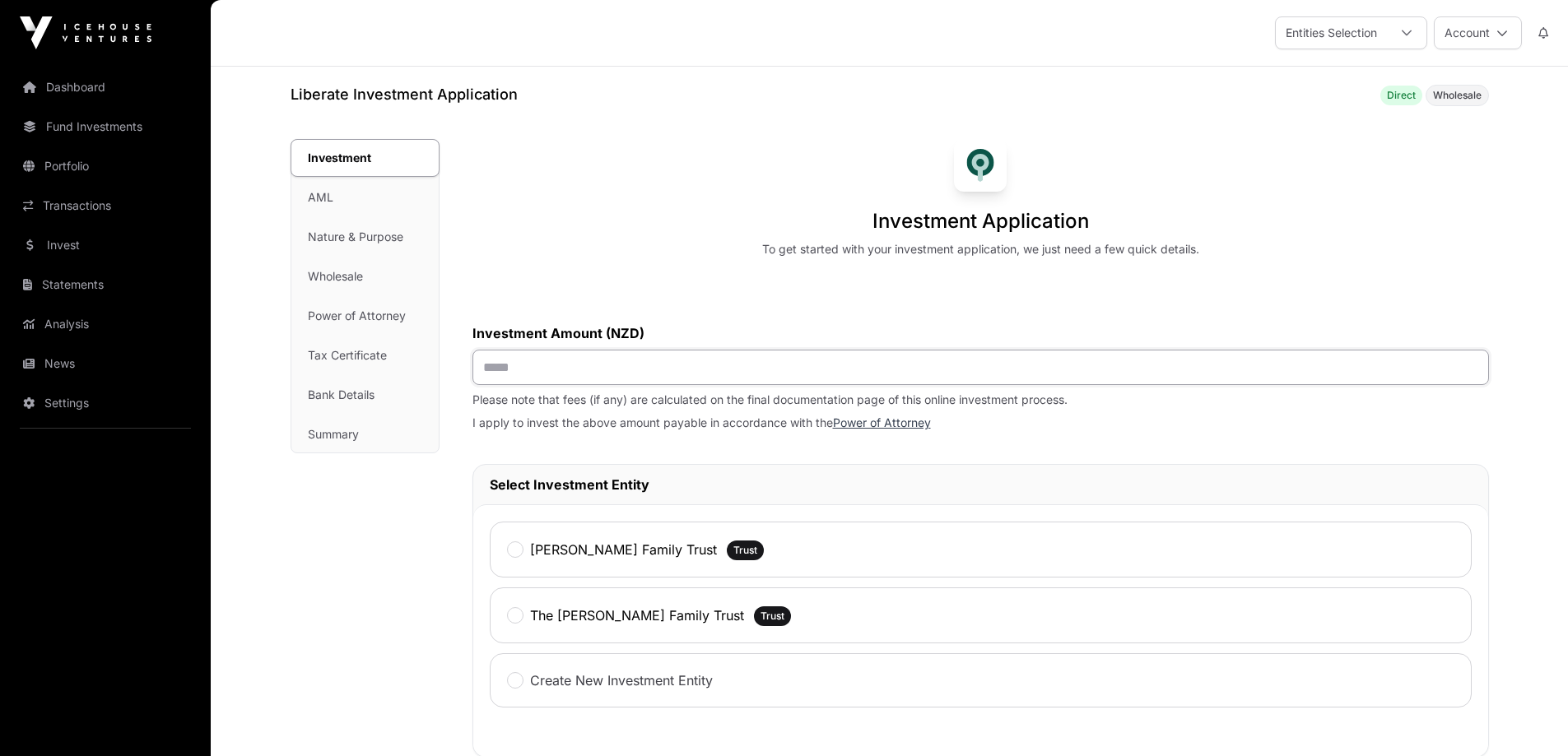
click at [563, 372] on input "text" at bounding box center [981, 368] width 1017 height 36
type input "******"
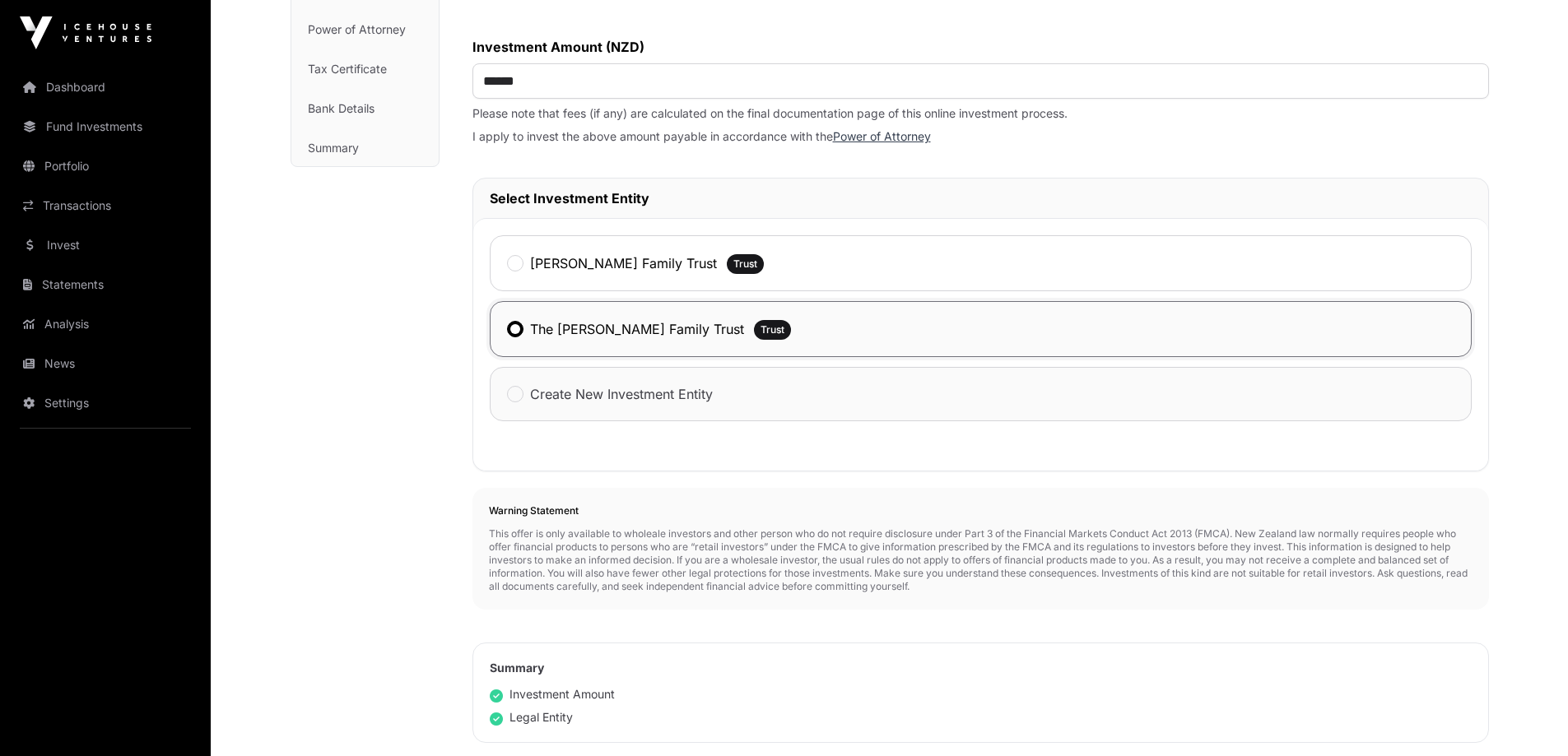
scroll to position [411, 0]
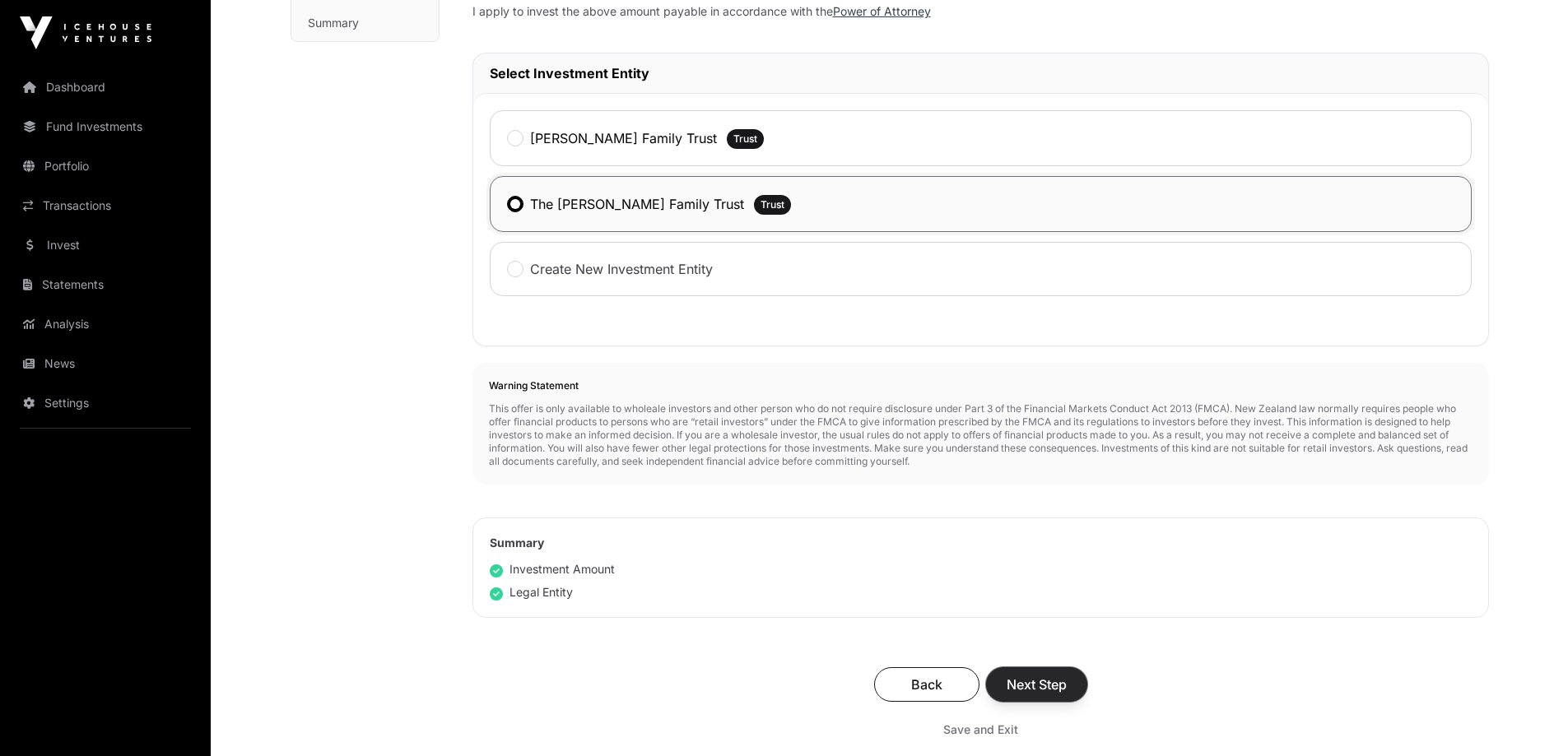
click at [1022, 688] on span "Next Step" at bounding box center [1037, 685] width 60 height 20
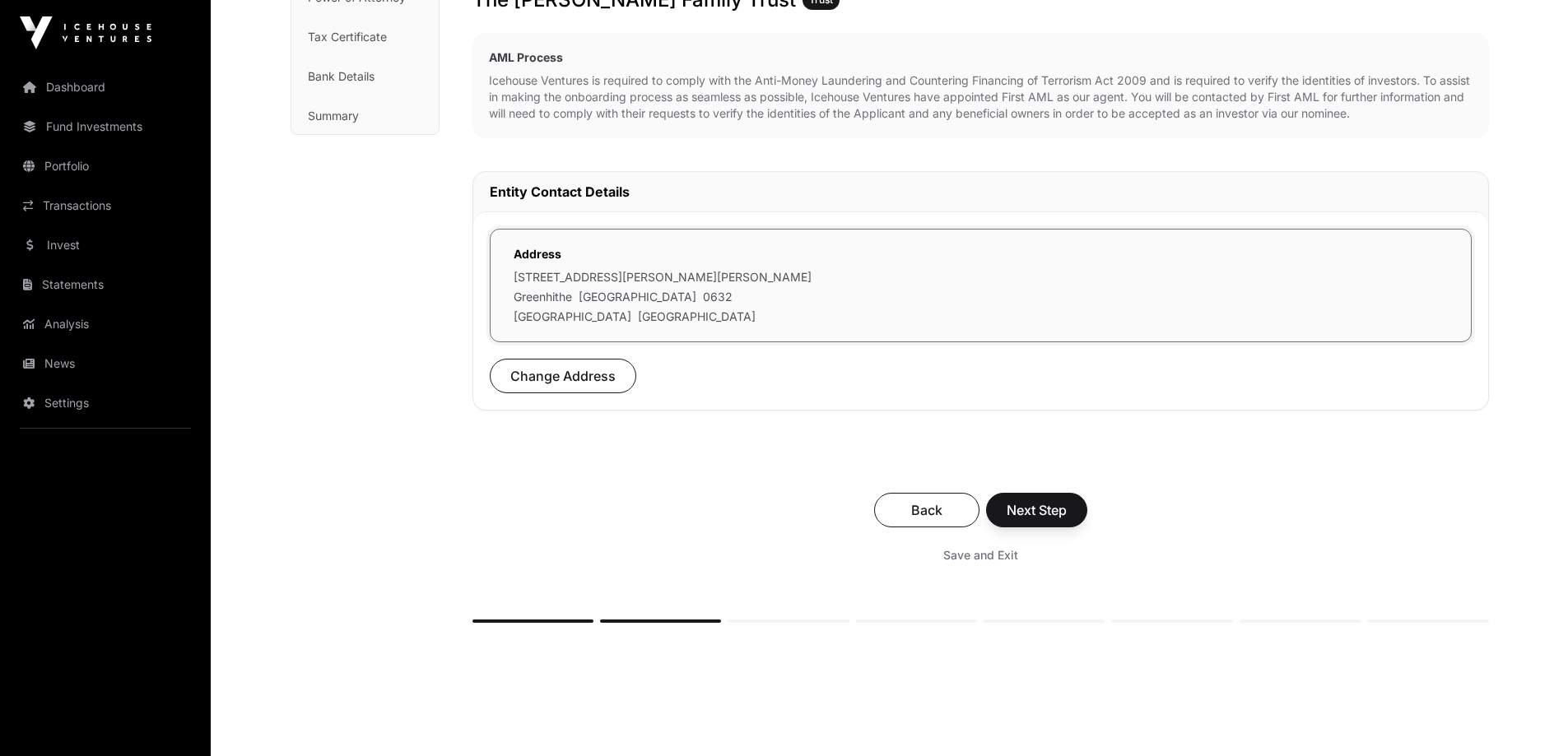
scroll to position [329, 0]
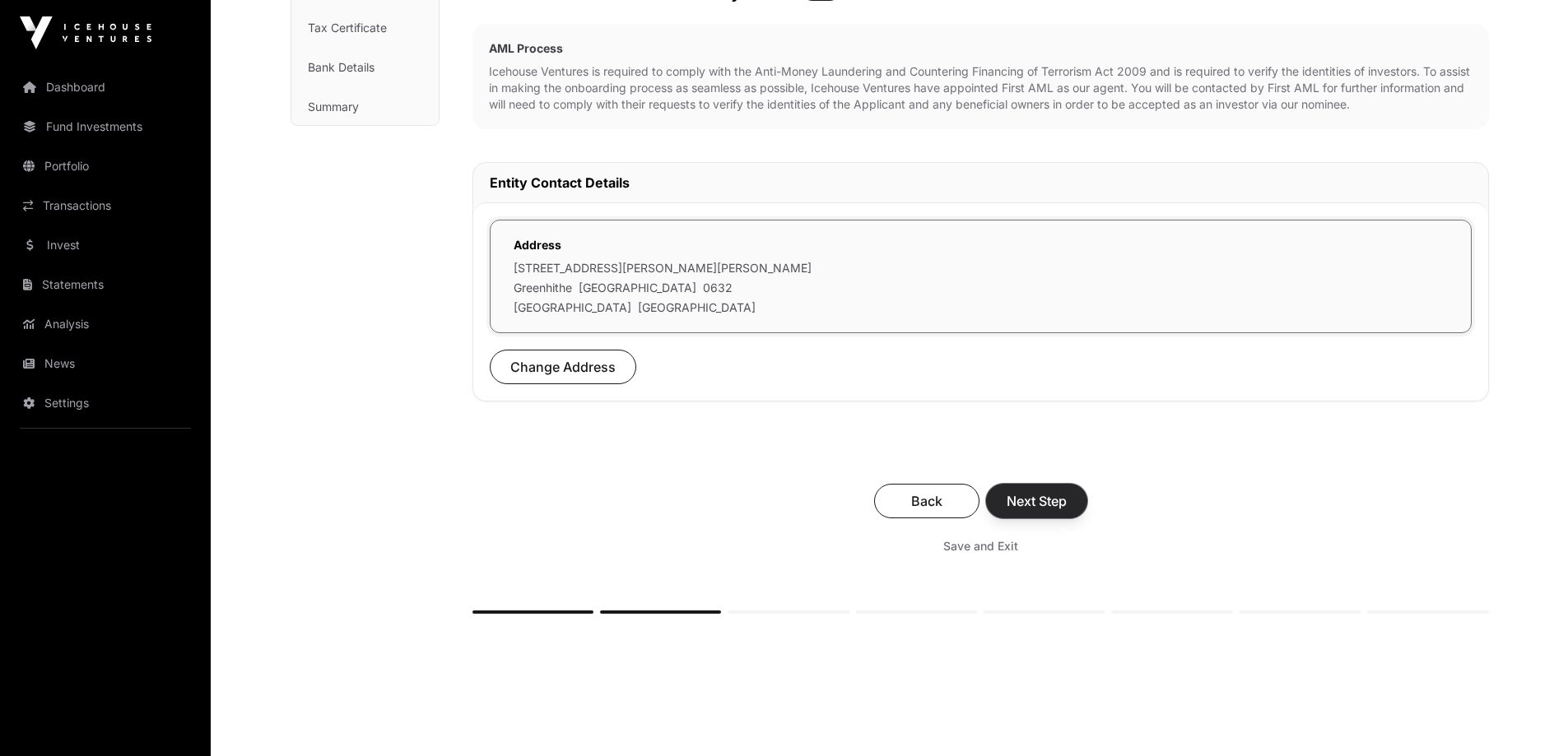
click at [1038, 502] on span "Next Step" at bounding box center [1037, 501] width 60 height 20
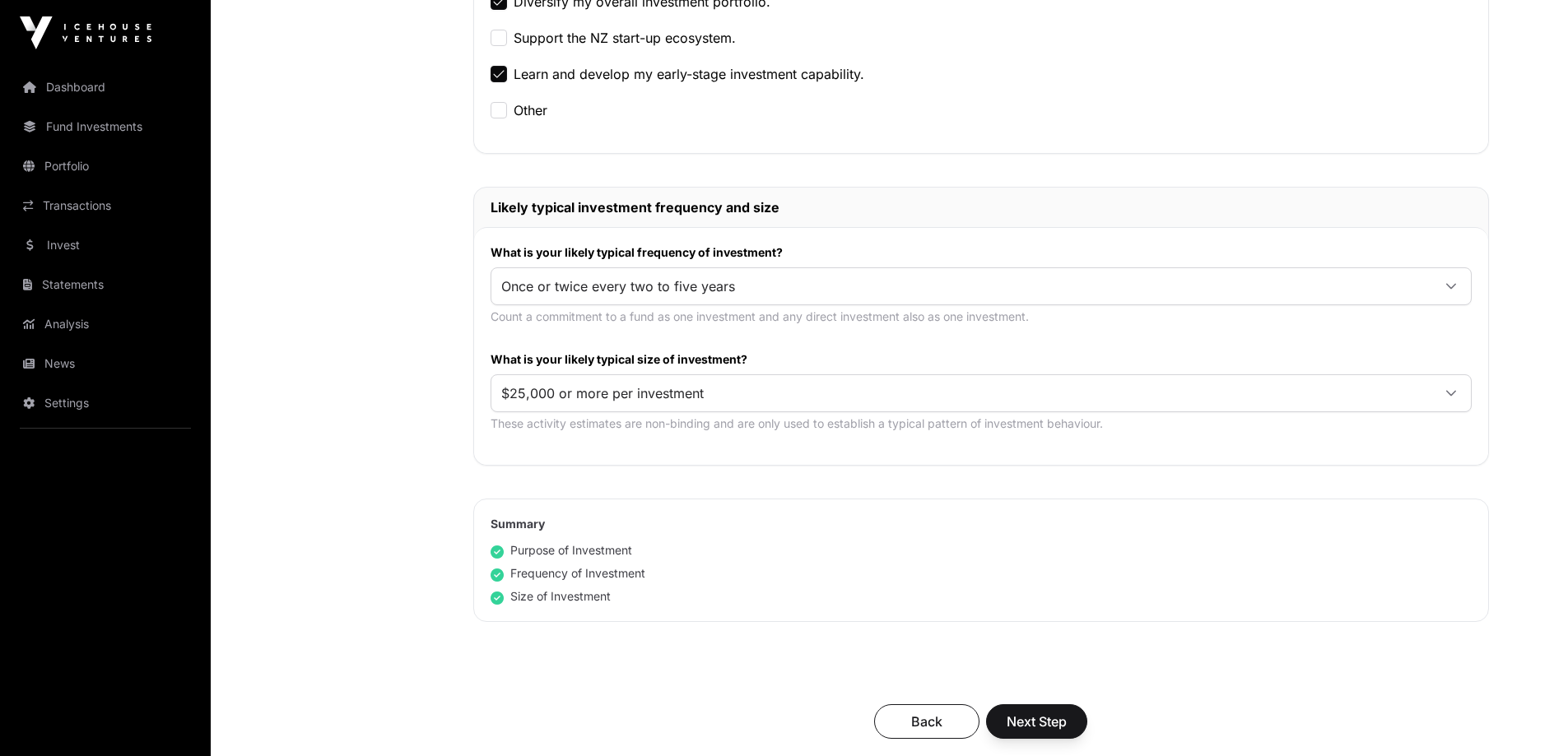
scroll to position [658, 0]
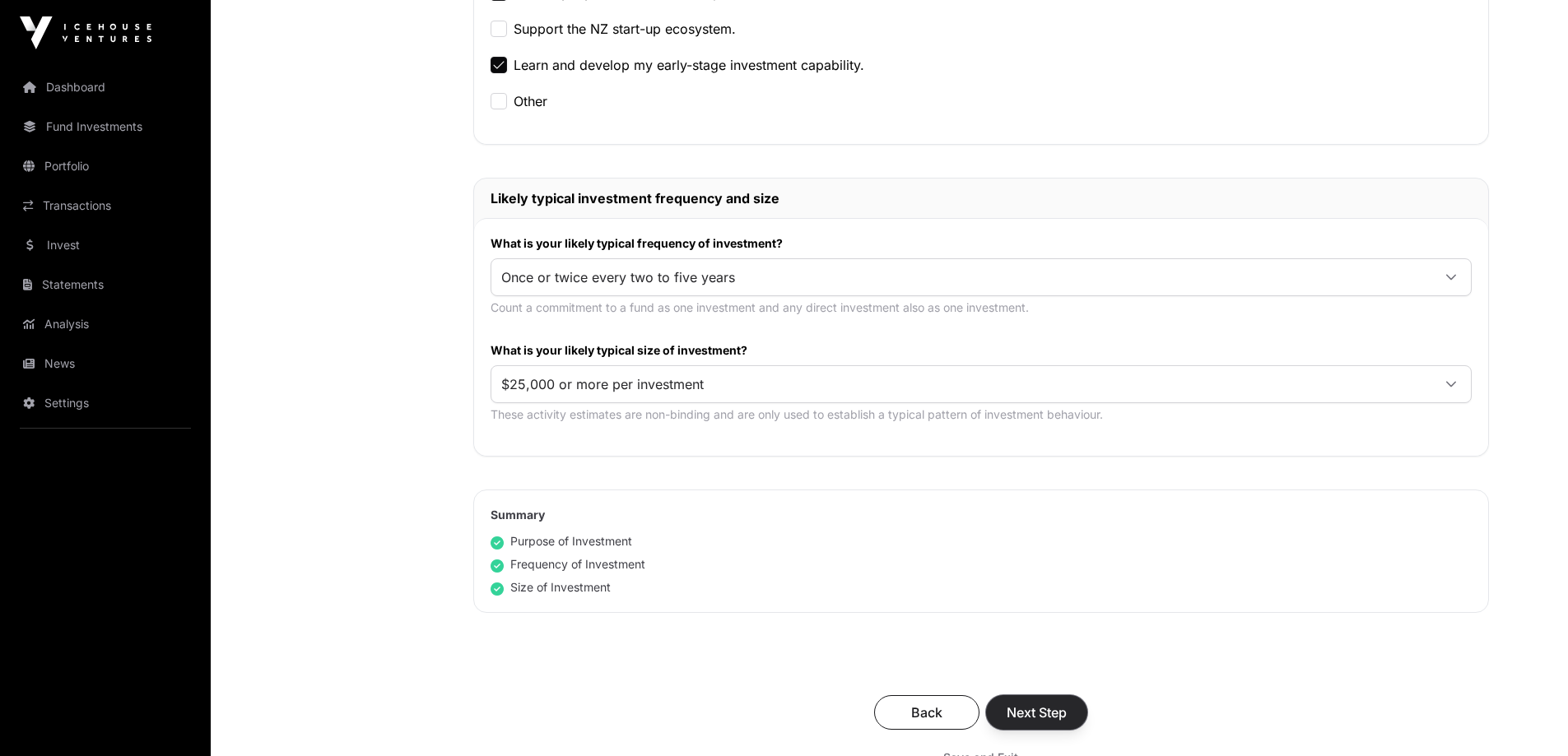
click at [1051, 706] on span "Next Step" at bounding box center [1037, 712] width 60 height 20
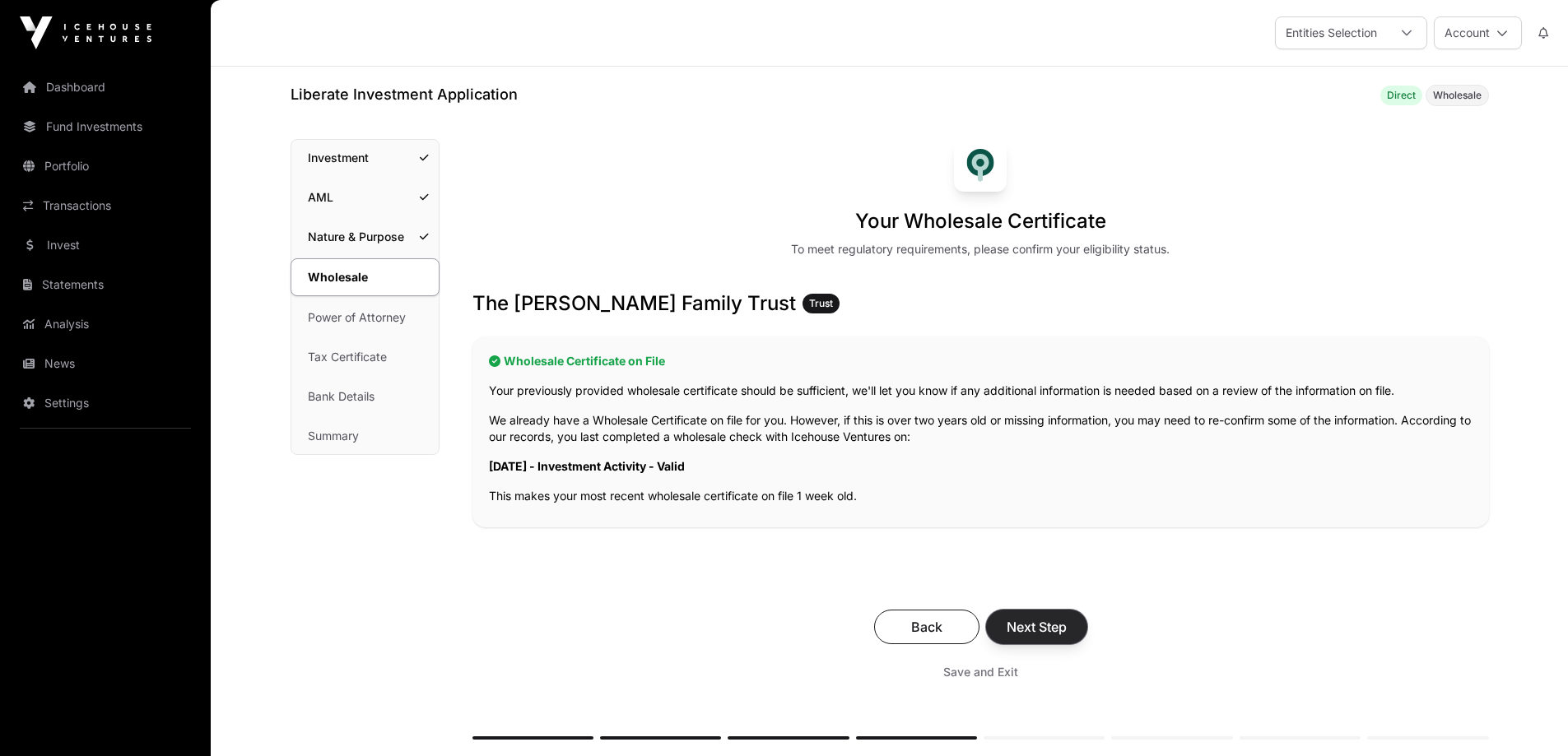
click at [1052, 628] on span "Next Step" at bounding box center [1037, 627] width 60 height 20
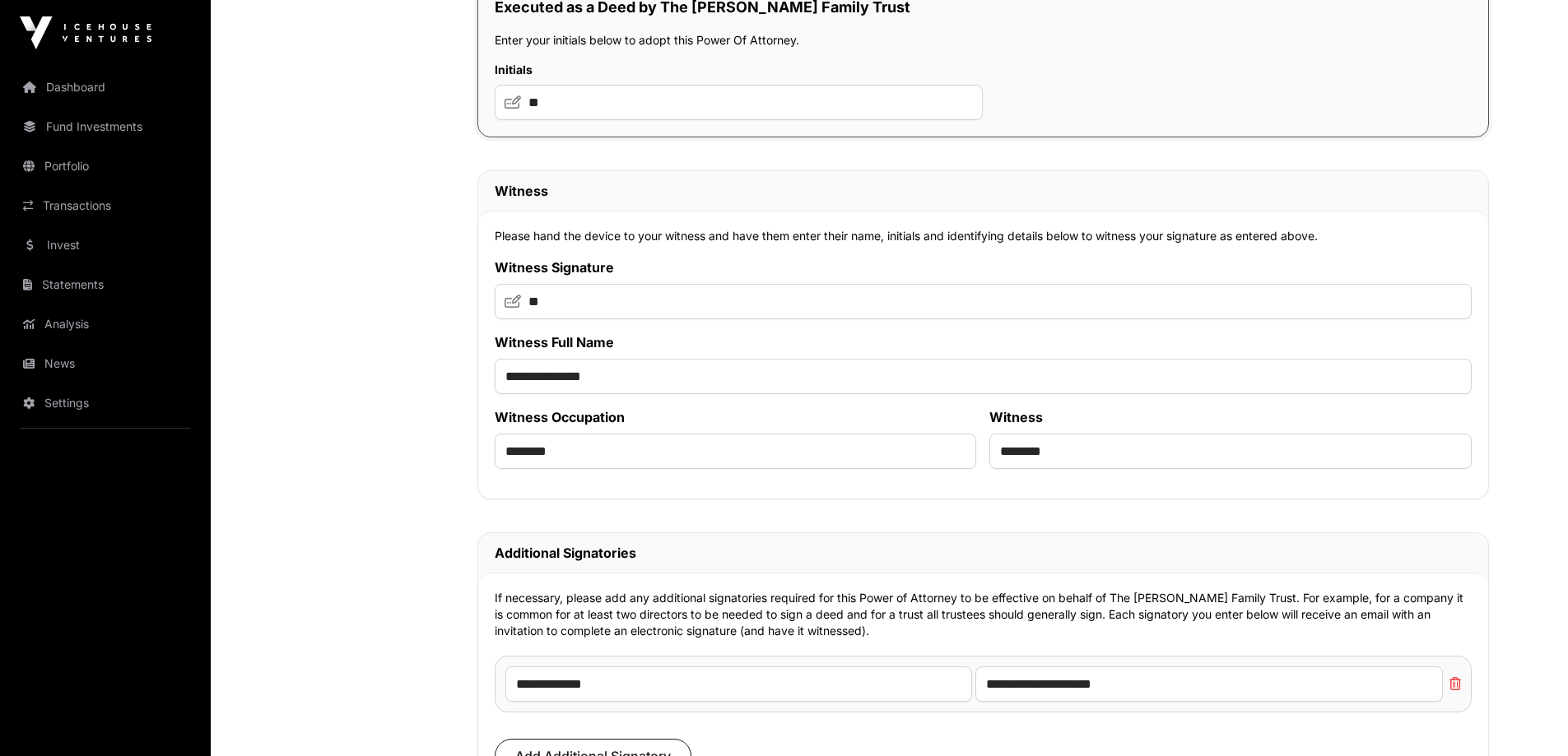
scroll to position [10108, 0]
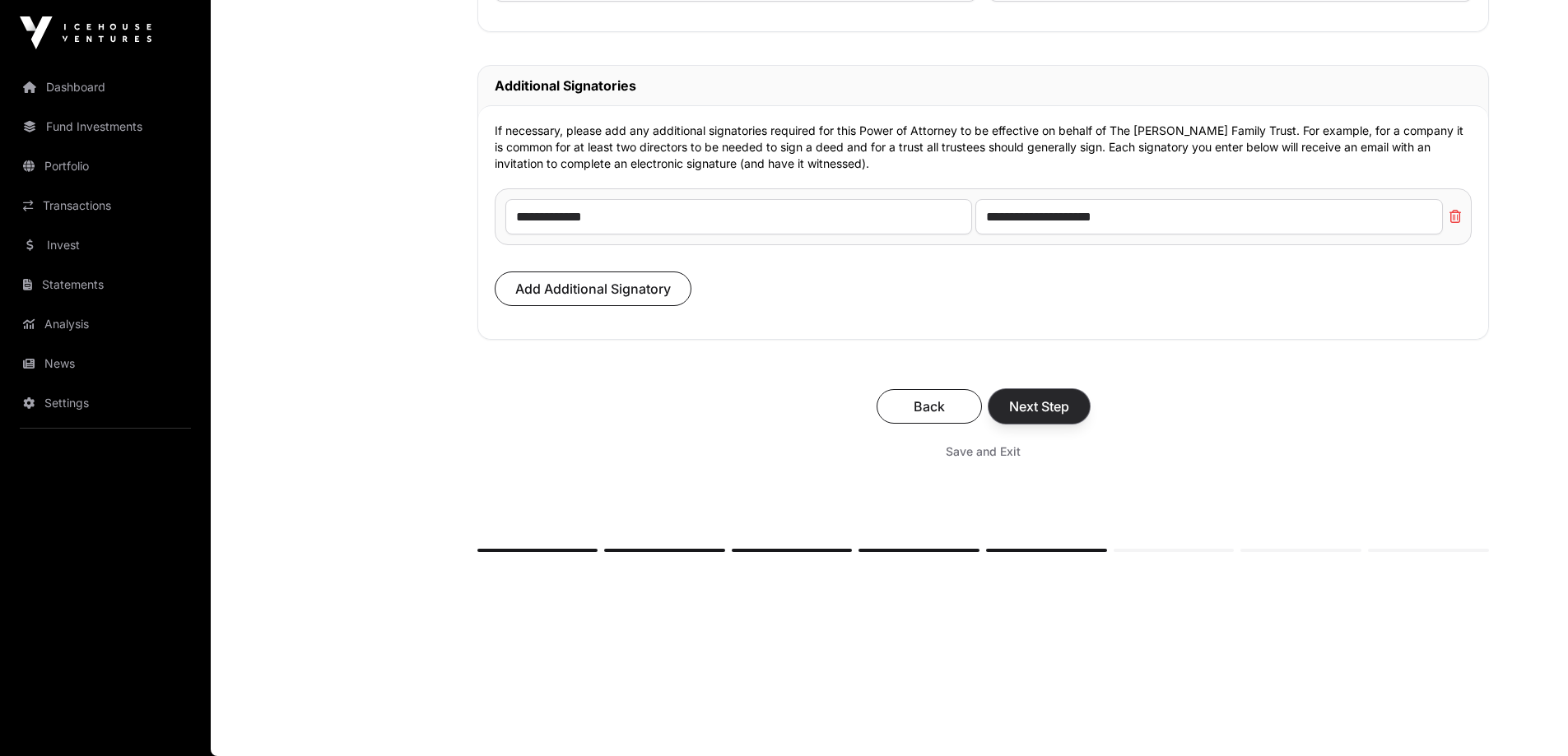
click at [1049, 415] on span "Next Step" at bounding box center [1039, 406] width 60 height 20
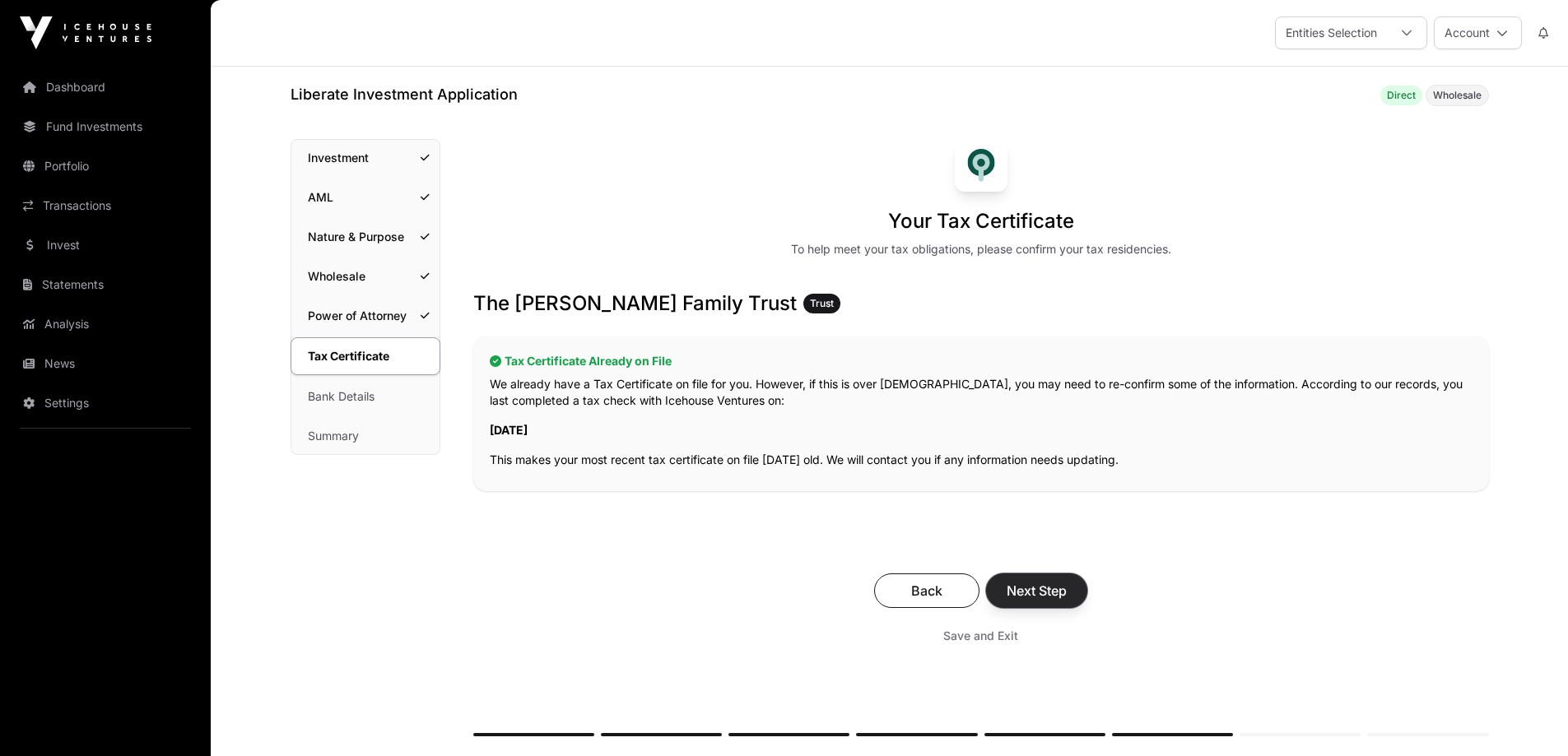
click at [1032, 590] on span "Next Step" at bounding box center [1037, 591] width 60 height 20
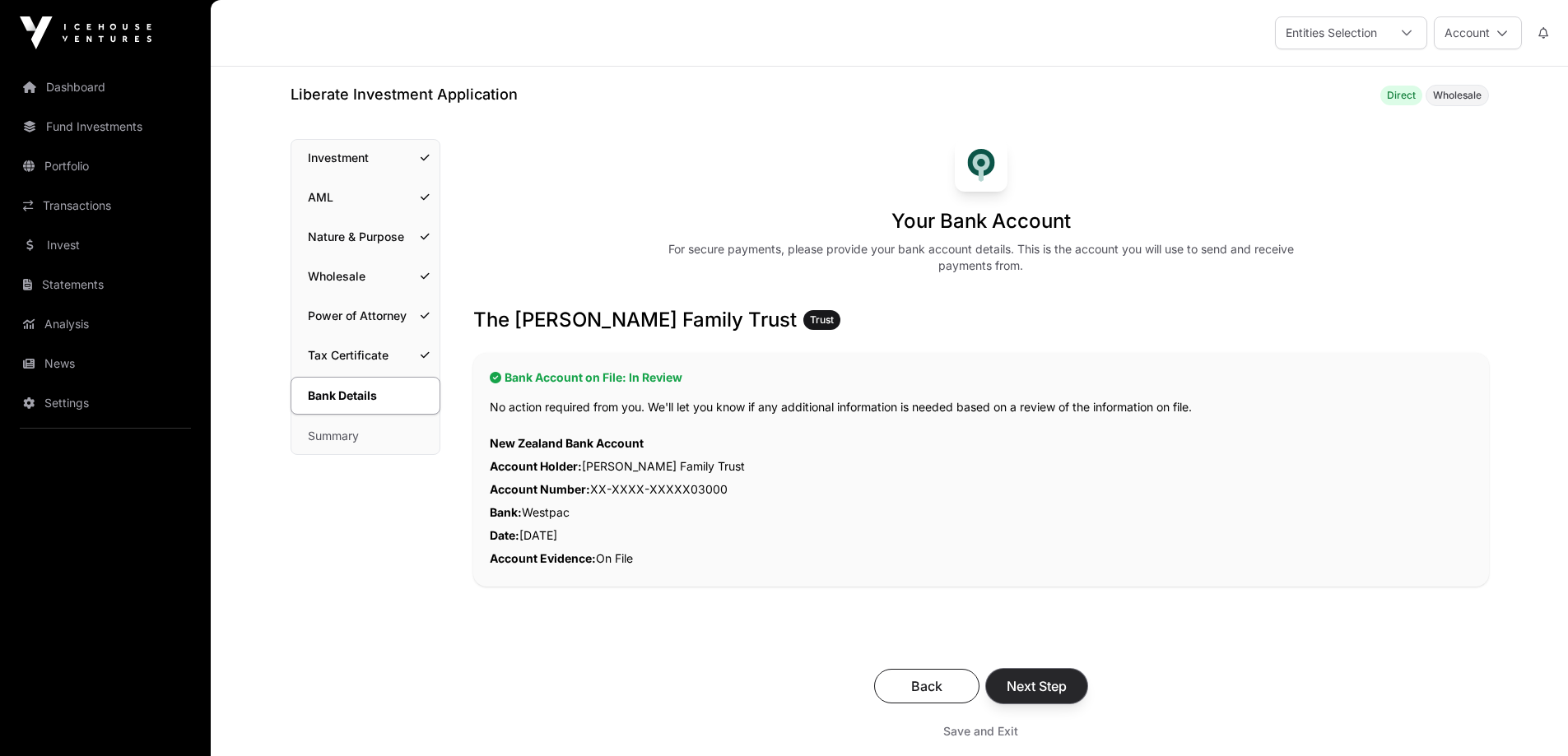
click at [1032, 681] on span "Next Step" at bounding box center [1037, 687] width 60 height 20
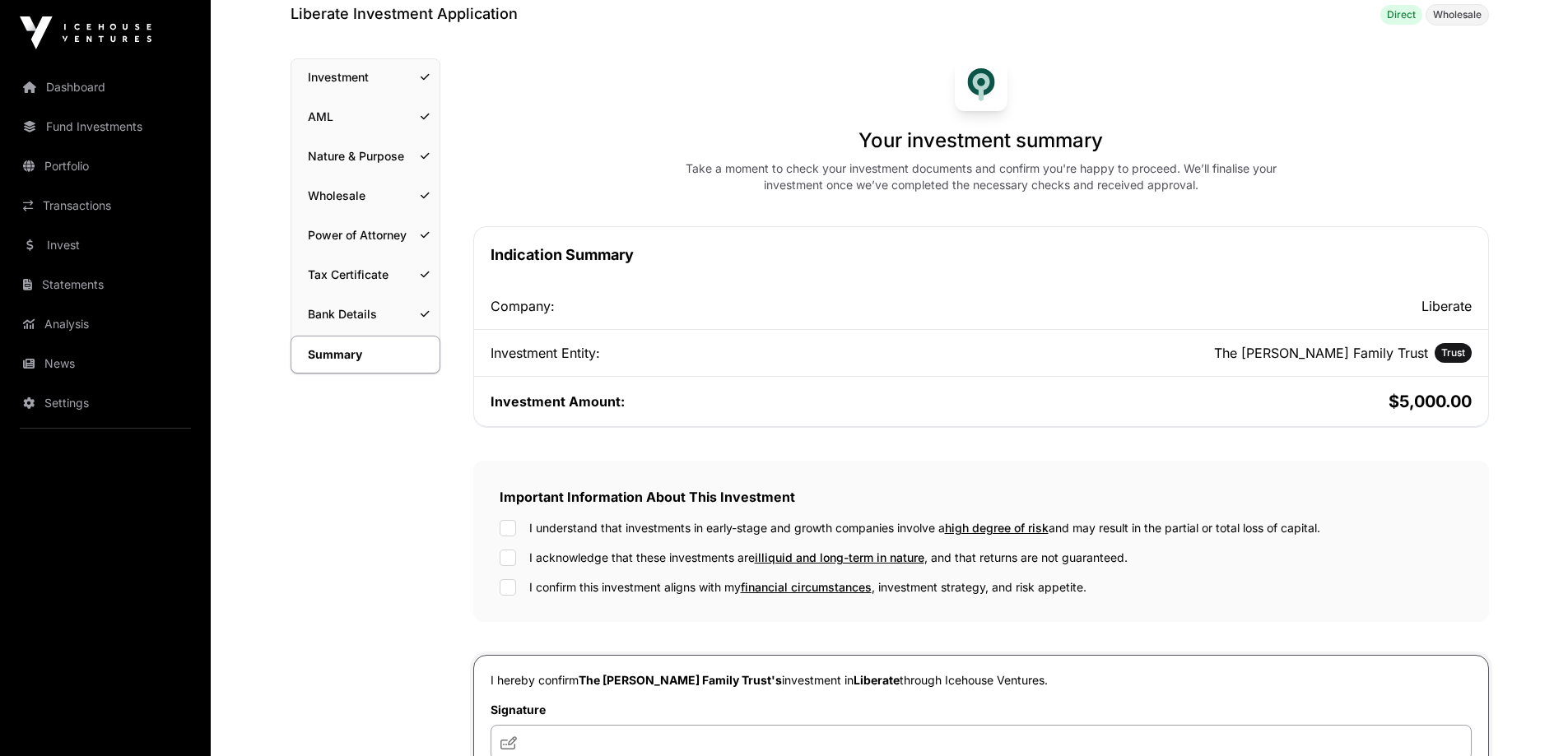
scroll to position [247, 0]
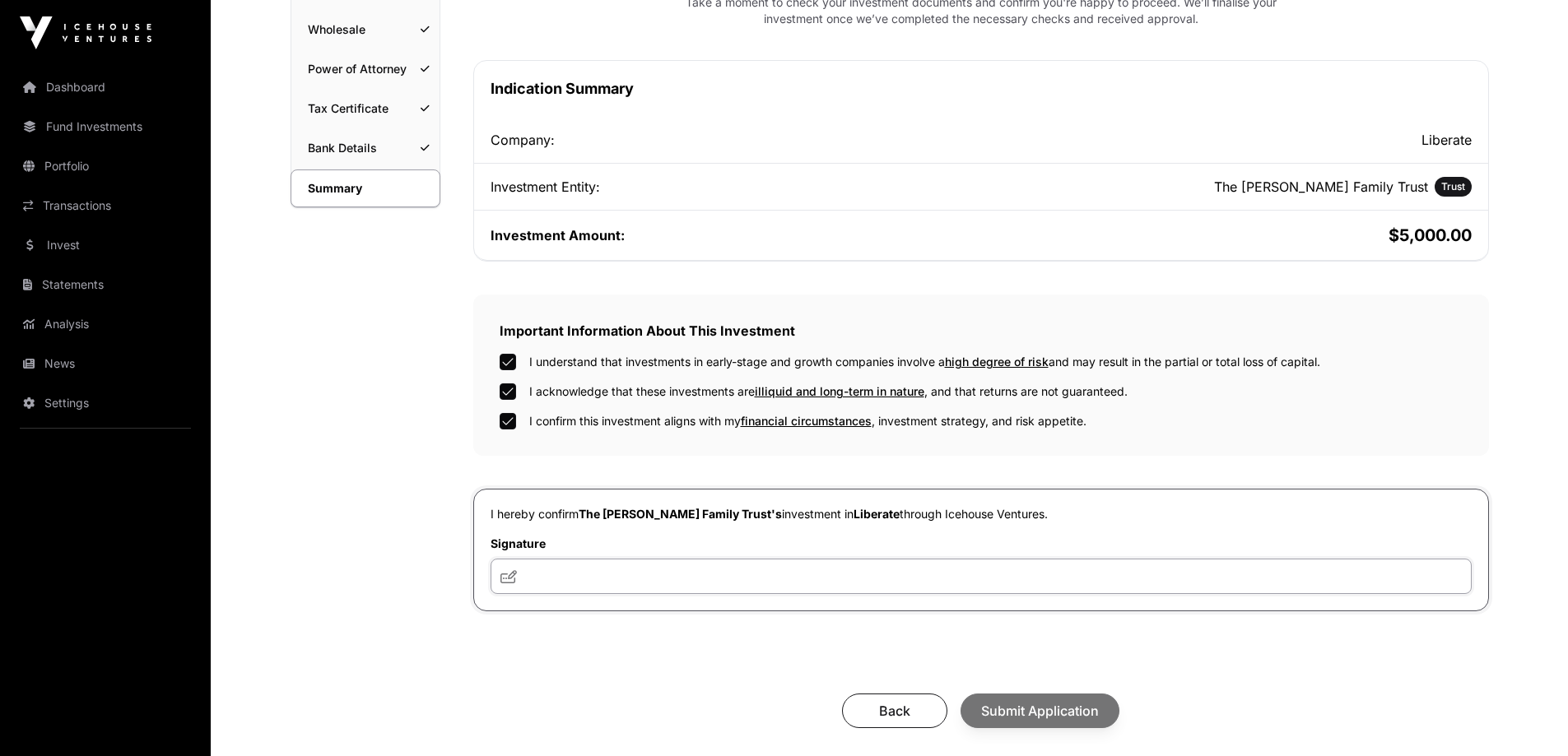
click at [581, 568] on input "text" at bounding box center [981, 577] width 981 height 36
type input "**"
click at [1111, 728] on button "Submit Application" at bounding box center [1040, 710] width 159 height 35
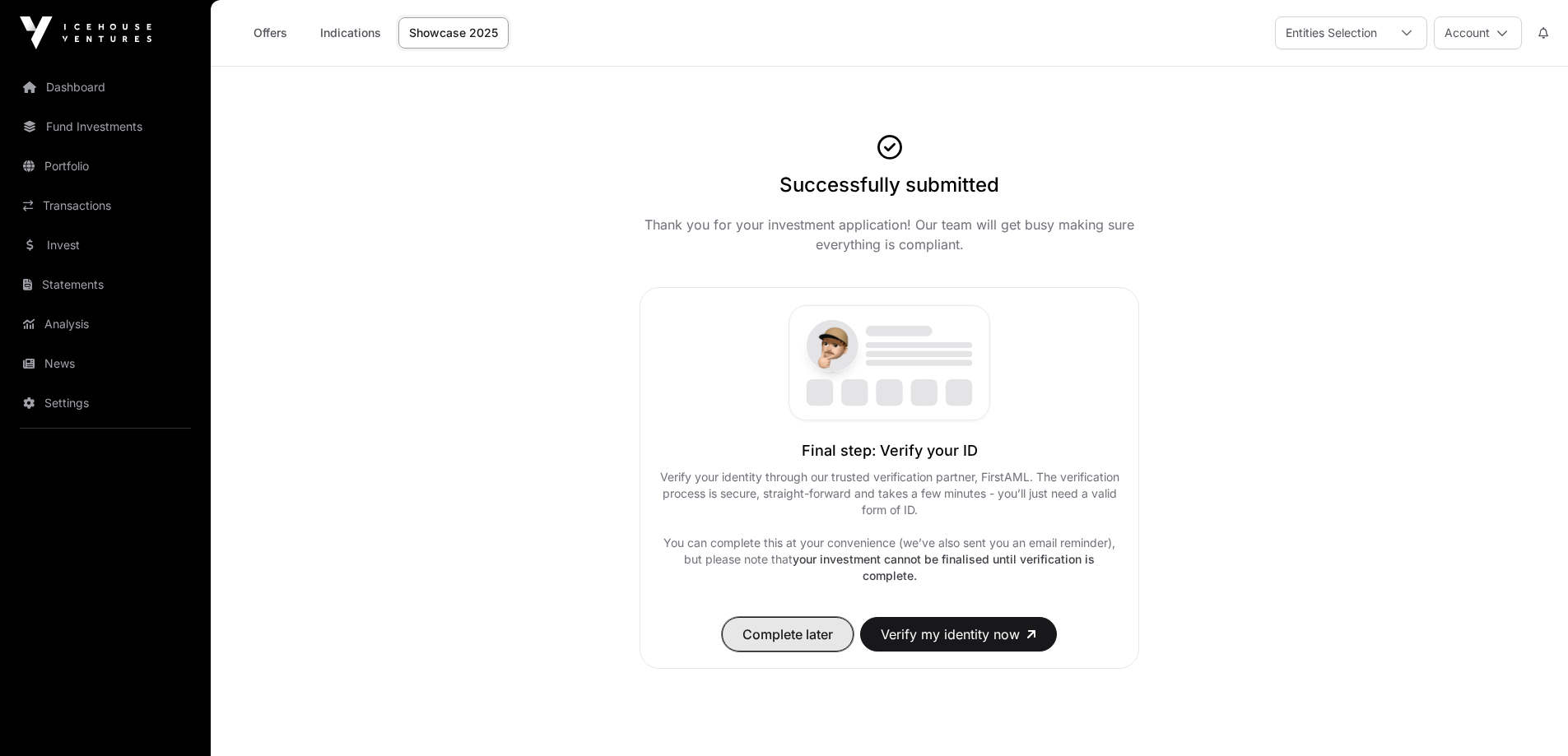
click at [780, 631] on span "Complete later" at bounding box center [787, 634] width 90 height 20
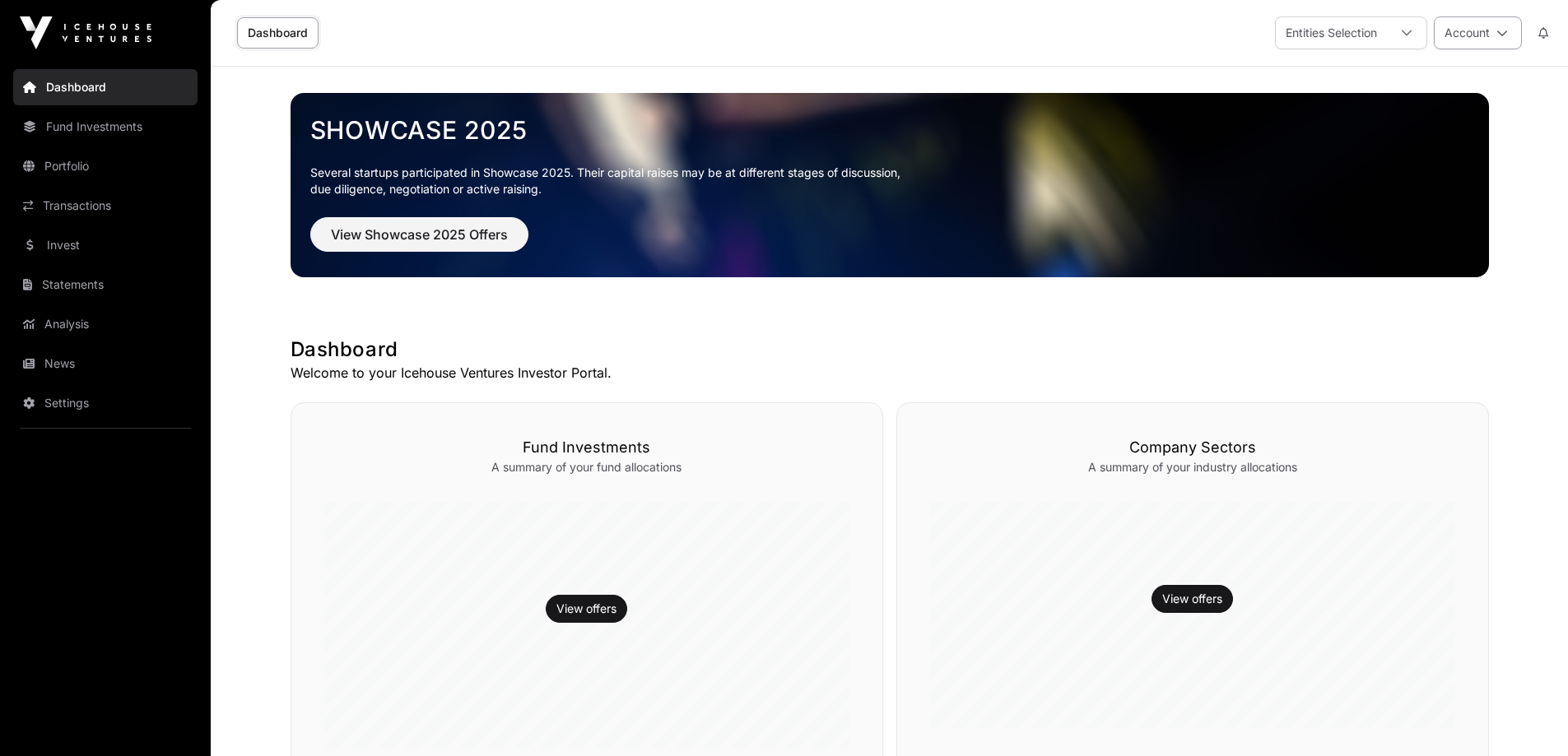
click at [1487, 30] on button "Account" at bounding box center [1478, 33] width 88 height 33
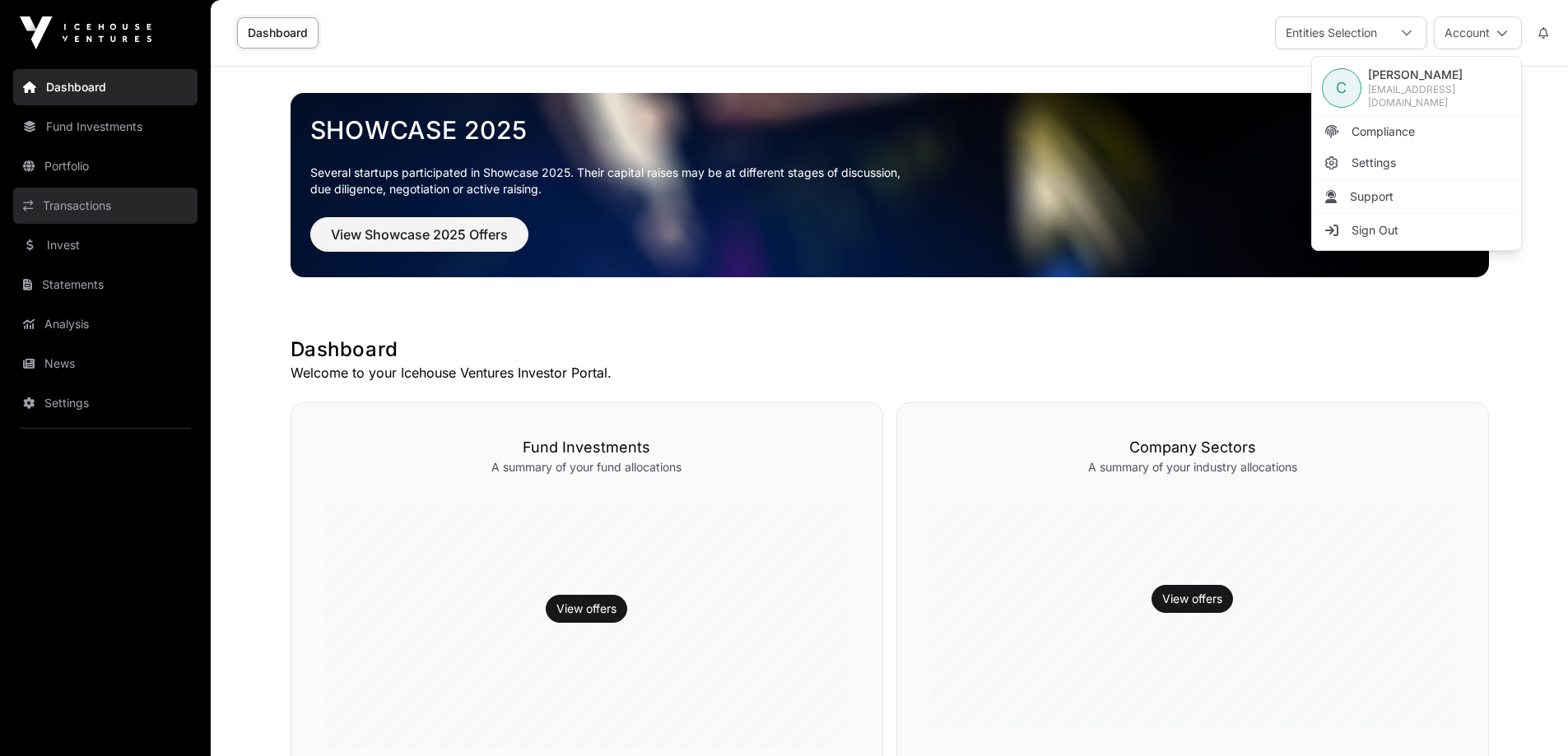
click at [87, 196] on link "Transactions" at bounding box center [105, 205] width 184 height 37
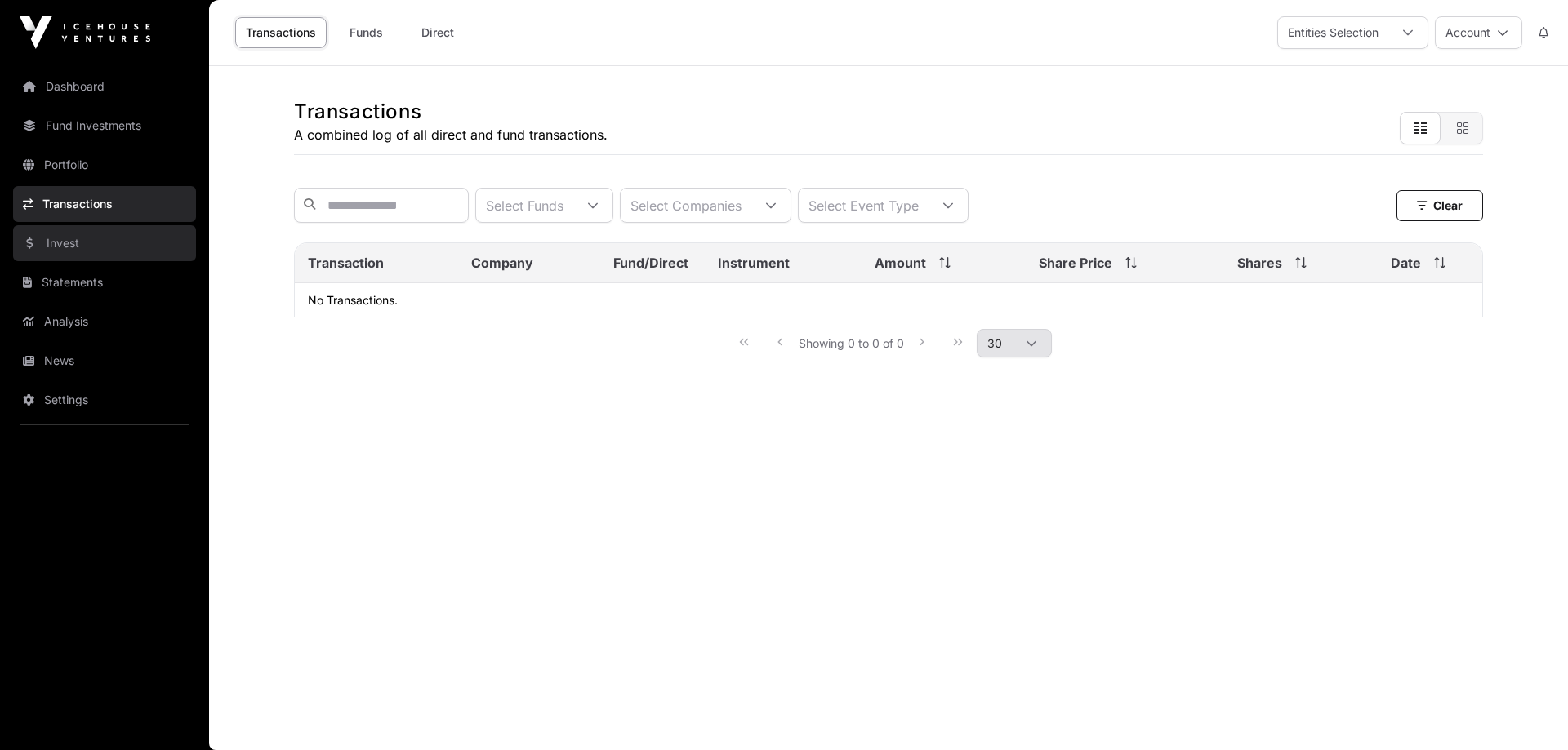
click at [65, 244] on link "Invest" at bounding box center [104, 243] width 183 height 36
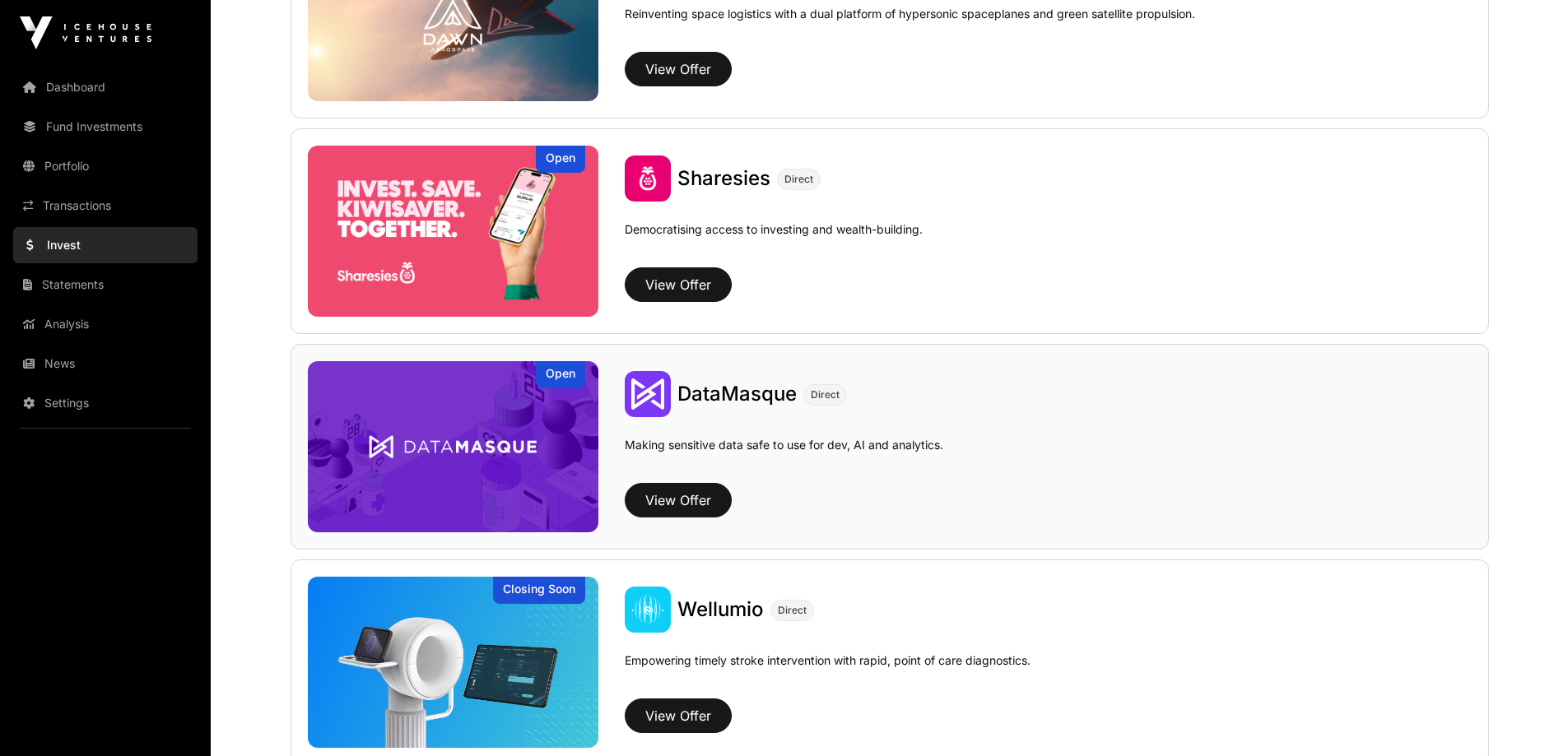
scroll to position [2387, 0]
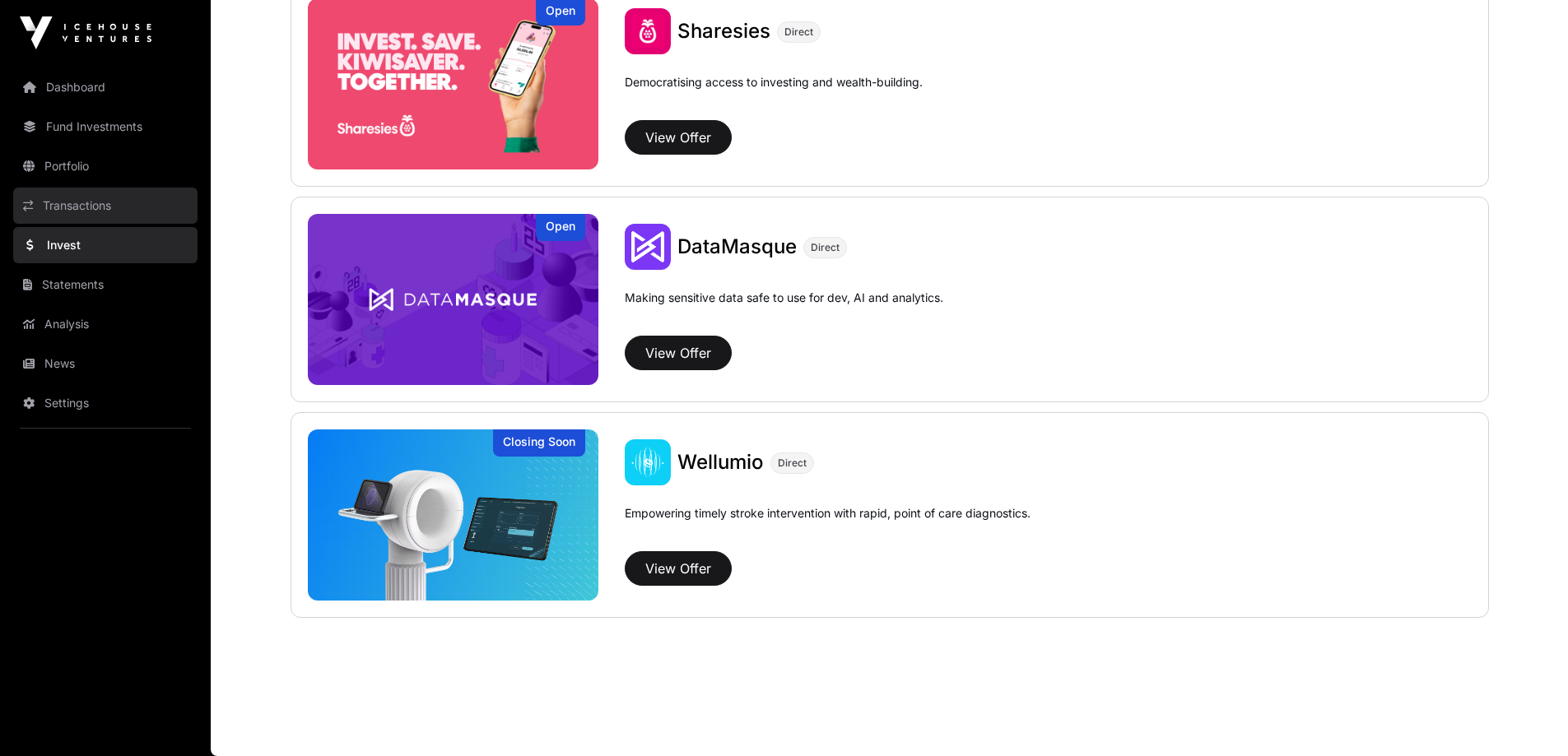
click at [86, 211] on link "Transactions" at bounding box center [105, 205] width 184 height 37
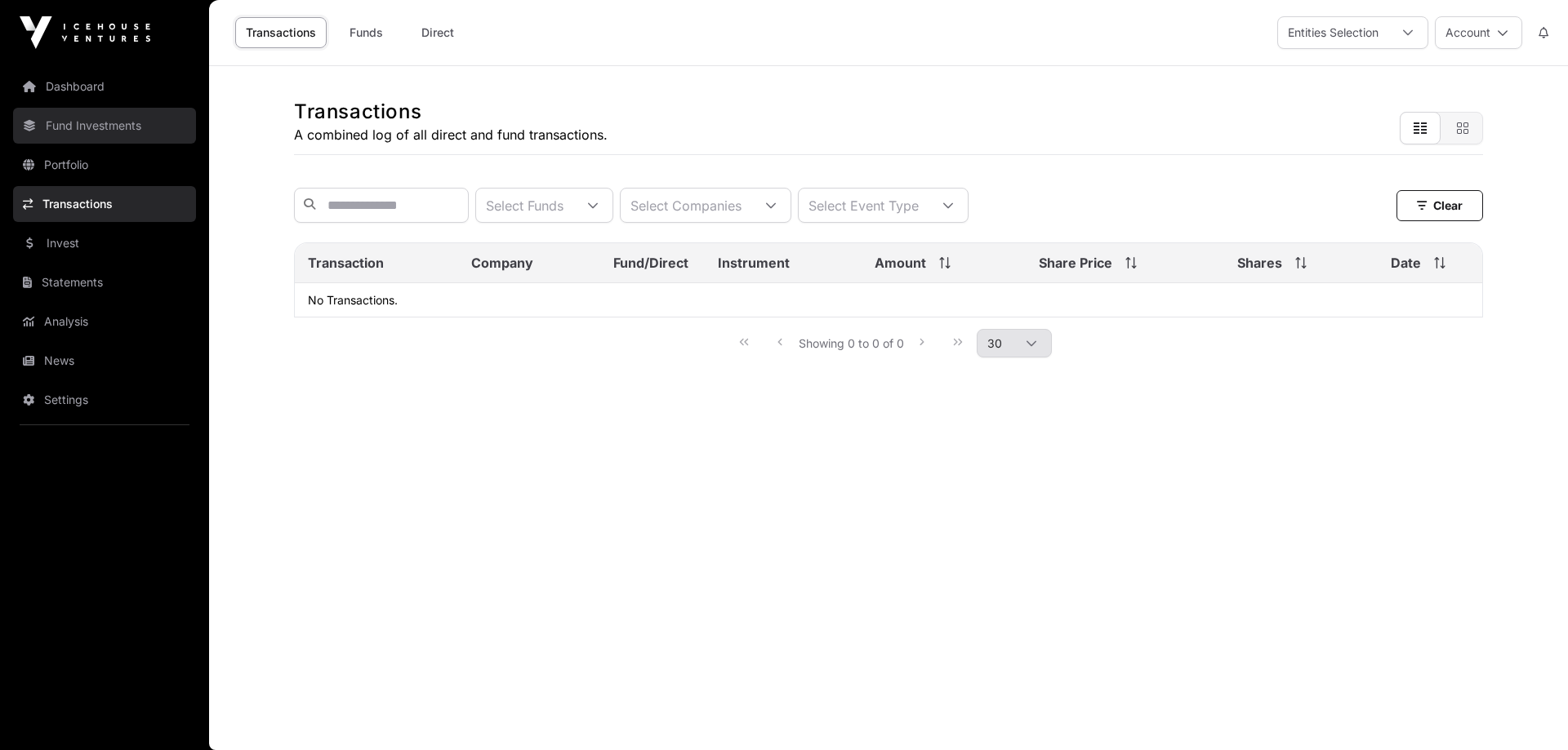
click at [115, 132] on link "Fund Investments" at bounding box center [104, 126] width 183 height 36
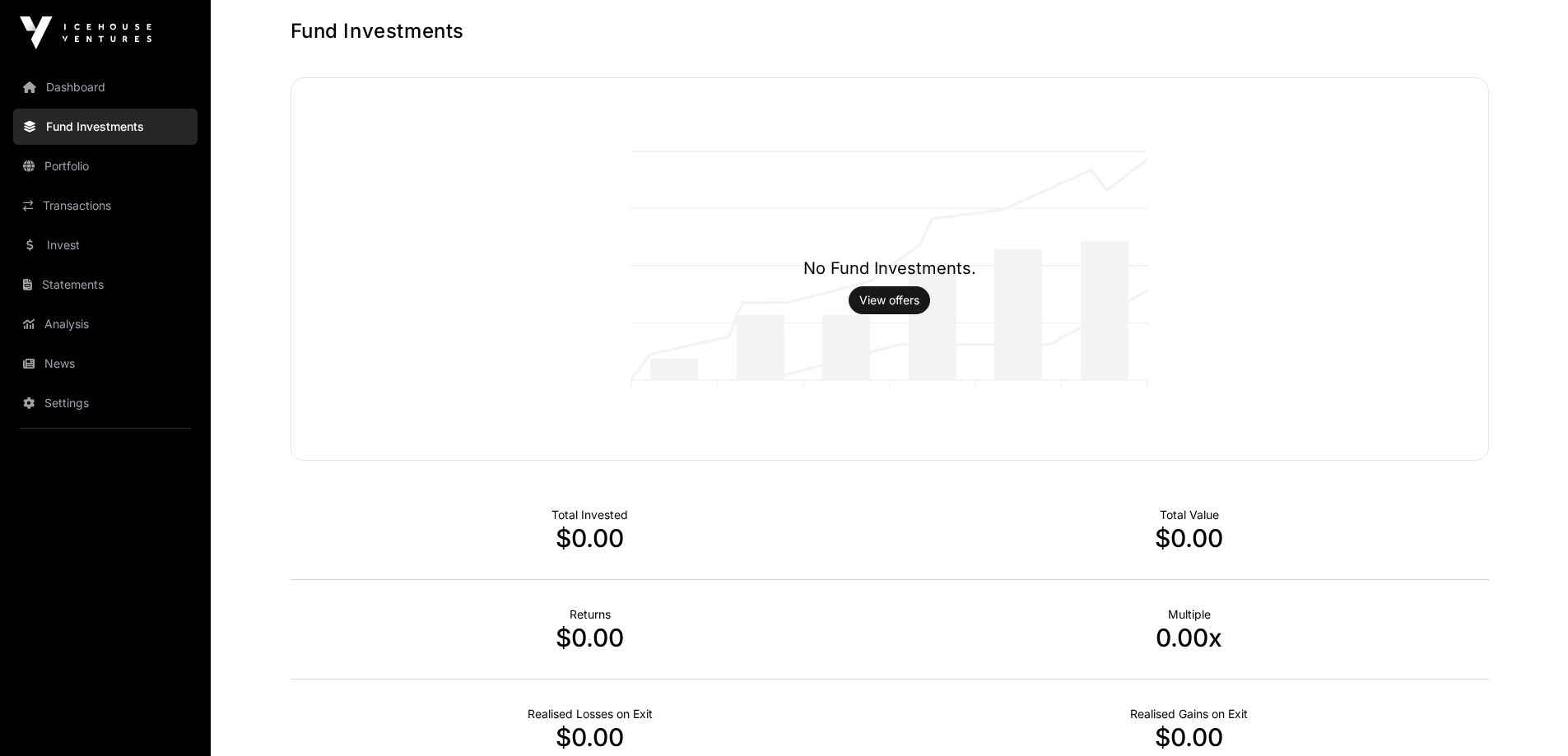
scroll to position [243, 0]
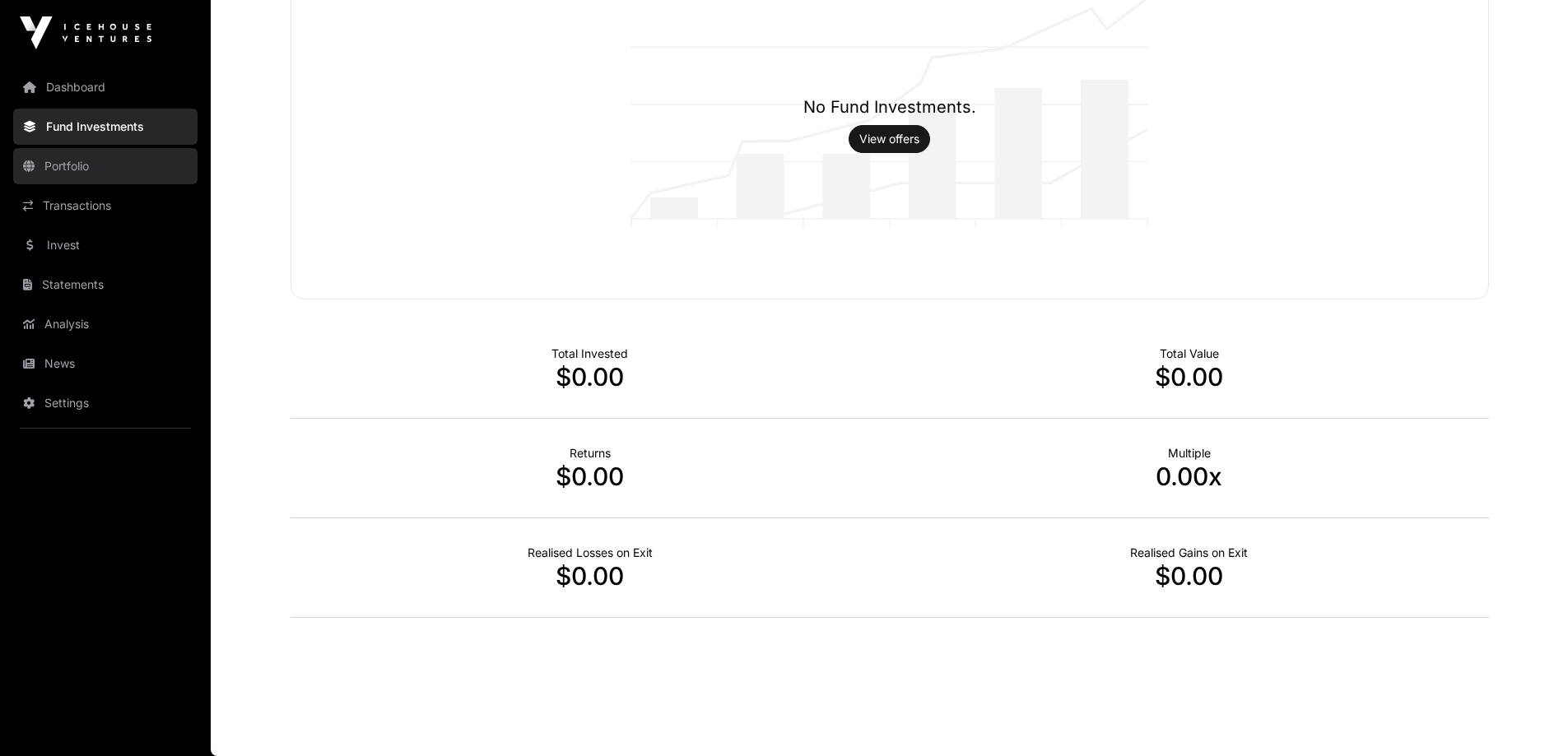
click at [64, 168] on link "Portfolio" at bounding box center [105, 166] width 184 height 37
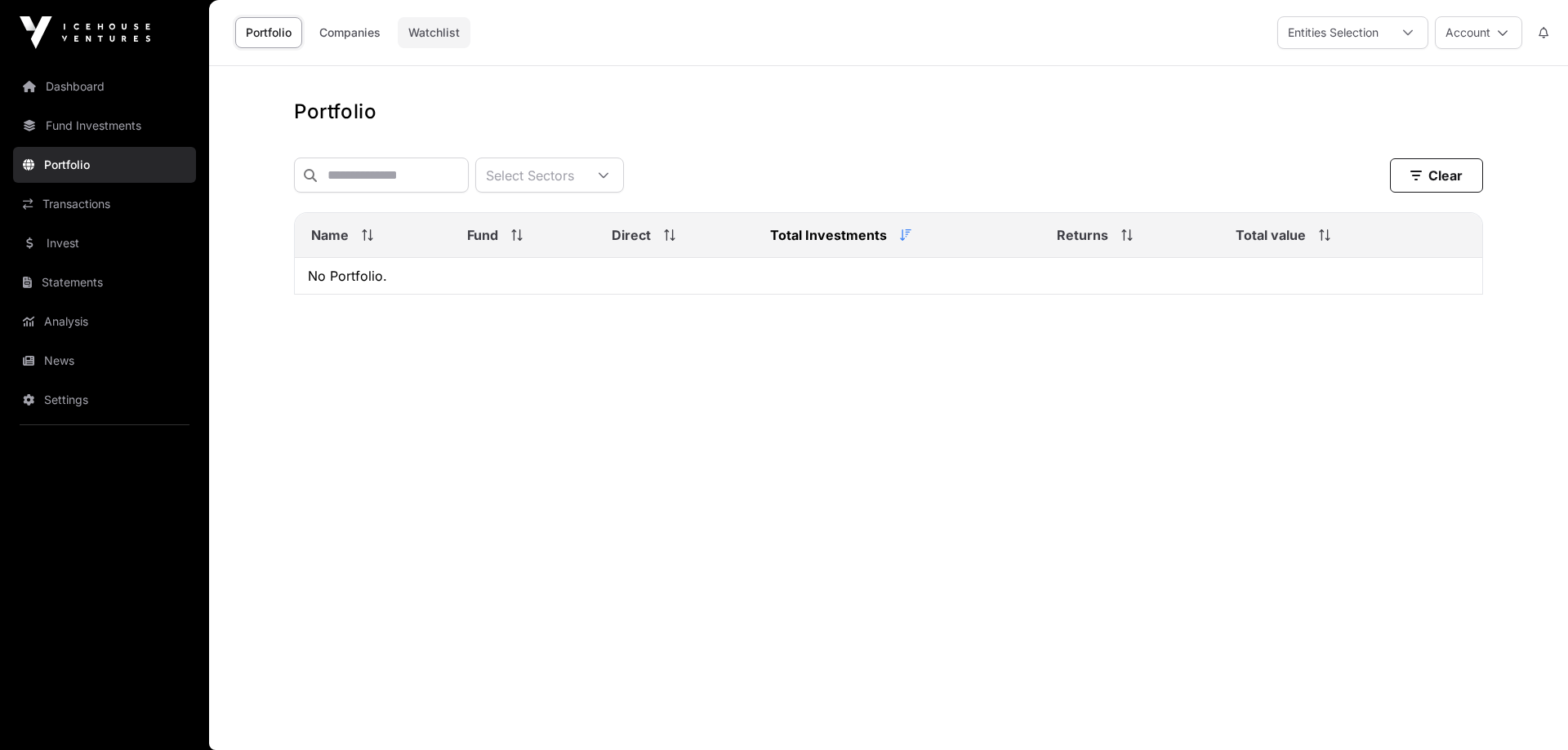
click at [445, 27] on link "Watchlist" at bounding box center [434, 32] width 73 height 31
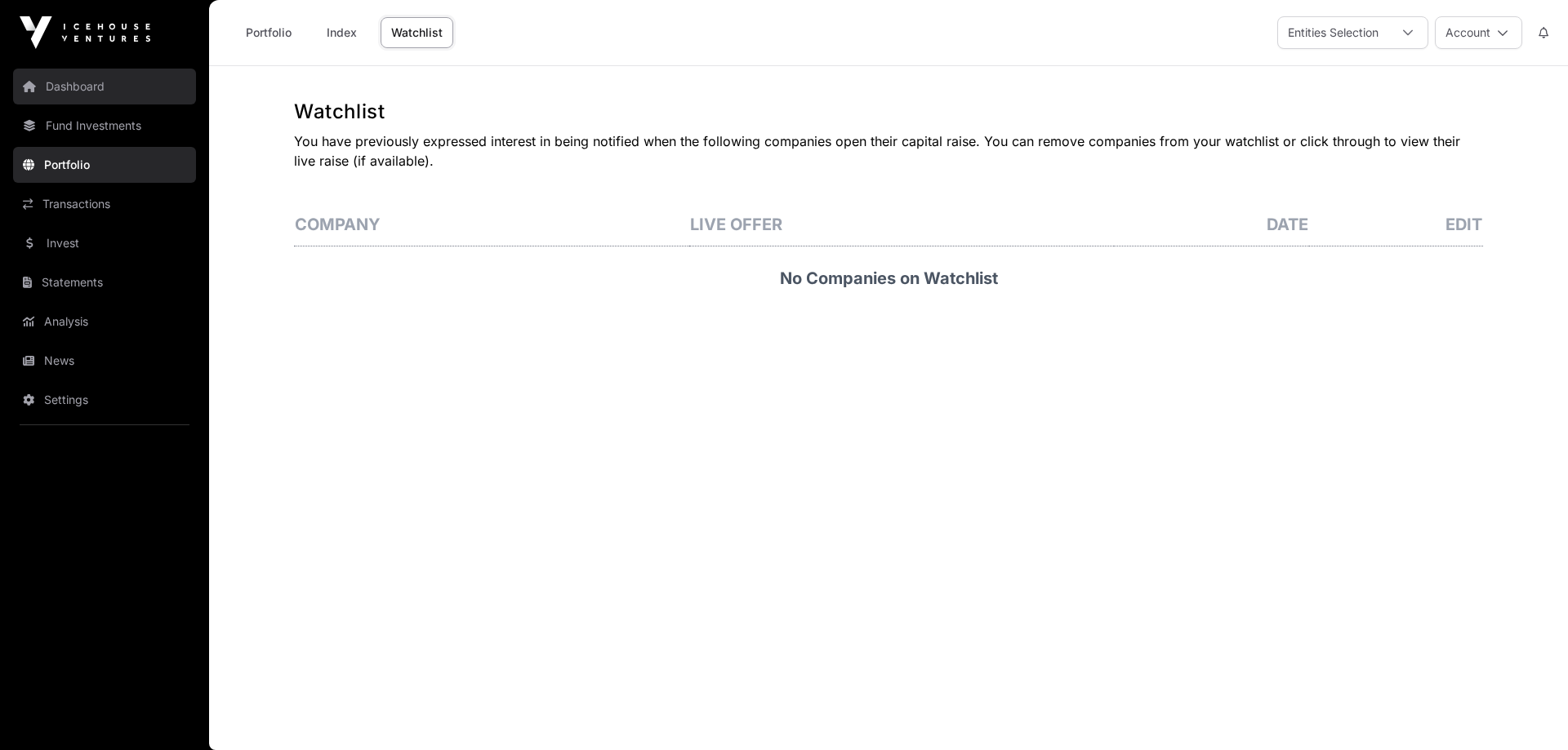
click at [94, 80] on link "Dashboard" at bounding box center [104, 87] width 183 height 36
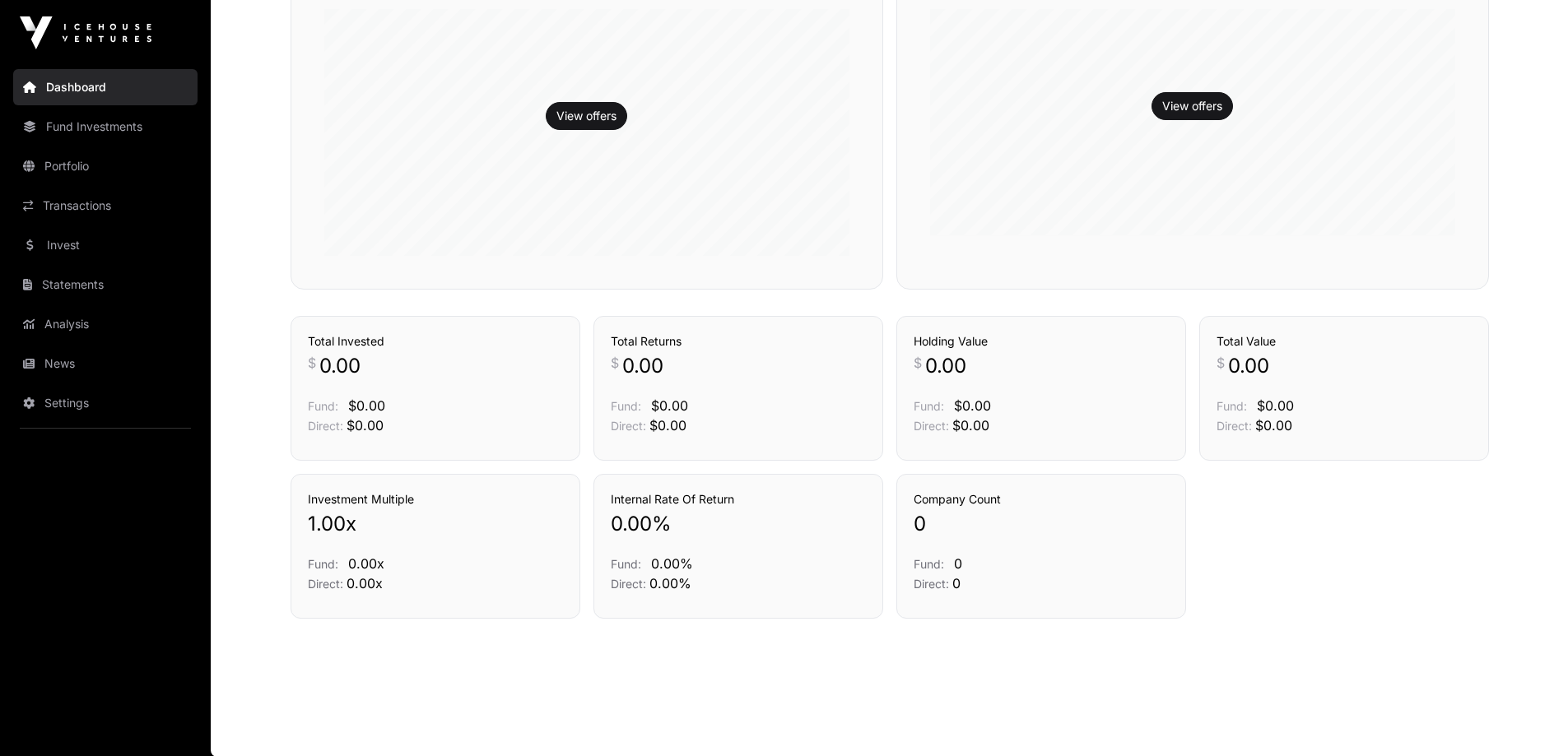
scroll to position [493, 0]
click at [74, 122] on link "Fund Investments" at bounding box center [105, 127] width 184 height 37
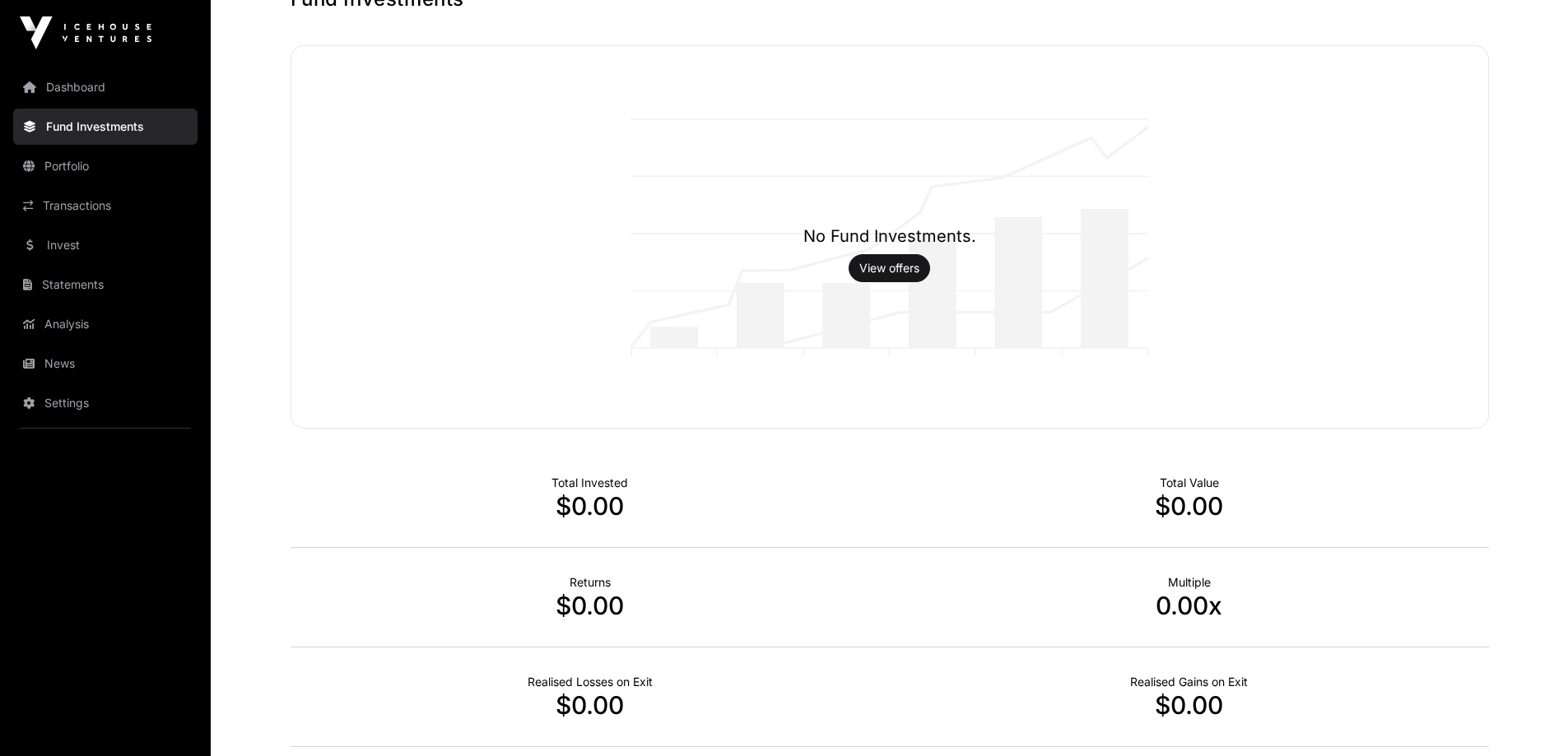
scroll to position [243, 0]
